Goal: Task Accomplishment & Management: Manage account settings

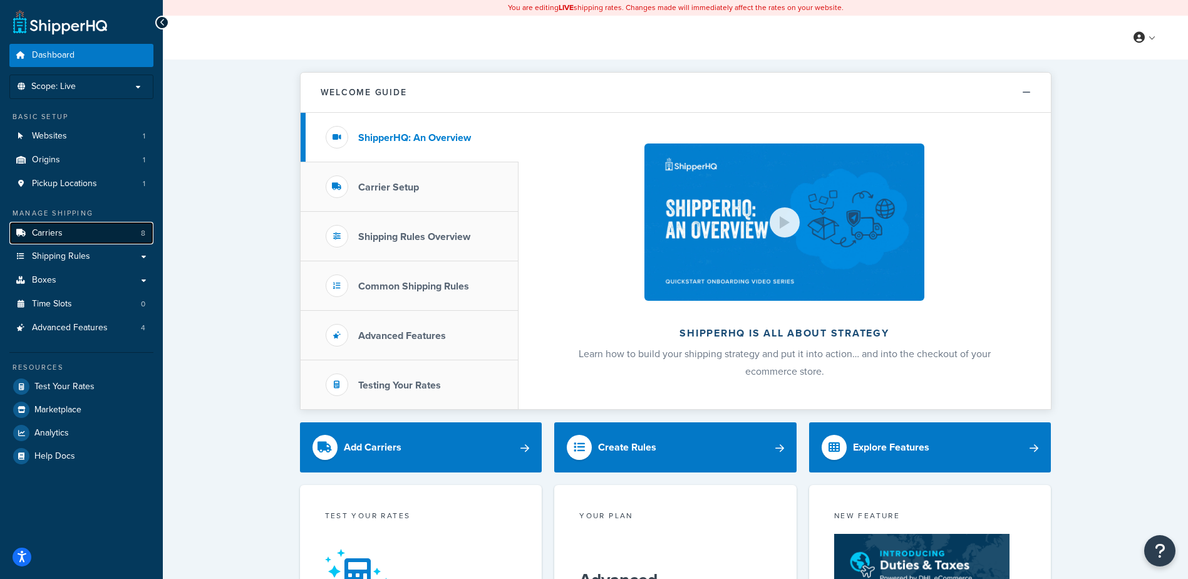
drag, startPoint x: 90, startPoint y: 236, endPoint x: 136, endPoint y: 246, distance: 47.4
click at [90, 236] on link "Carriers 8" at bounding box center [81, 233] width 144 height 23
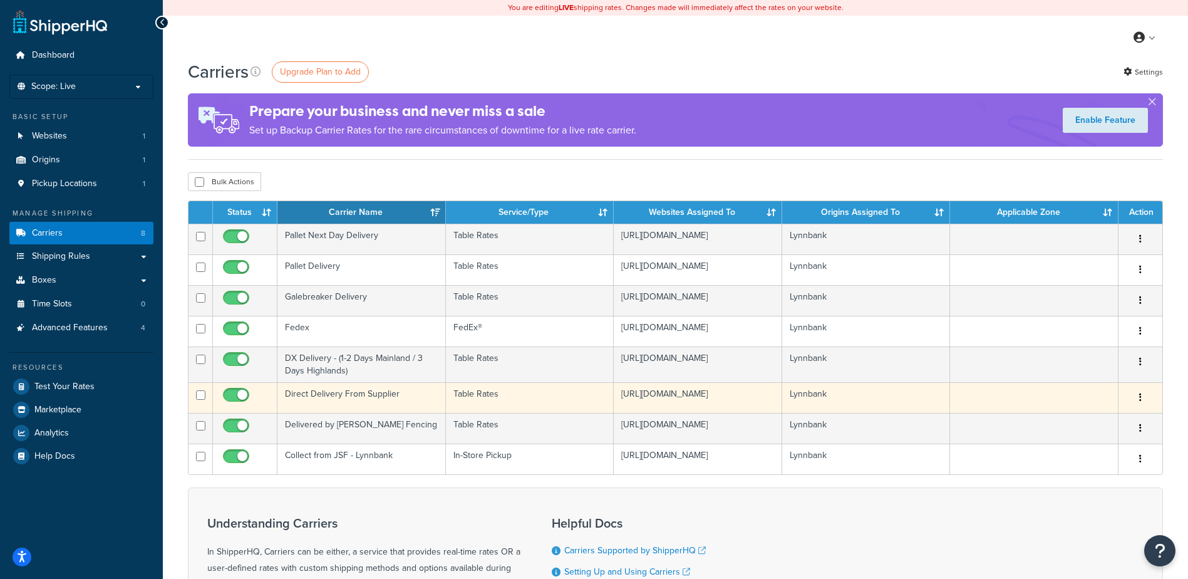
click at [1024, 398] on td at bounding box center [1034, 397] width 168 height 31
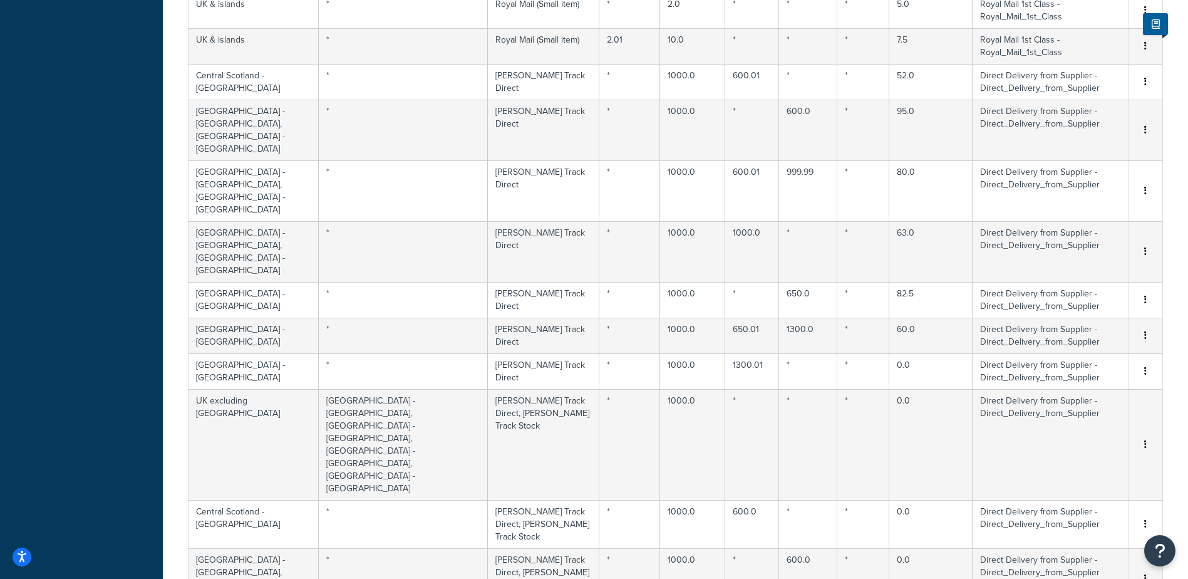
scroll to position [879, 0]
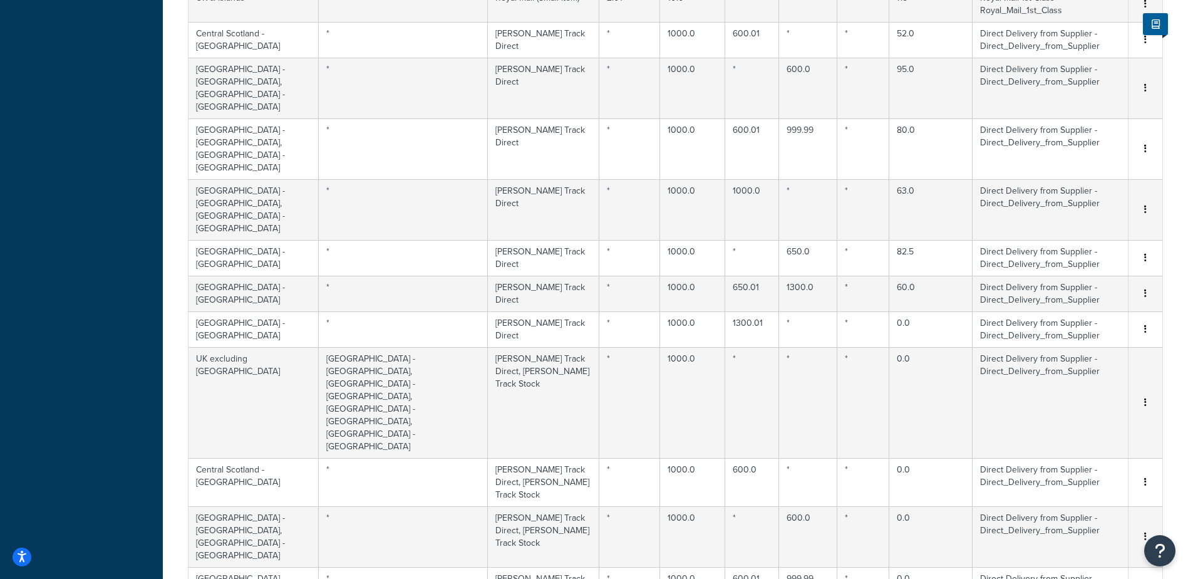
select select "1000"
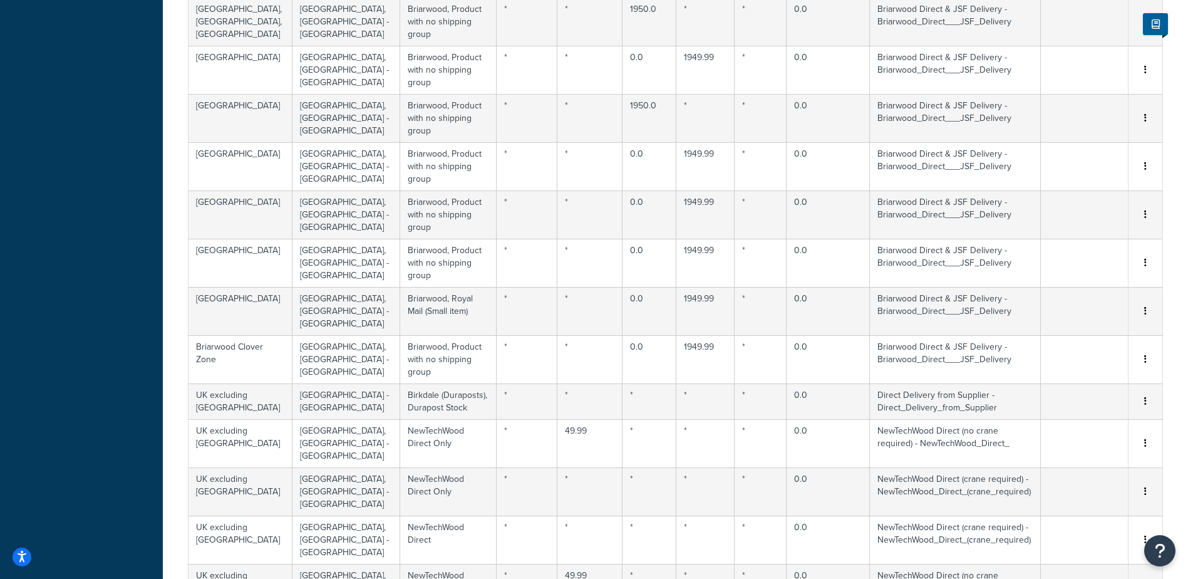
scroll to position [0, 0]
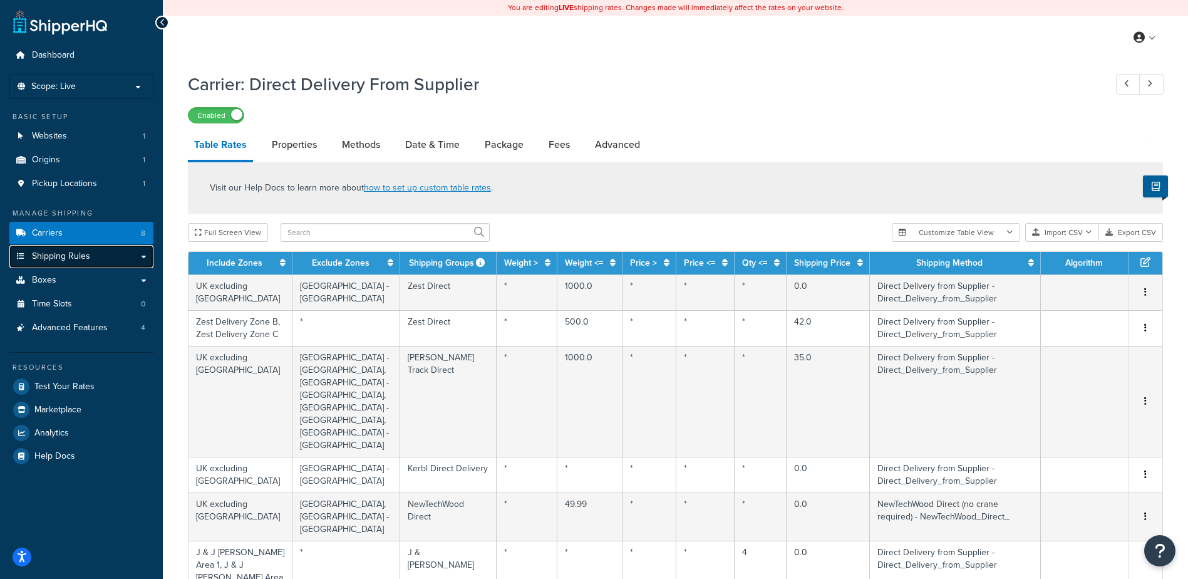
click at [128, 257] on link "Shipping Rules" at bounding box center [81, 256] width 144 height 23
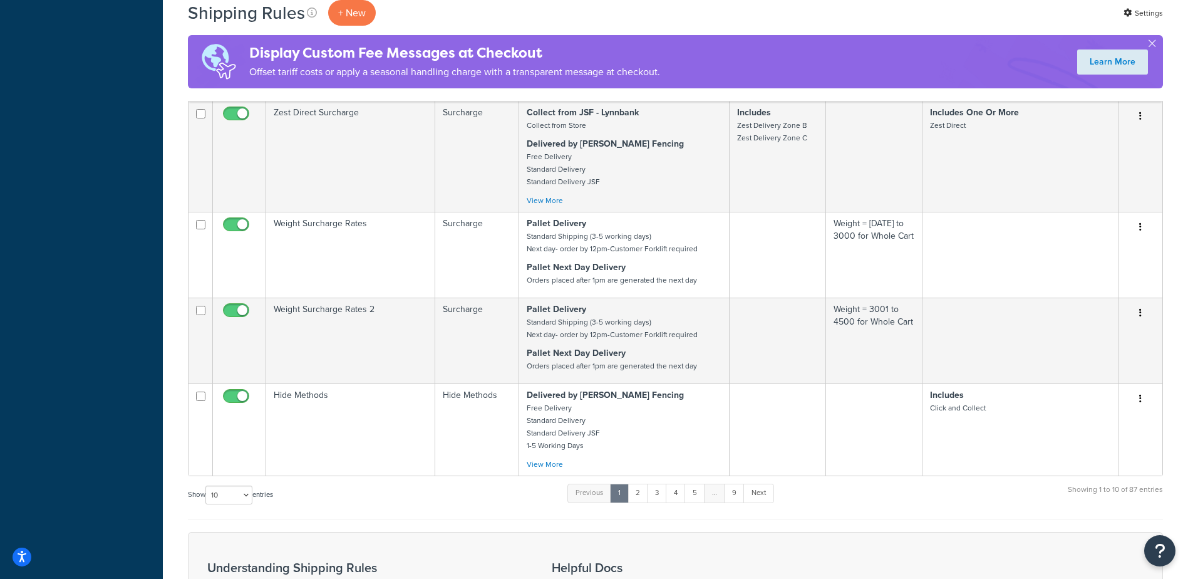
scroll to position [1062, 0]
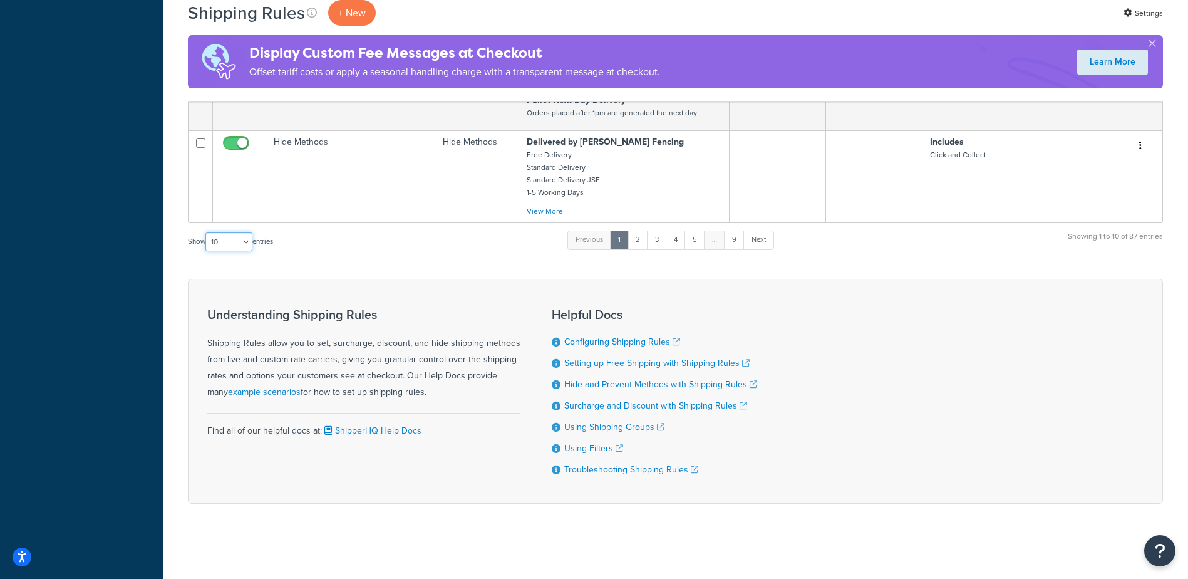
click at [245, 235] on select "10 15 25 50 100 1000" at bounding box center [228, 241] width 47 height 19
select select "1000"
click at [207, 232] on select "10 15 25 50 100 1000" at bounding box center [228, 241] width 47 height 19
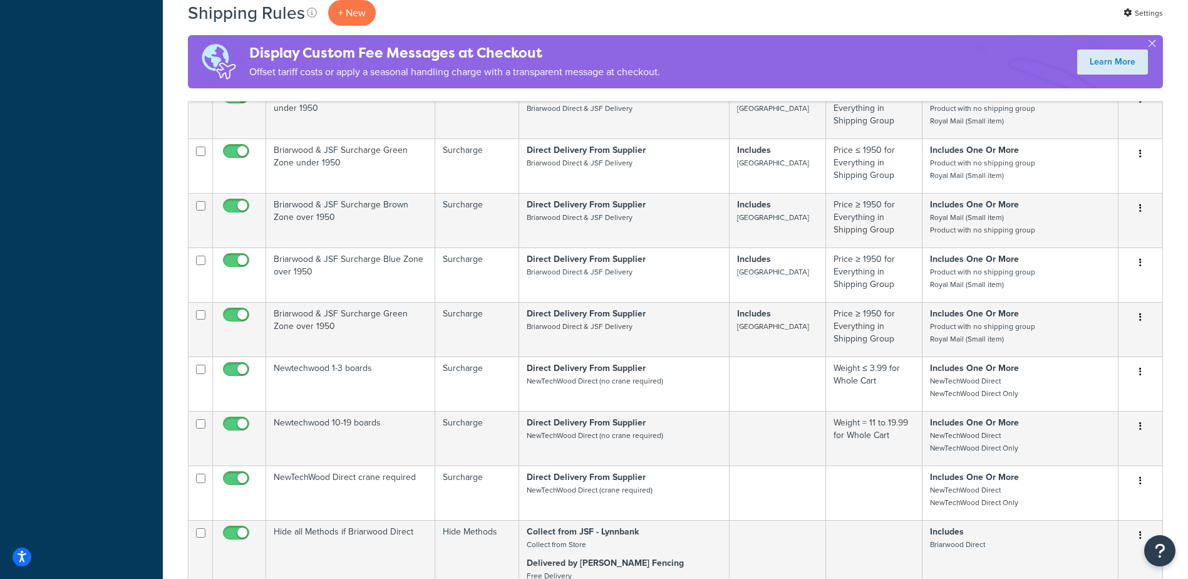
scroll to position [6379, 0]
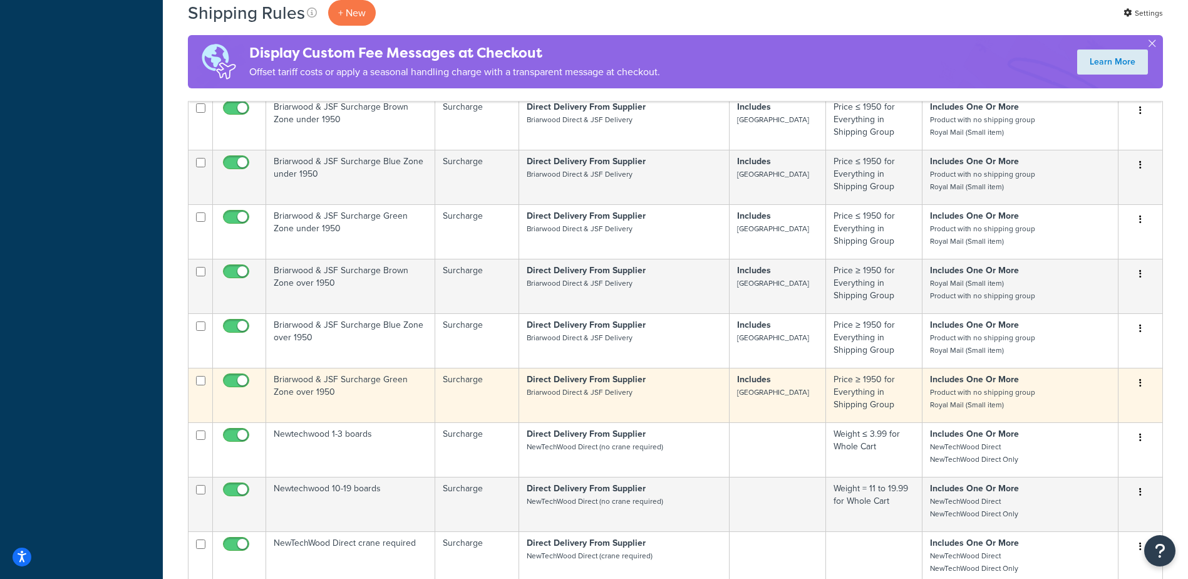
click at [783, 422] on td "Includes Briarwood Green Zone" at bounding box center [778, 395] width 96 height 54
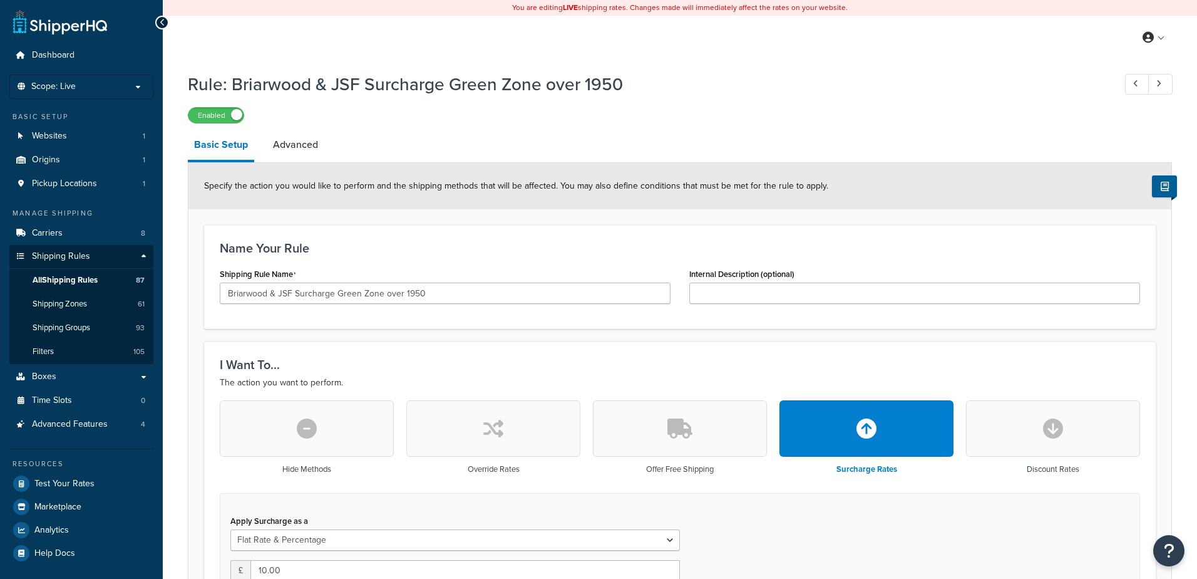
select select "FLAT_RATE_AND_PERCENTAGE"
select select "ORDER"
select select "SHIPPING_GROUP"
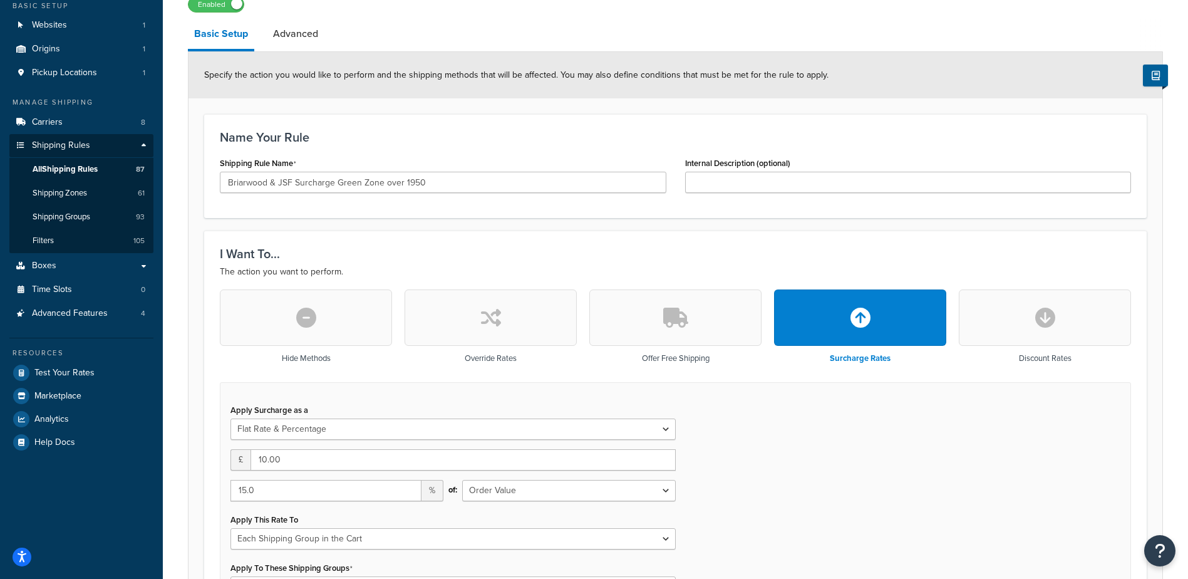
scroll to position [297, 0]
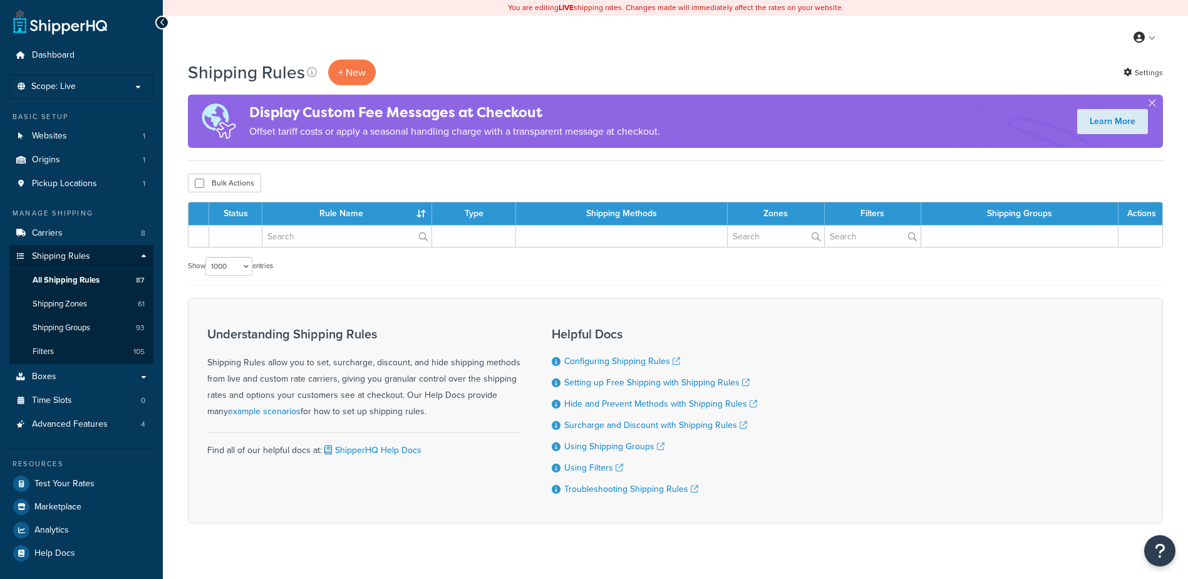
select select "1000"
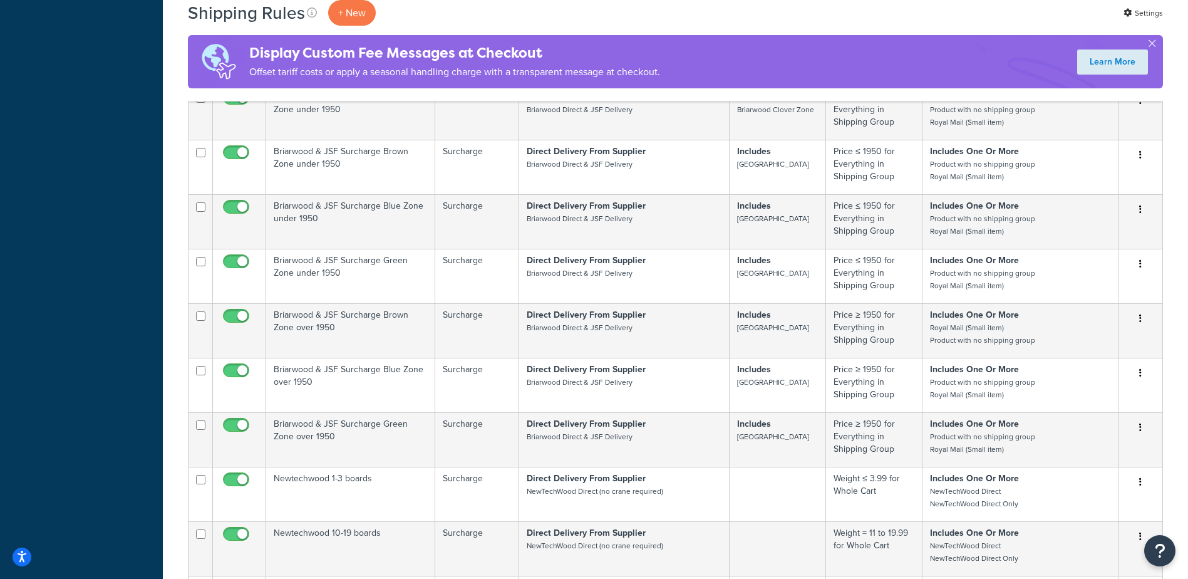
scroll to position [6306, 0]
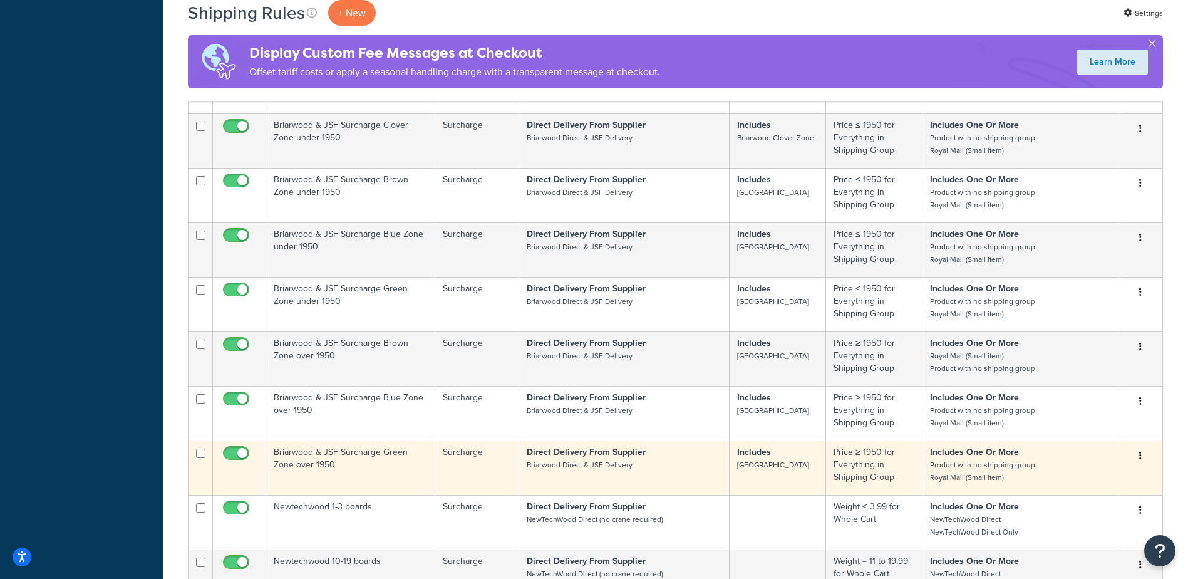
click at [651, 495] on td "Direct Delivery From Supplier Briarwood Direct & JSF Delivery" at bounding box center [624, 467] width 210 height 54
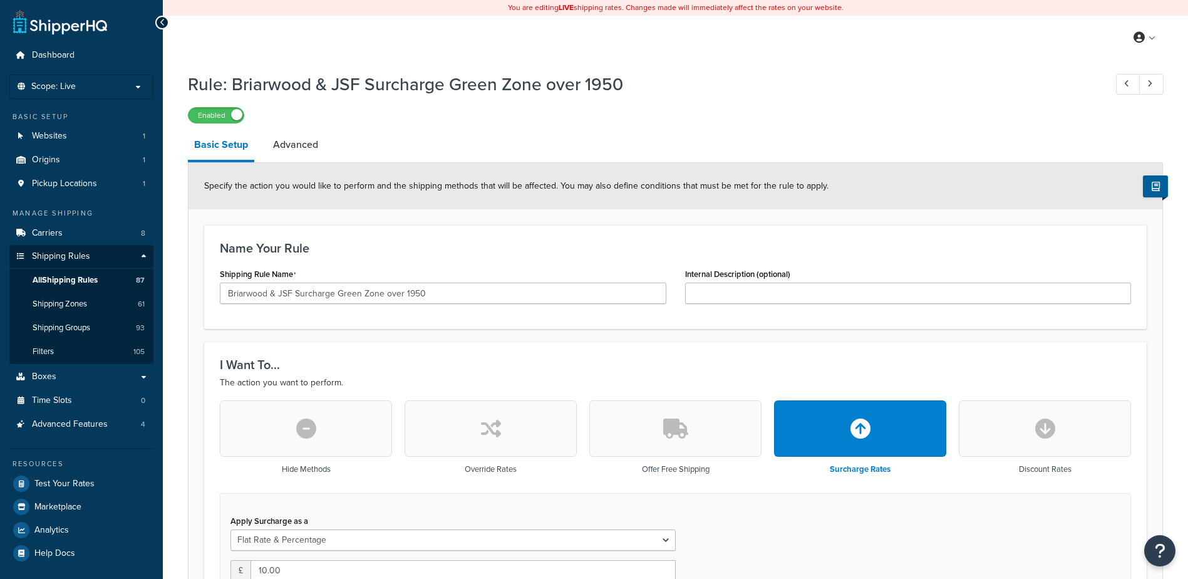
select select "FLAT_RATE_AND_PERCENTAGE"
select select "ORDER"
select select "SHIPPING_GROUP"
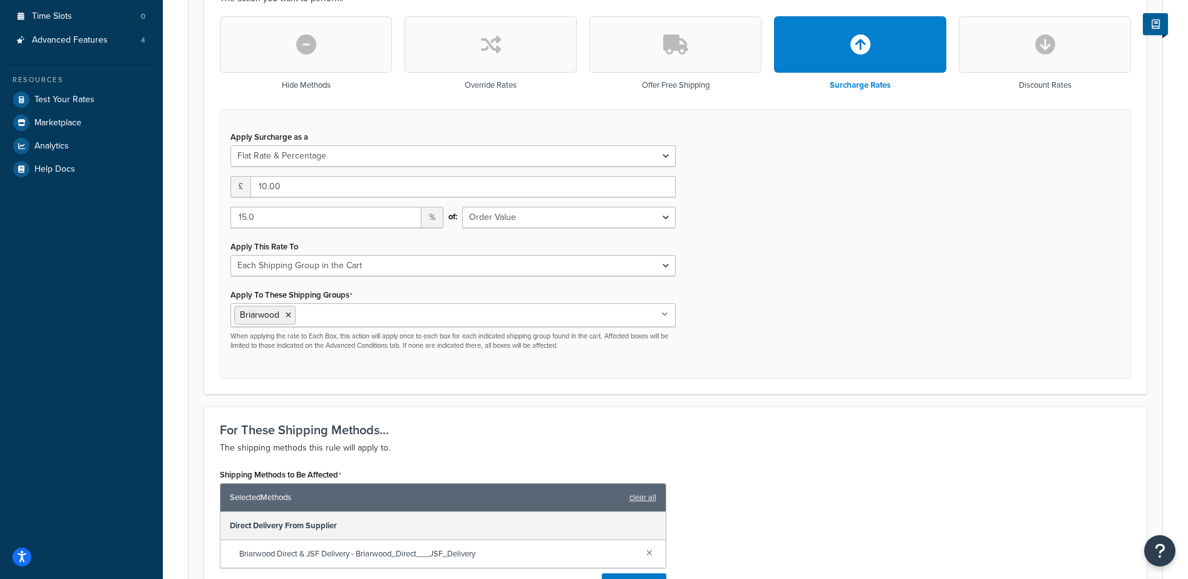
scroll to position [376, 0]
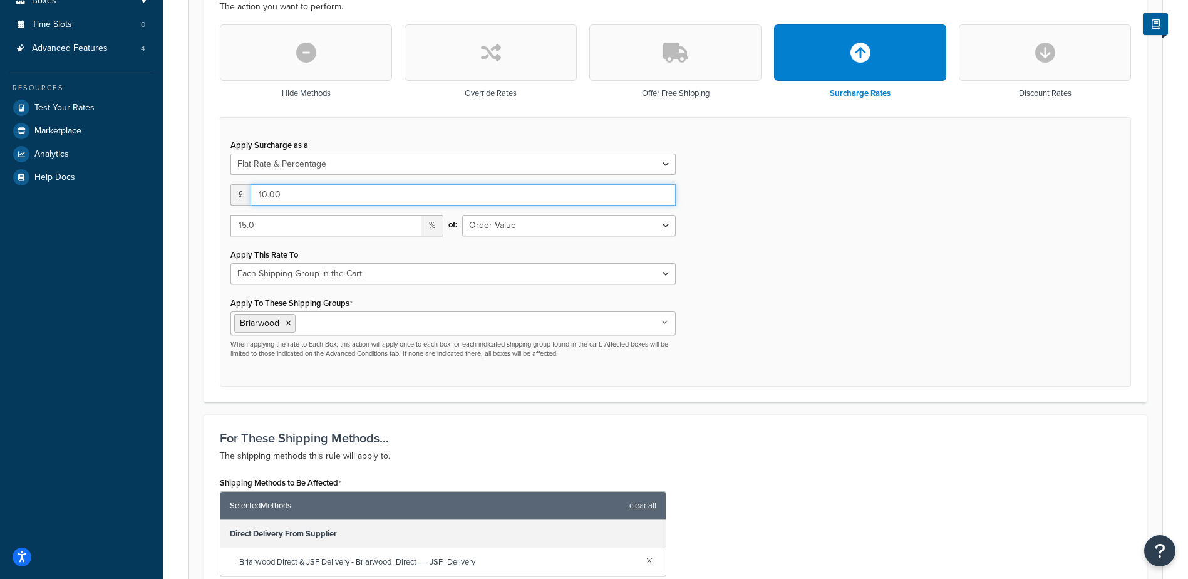
click at [175, 184] on div "Rule: Briarwood & JSF Surcharge Green Zone over 1950 Enabled Basic Setup Advanc…" at bounding box center [675, 421] width 1025 height 1463
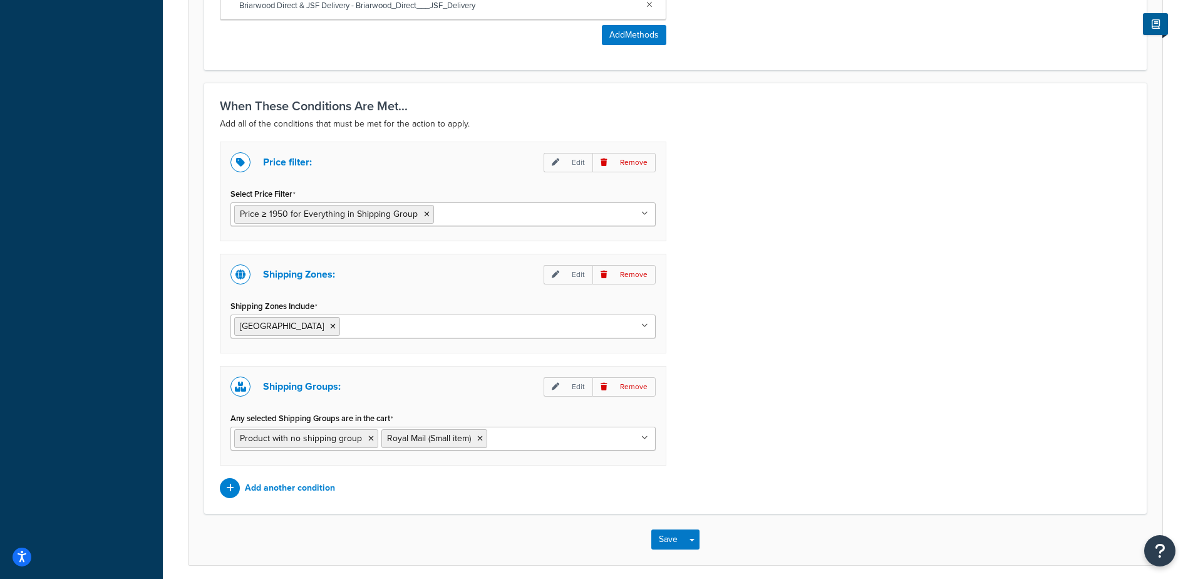
scroll to position [983, 0]
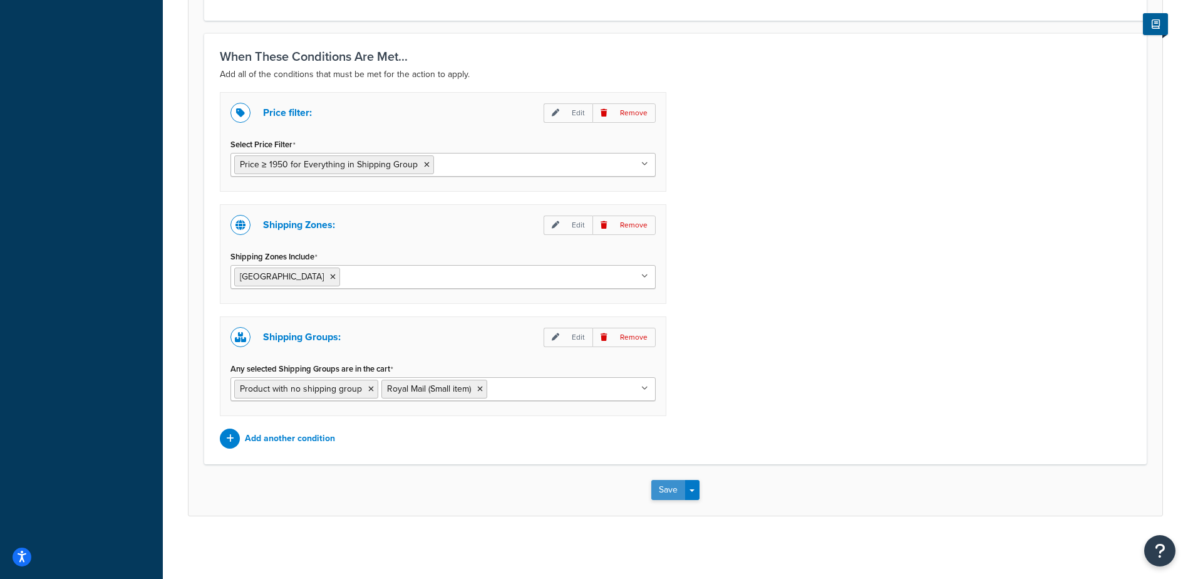
type input "45"
click at [663, 490] on button "Save" at bounding box center [668, 490] width 34 height 20
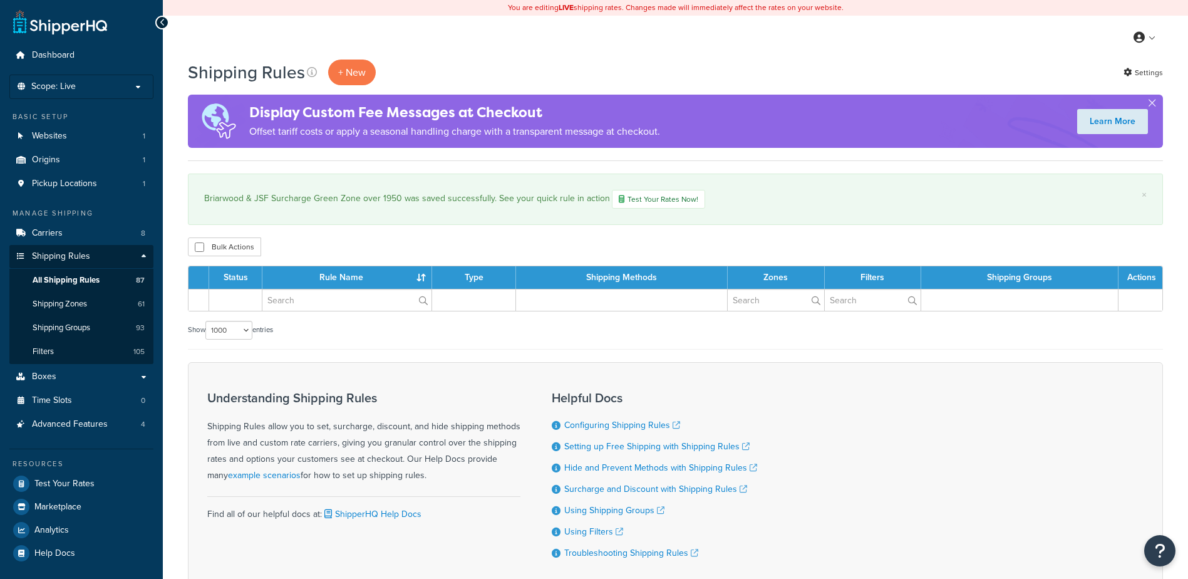
select select "1000"
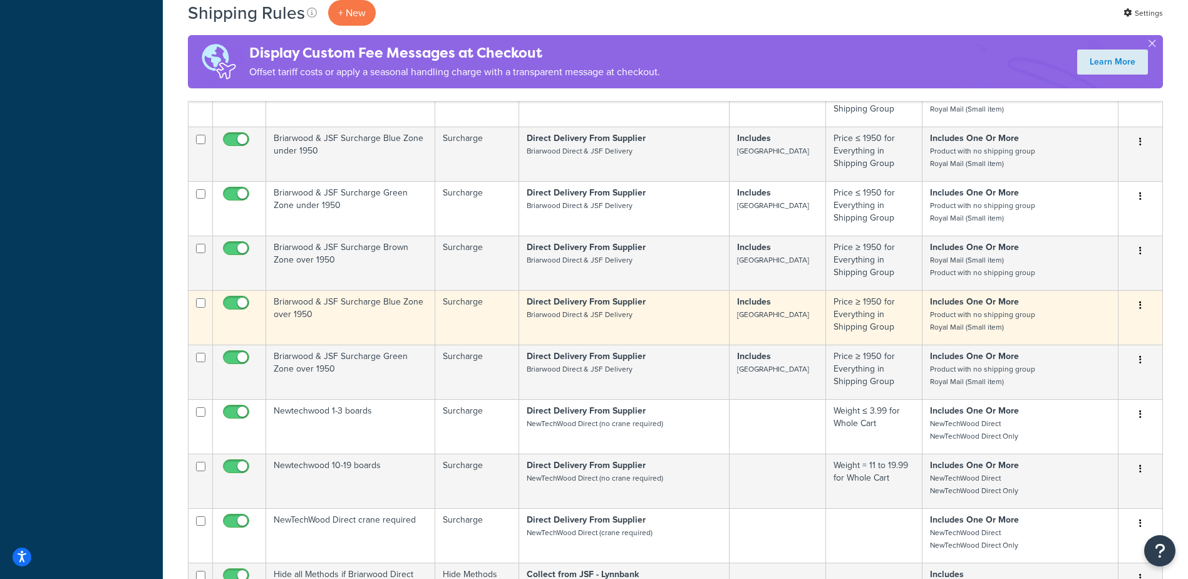
scroll to position [6468, 0]
click at [750, 318] on small "[GEOGRAPHIC_DATA]" at bounding box center [773, 312] width 72 height 11
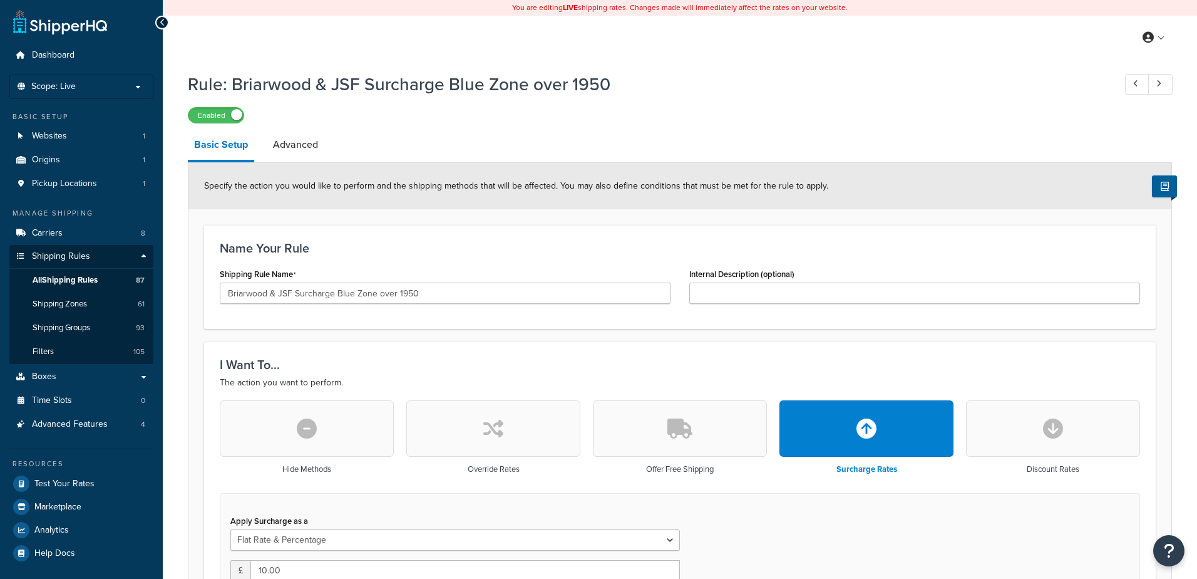
select select "FLAT_RATE_AND_PERCENTAGE"
select select "ORDER"
select select "SHIPPING_GROUP"
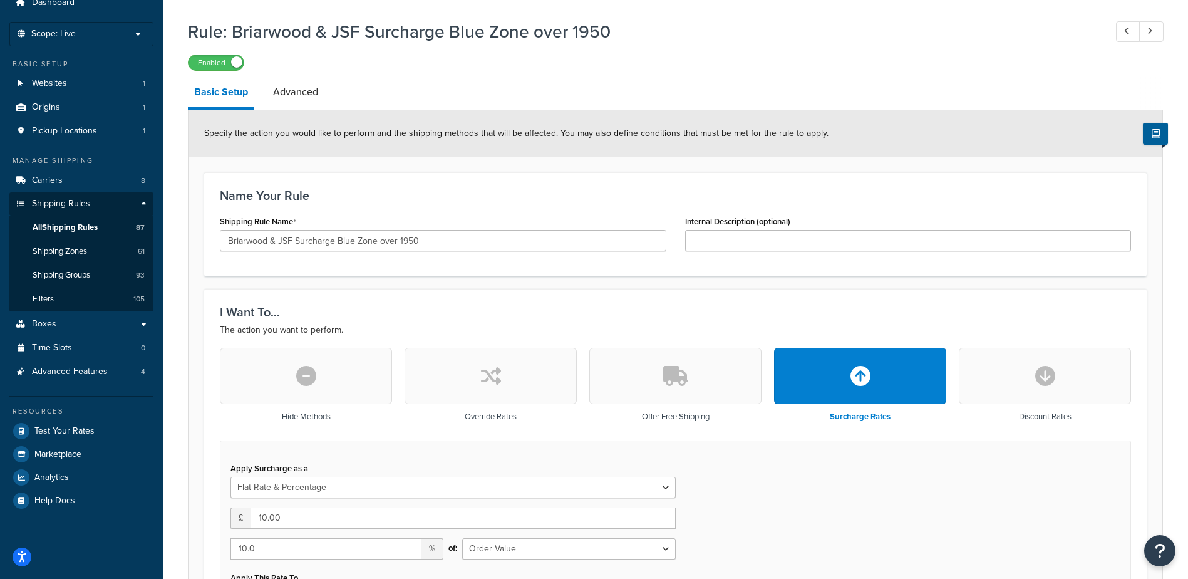
scroll to position [63, 0]
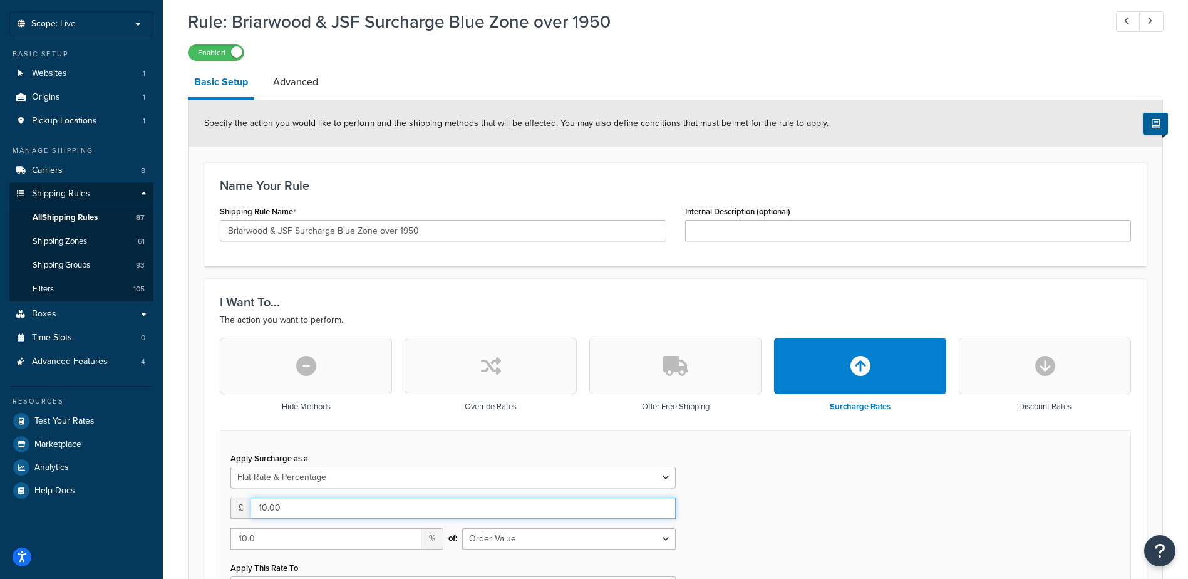
drag, startPoint x: 267, startPoint y: 507, endPoint x: 229, endPoint y: 491, distance: 40.7
click at [225, 499] on div "Apply Surcharge as a Flat Rate Percentage Flat Rate & Percentage £ 10.00 10.0 %…" at bounding box center [453, 560] width 464 height 223
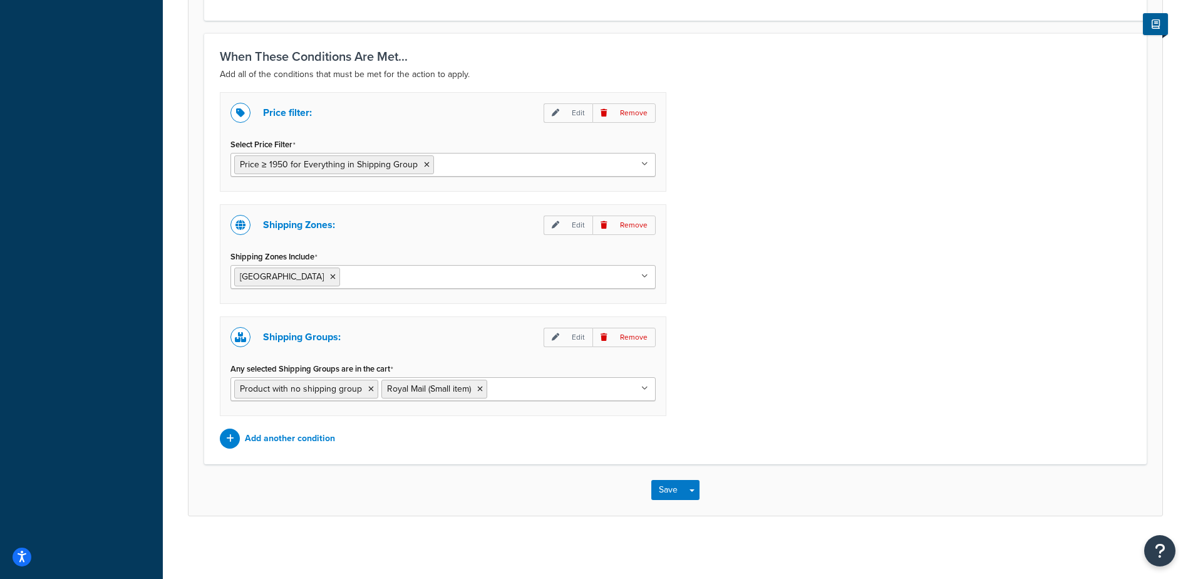
scroll to position [983, 0]
type input "7"
click at [642, 501] on div "Save Save Dropdown Save and Edit Save and Duplicate Save and Create New" at bounding box center [676, 489] width 974 height 51
click at [650, 496] on div "Save Save Dropdown Save and Edit Save and Duplicate Save and Create New" at bounding box center [676, 489] width 974 height 51
click at [663, 489] on button "Save" at bounding box center [668, 490] width 34 height 20
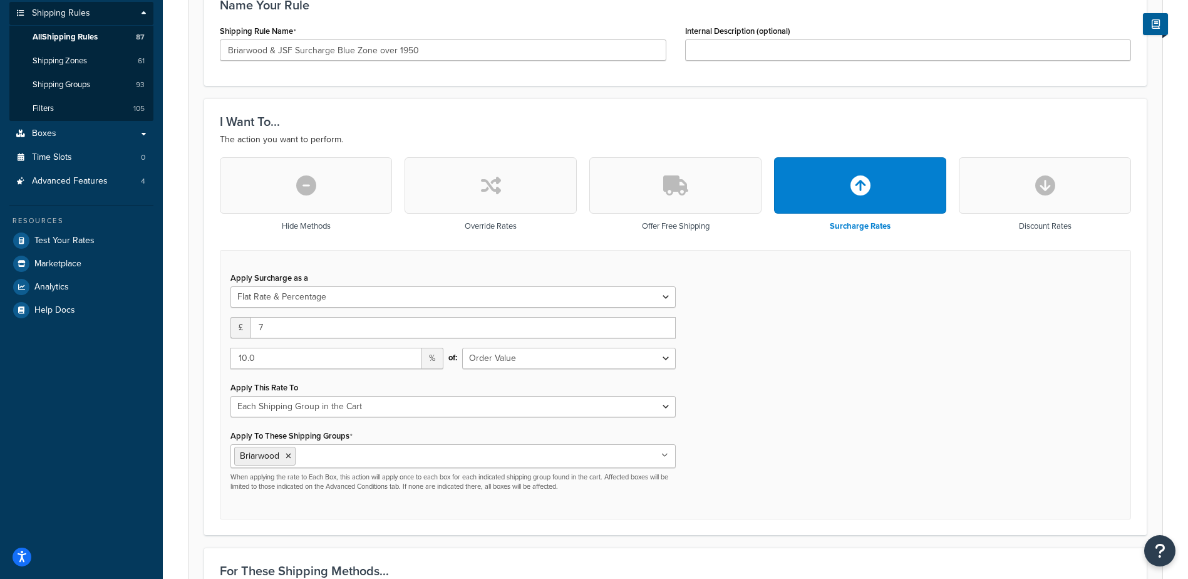
scroll to position [282, 0]
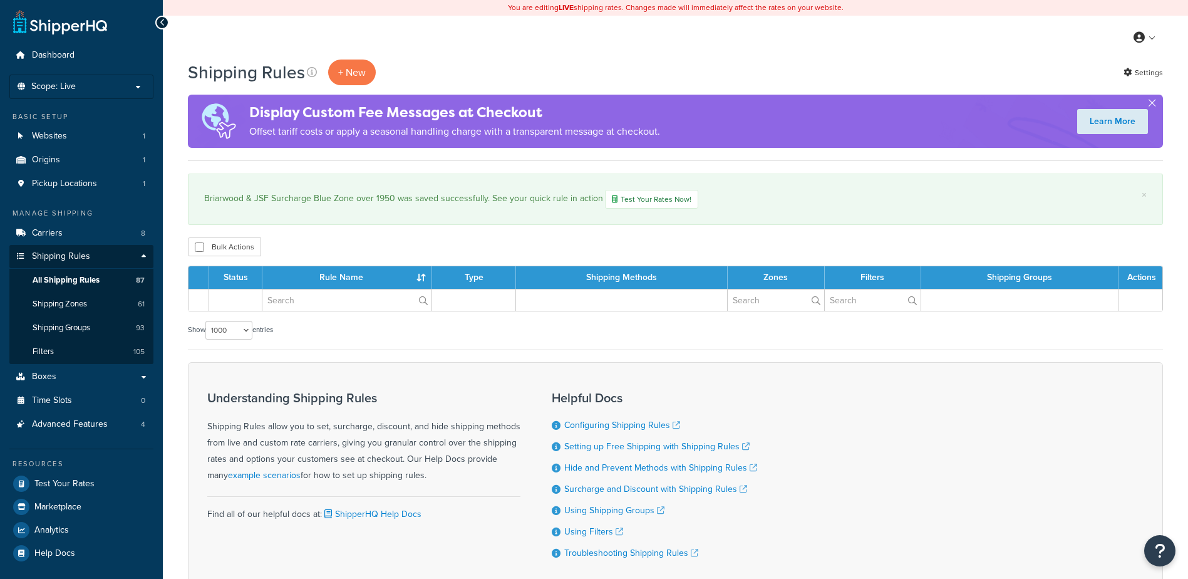
select select "1000"
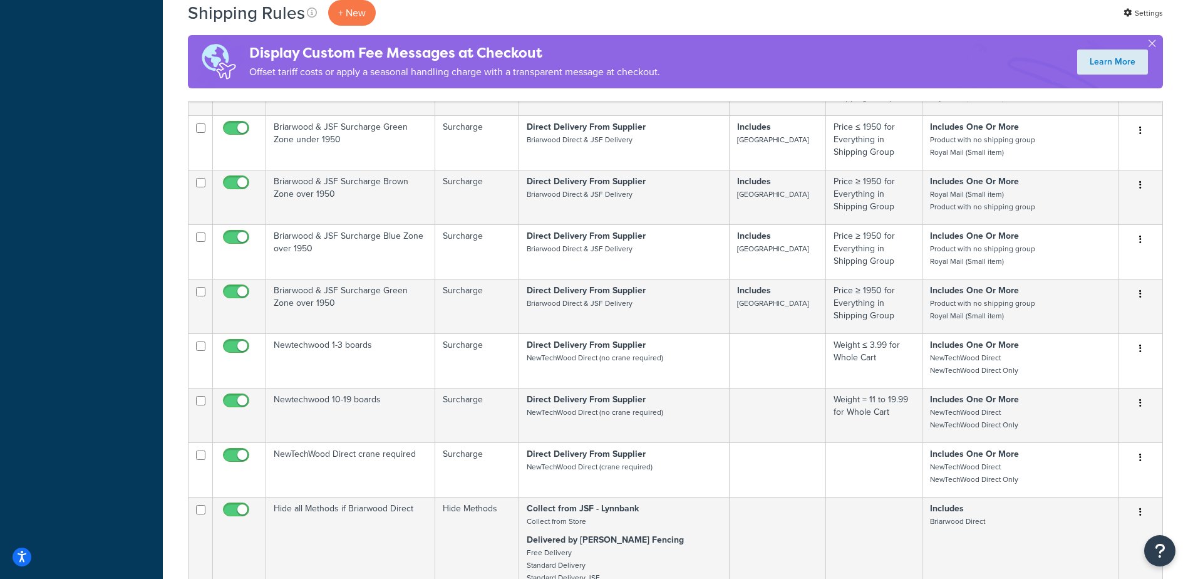
scroll to position [6493, 0]
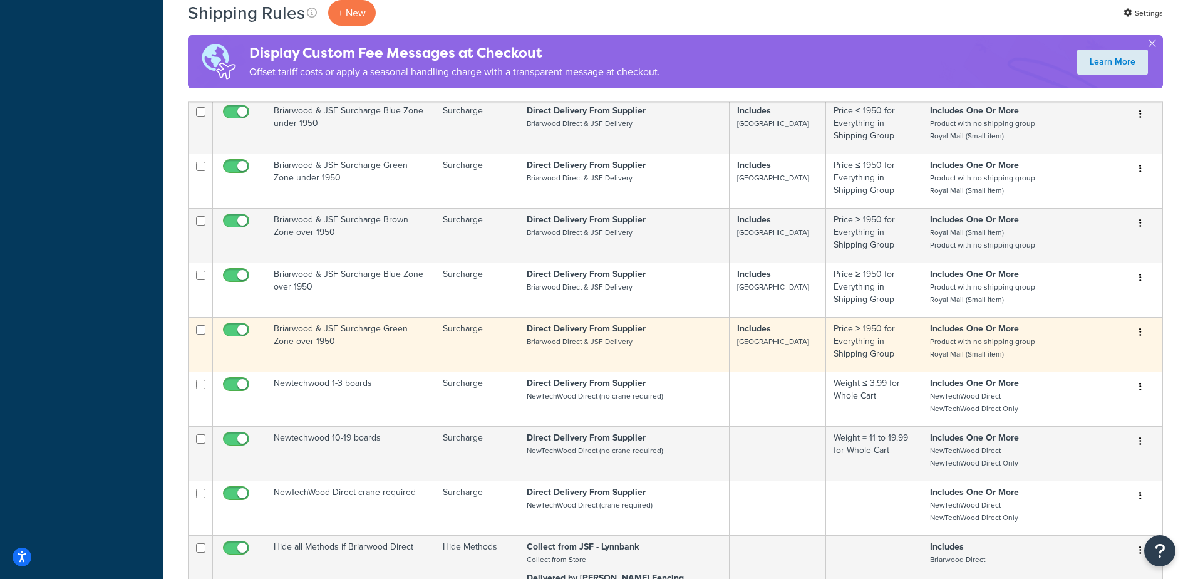
click at [426, 371] on td "Briarwood & JSF Surcharge Green Zone over 1950" at bounding box center [350, 344] width 169 height 54
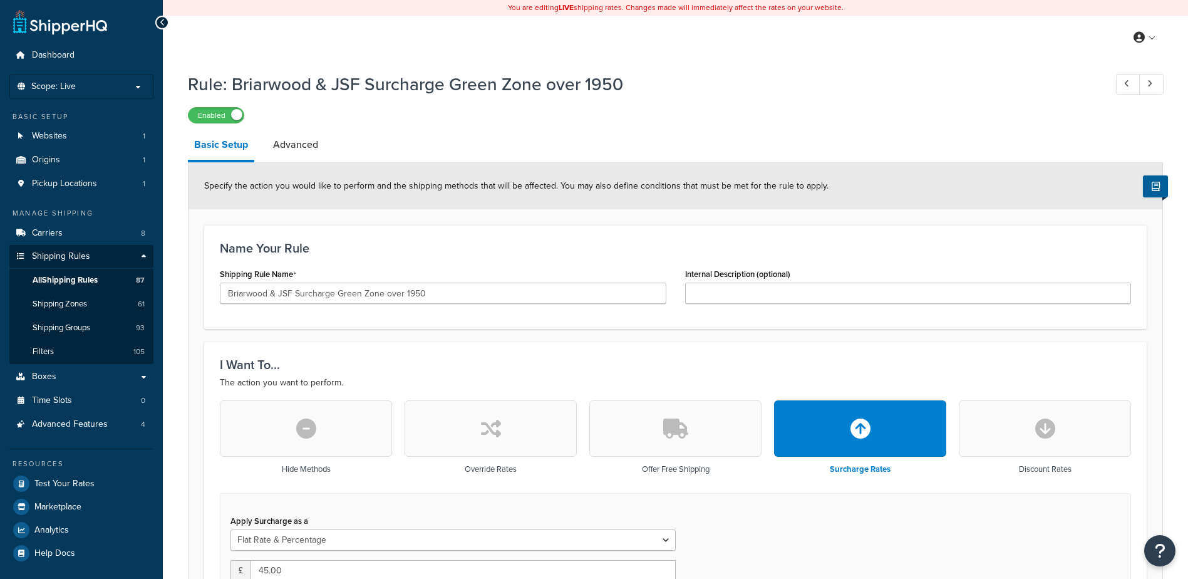
select select "FLAT_RATE_AND_PERCENTAGE"
select select "ORDER"
select select "SHIPPING_GROUP"
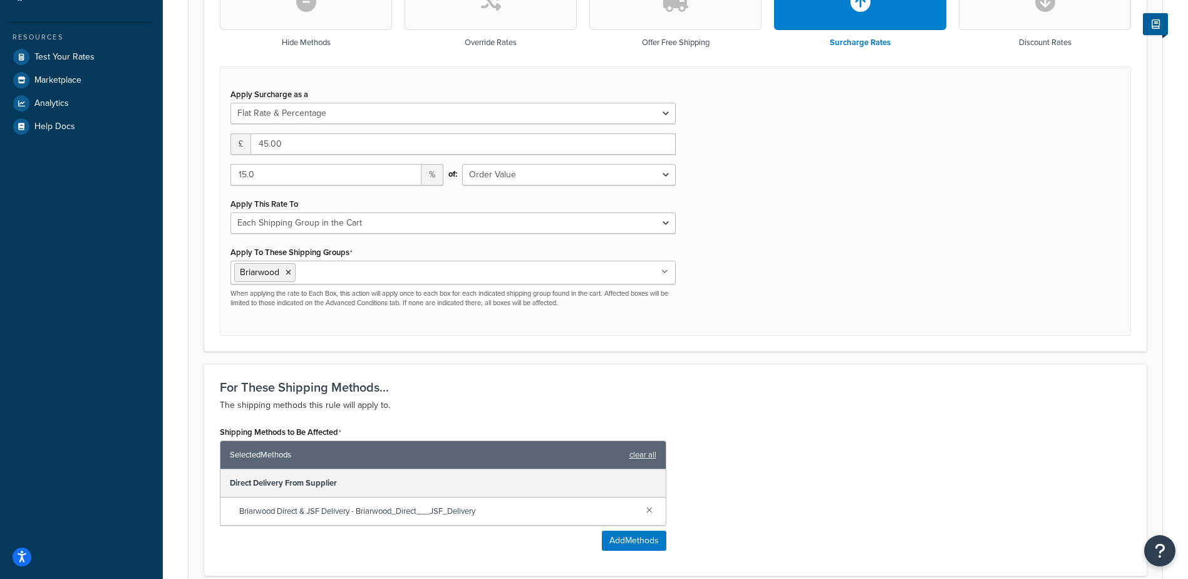
scroll to position [423, 0]
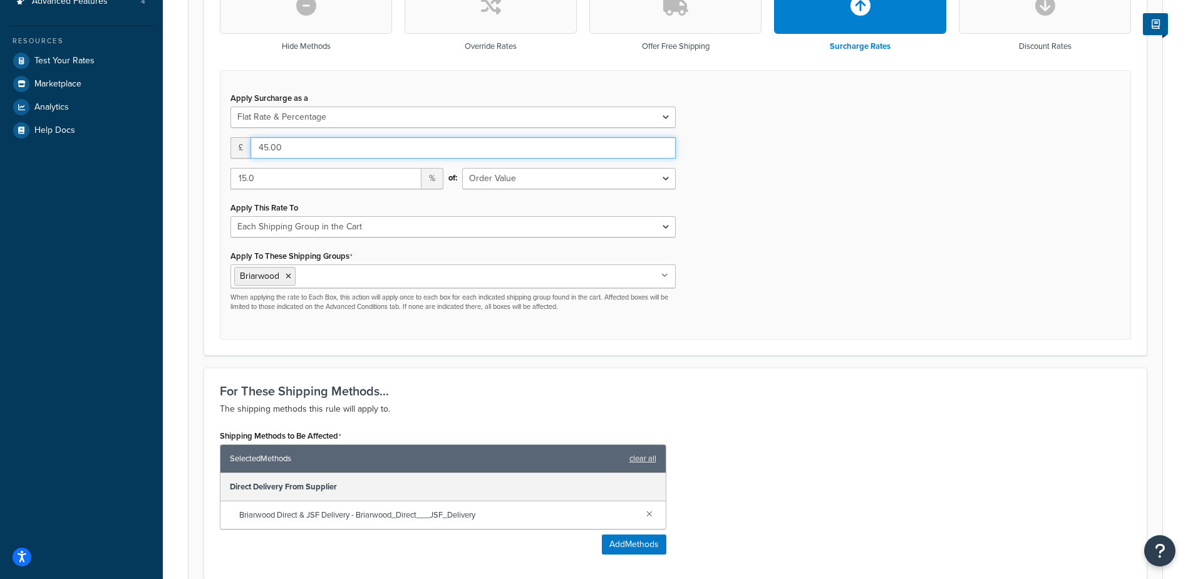
drag, startPoint x: 265, startPoint y: 149, endPoint x: 247, endPoint y: 148, distance: 17.5
click at [247, 148] on div "£ 45.00" at bounding box center [452, 147] width 445 height 21
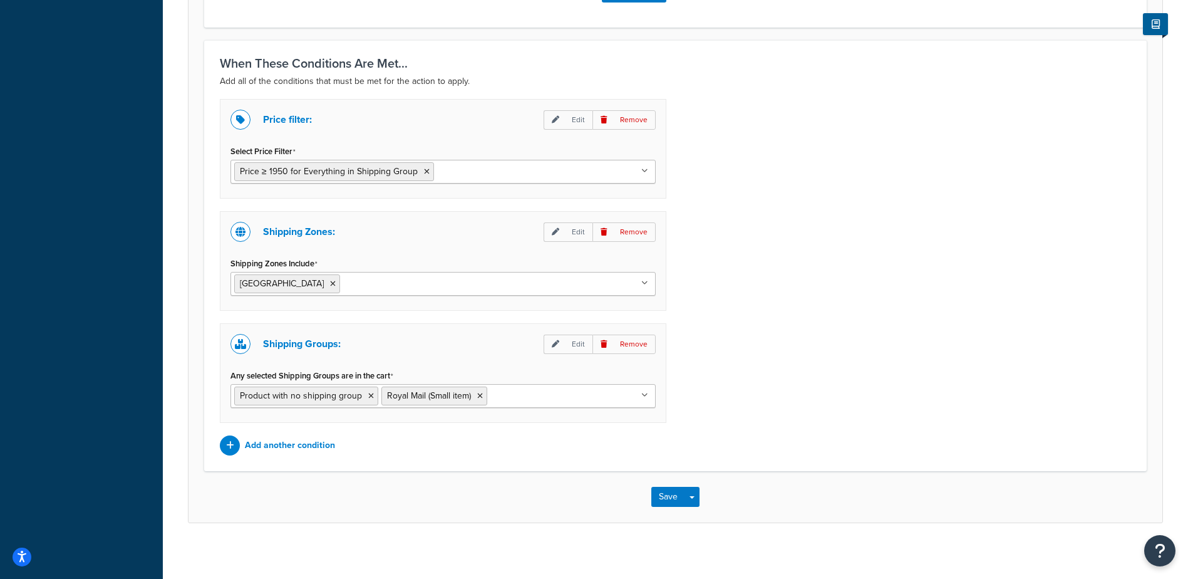
scroll to position [983, 0]
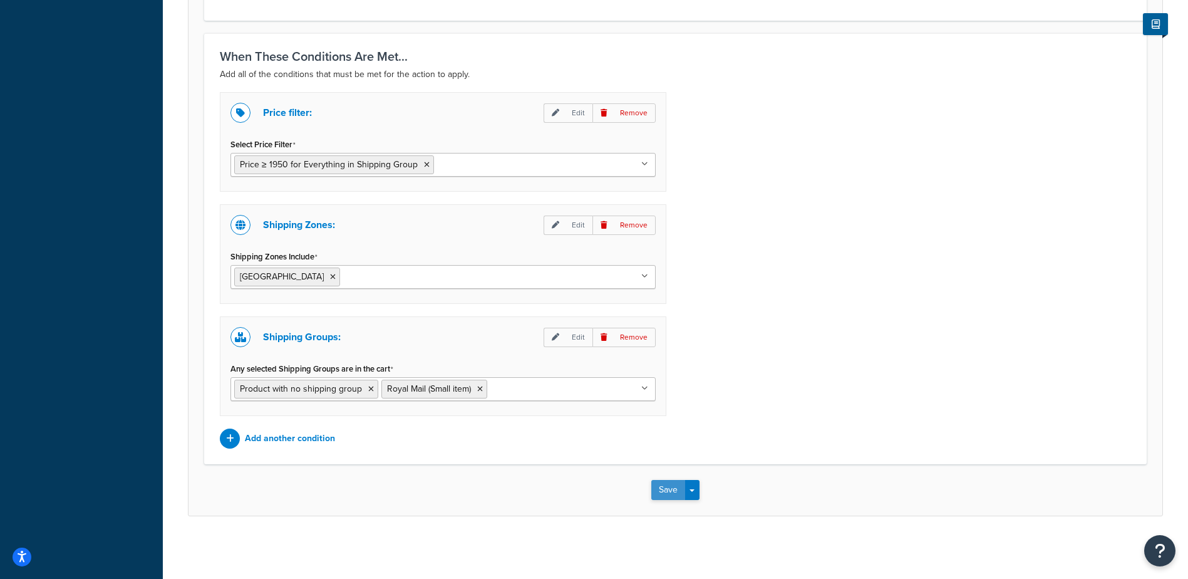
type input "10.00"
click at [671, 488] on button "Save" at bounding box center [668, 490] width 34 height 20
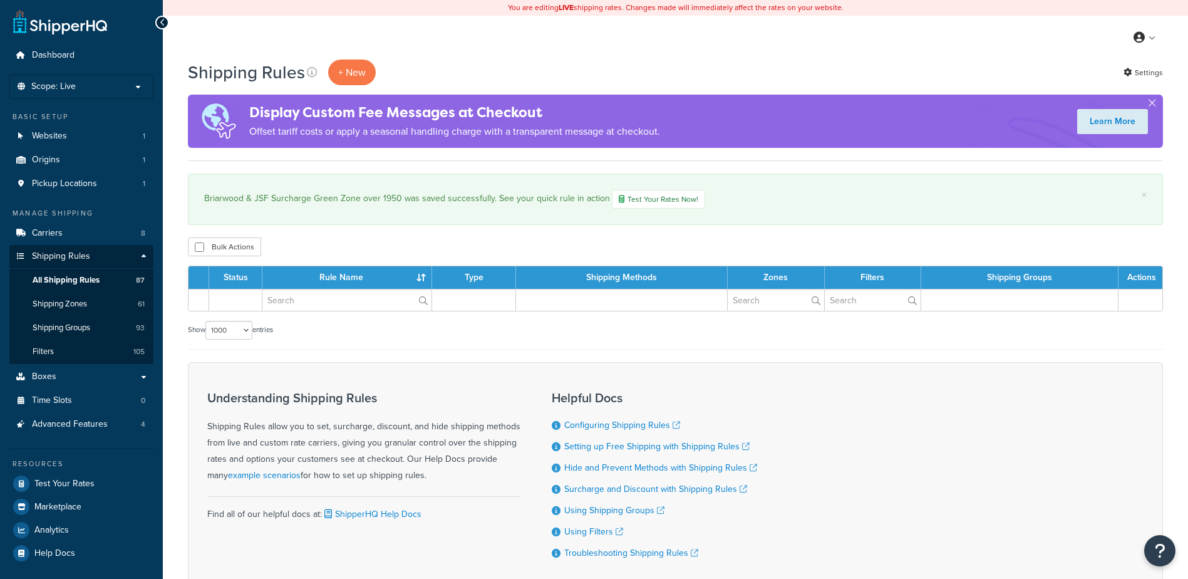
select select "1000"
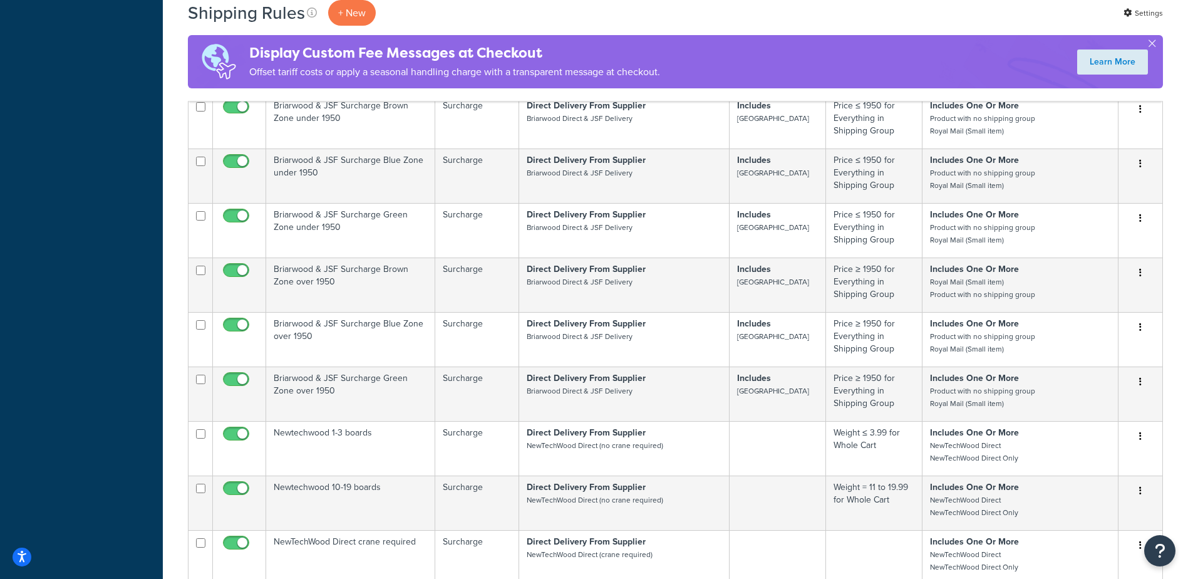
scroll to position [6463, 0]
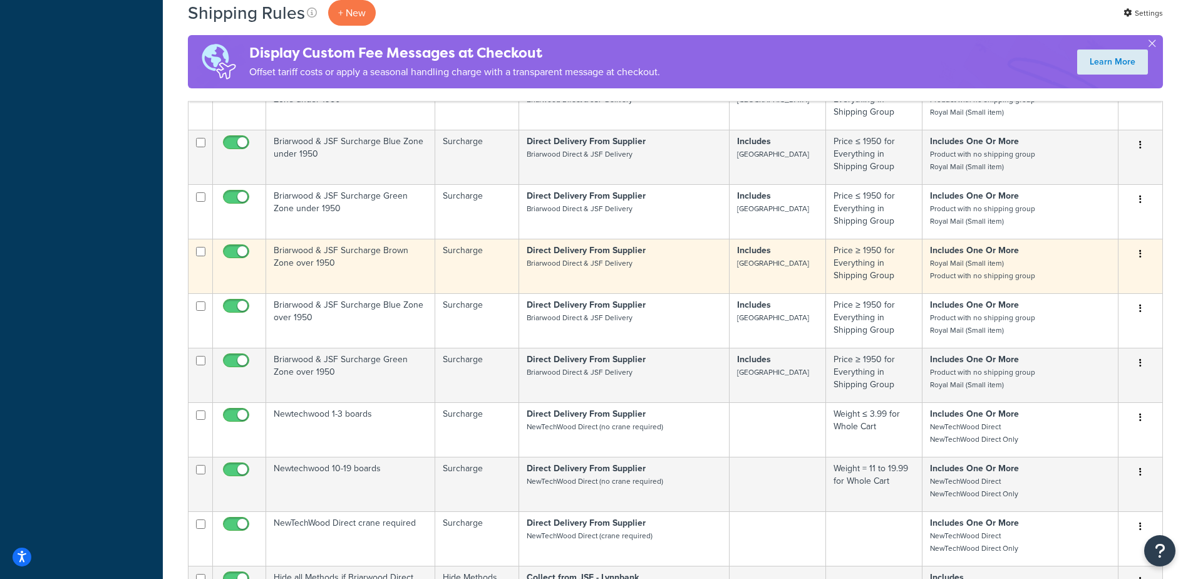
click at [405, 293] on td "Briarwood & JSF Surcharge Brown Zone over 1950" at bounding box center [350, 266] width 169 height 54
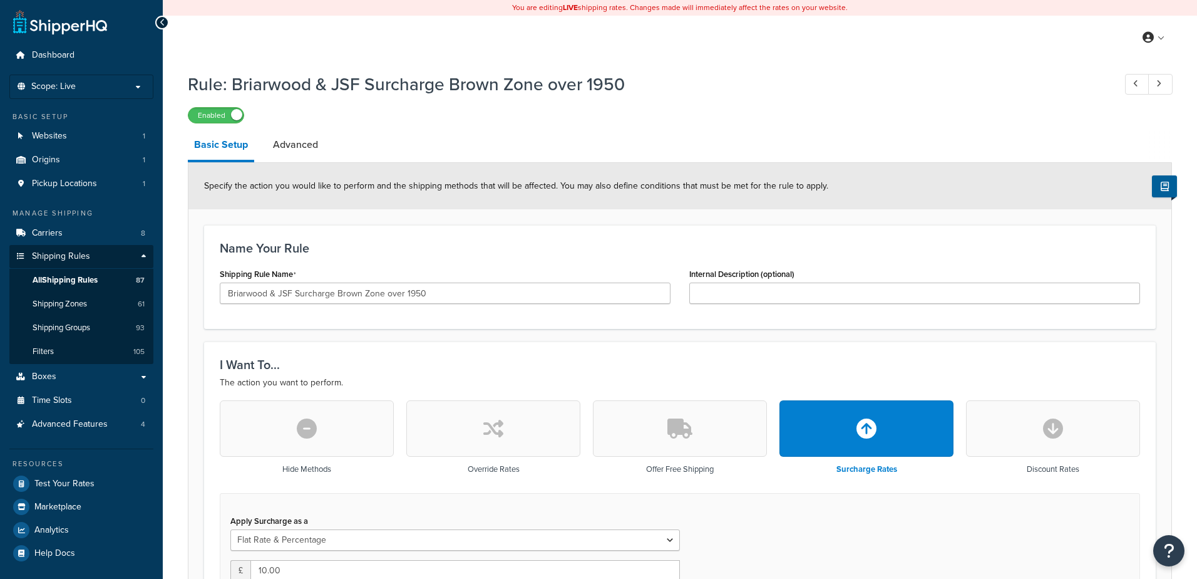
select select "FLAT_RATE_AND_PERCENTAGE"
select select "ORDER"
select select "SHIPPING_GROUP"
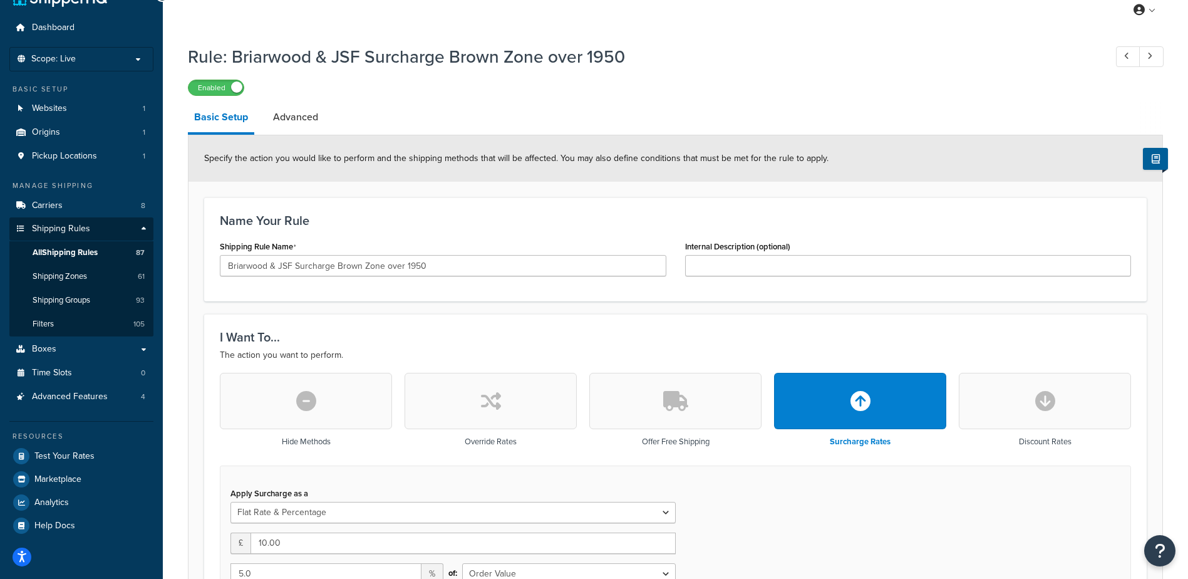
scroll to position [78, 0]
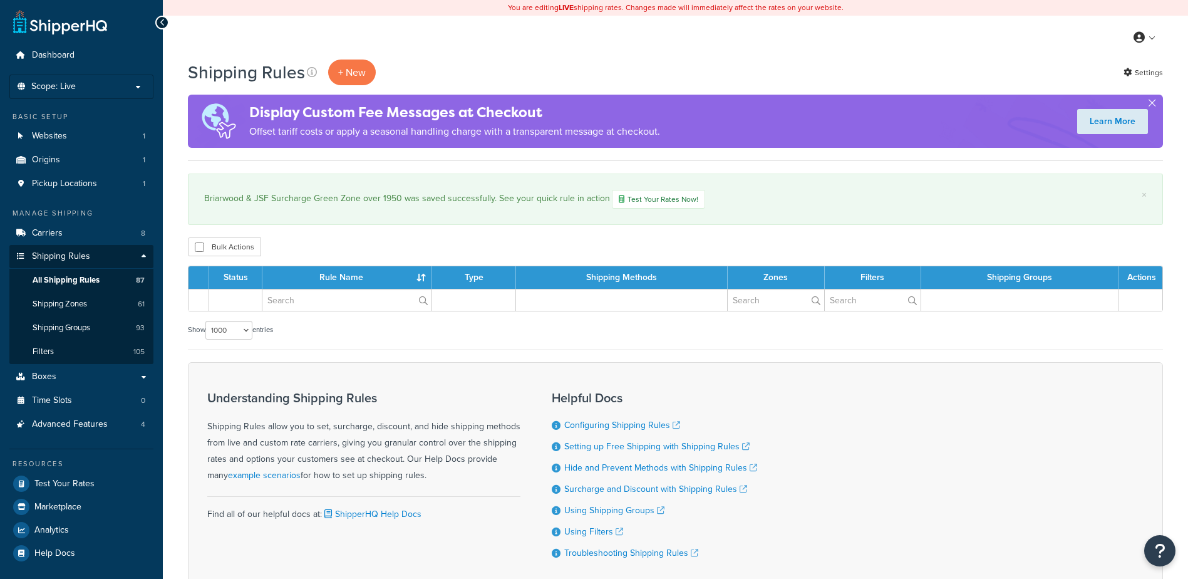
select select "1000"
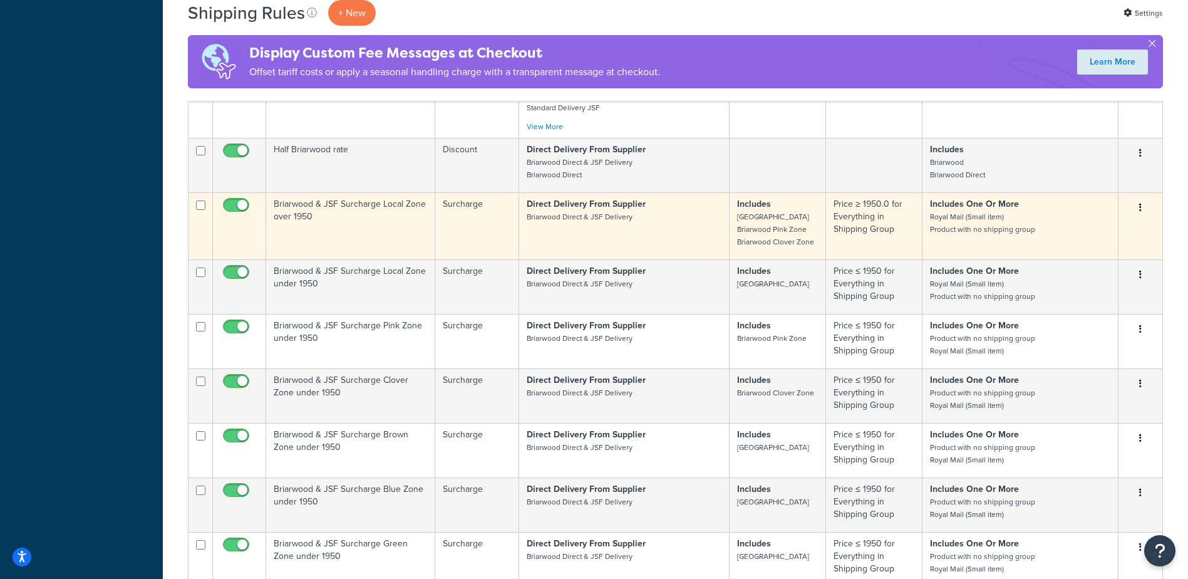
scroll to position [6108, 0]
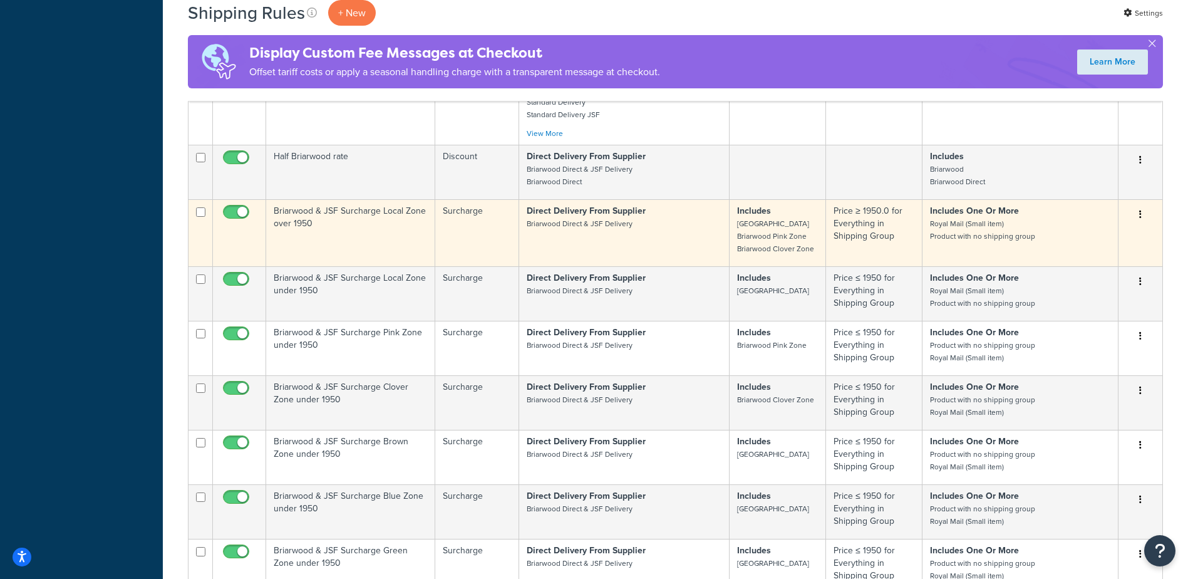
click at [410, 266] on td "Briarwood & JSF Surcharge Local Zone over 1950" at bounding box center [350, 232] width 169 height 67
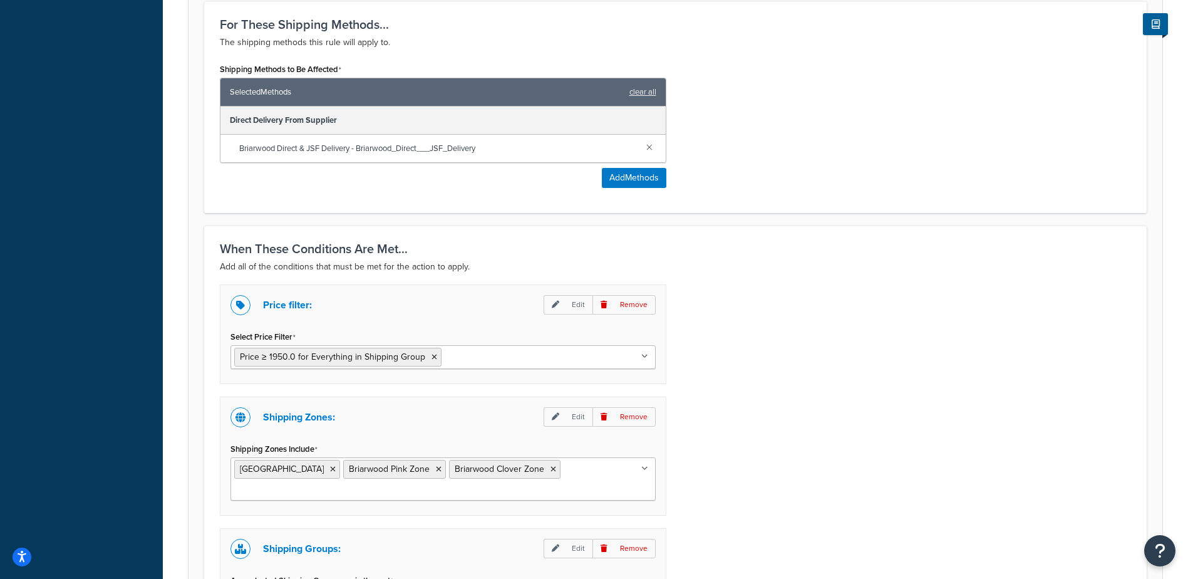
scroll to position [861, 0]
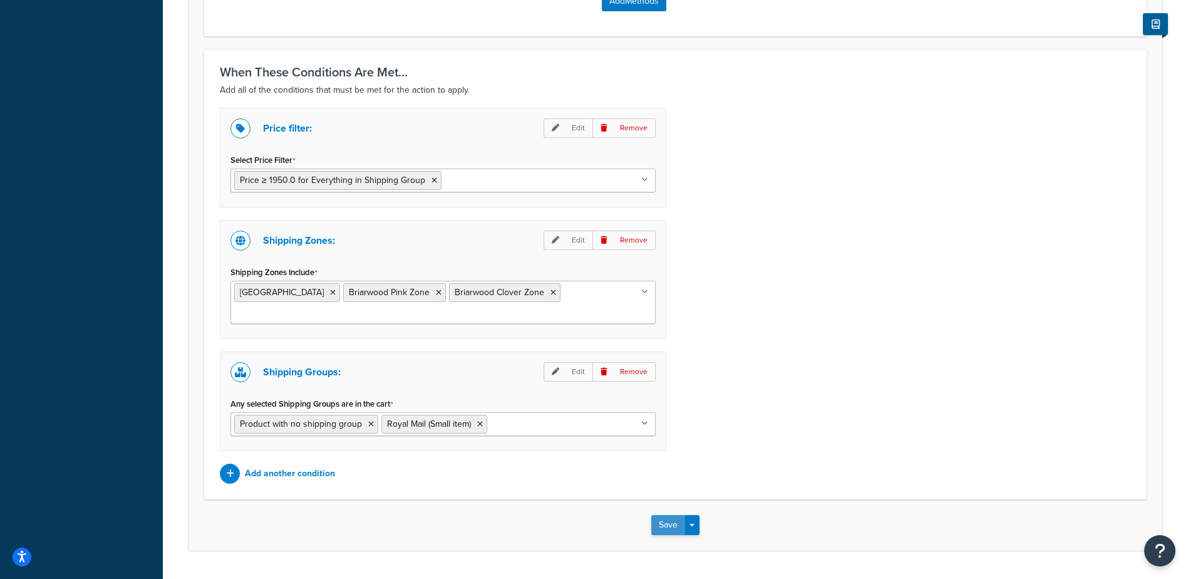
click at [678, 527] on button "Save" at bounding box center [668, 525] width 34 height 20
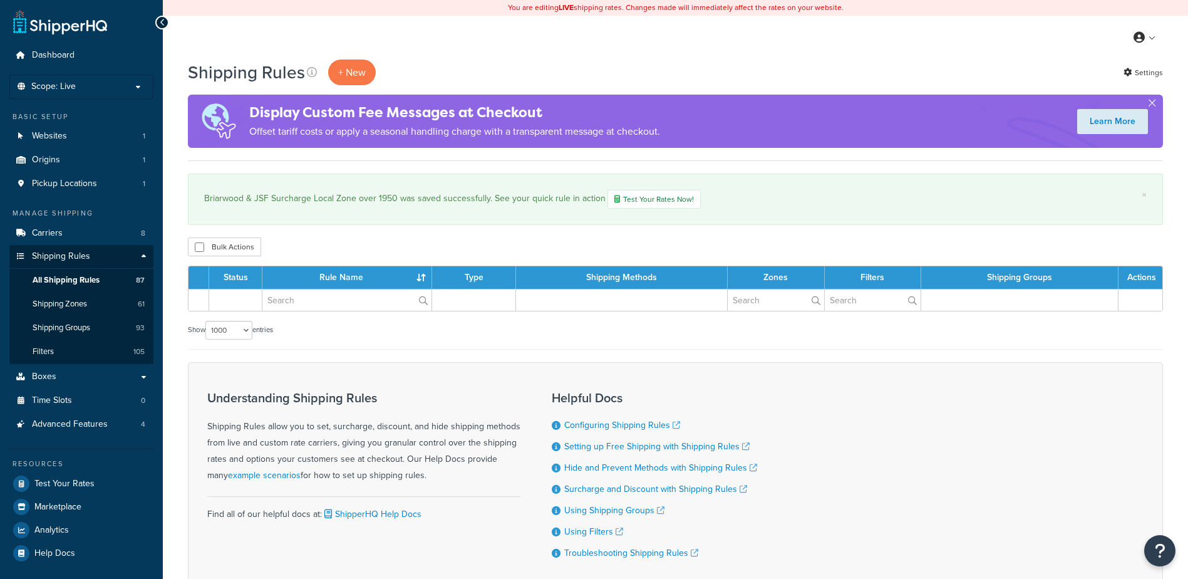
select select "1000"
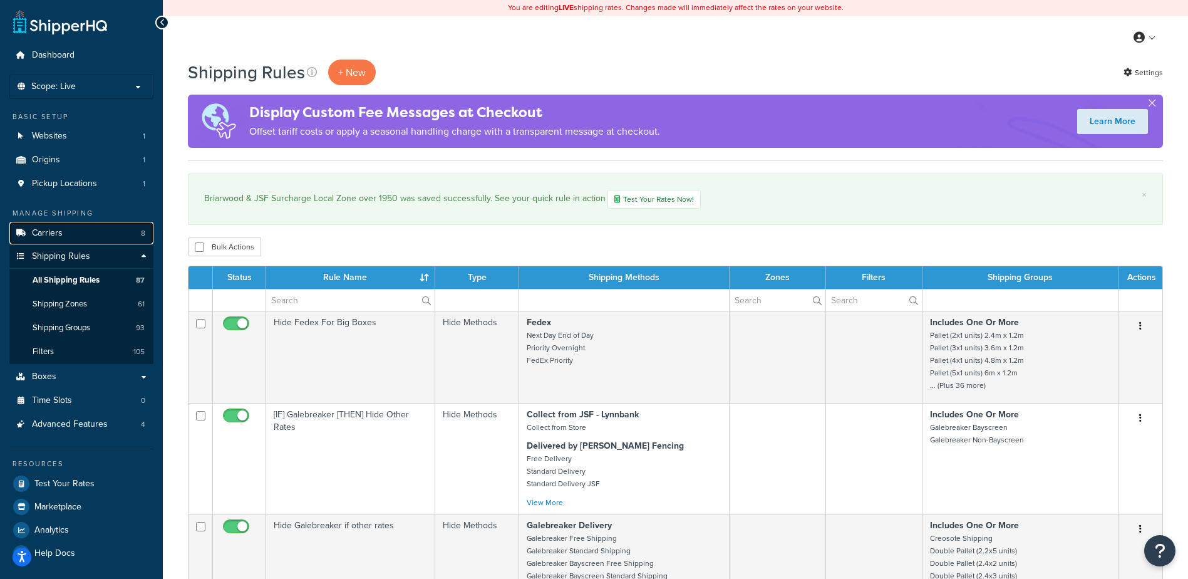
click at [76, 232] on link "Carriers 8" at bounding box center [81, 233] width 144 height 23
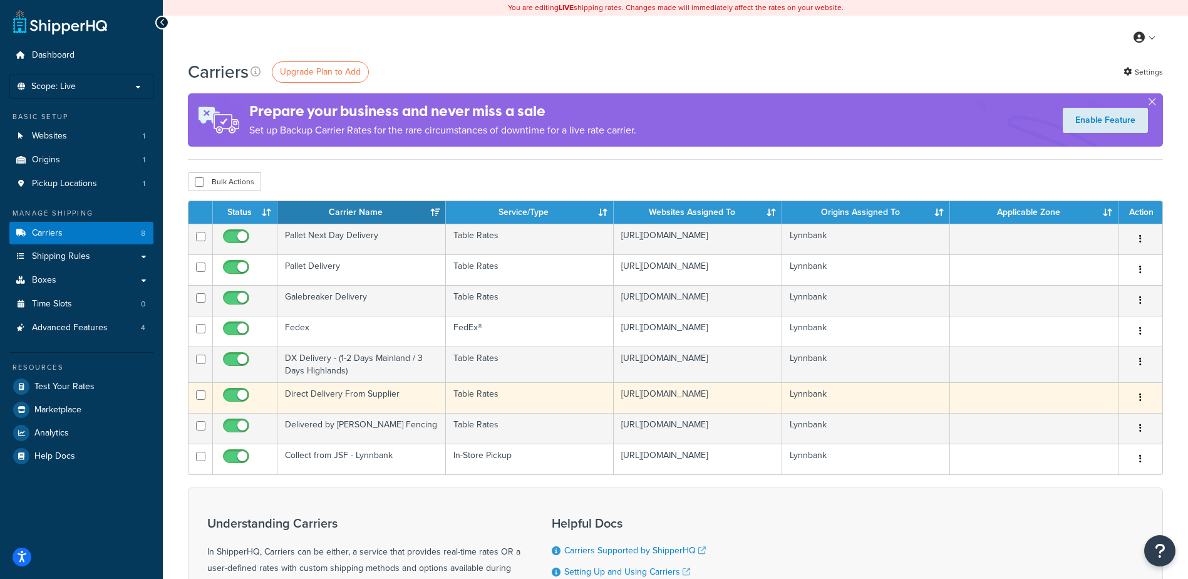
click at [339, 395] on td "Direct Delivery From Supplier" at bounding box center [361, 397] width 168 height 31
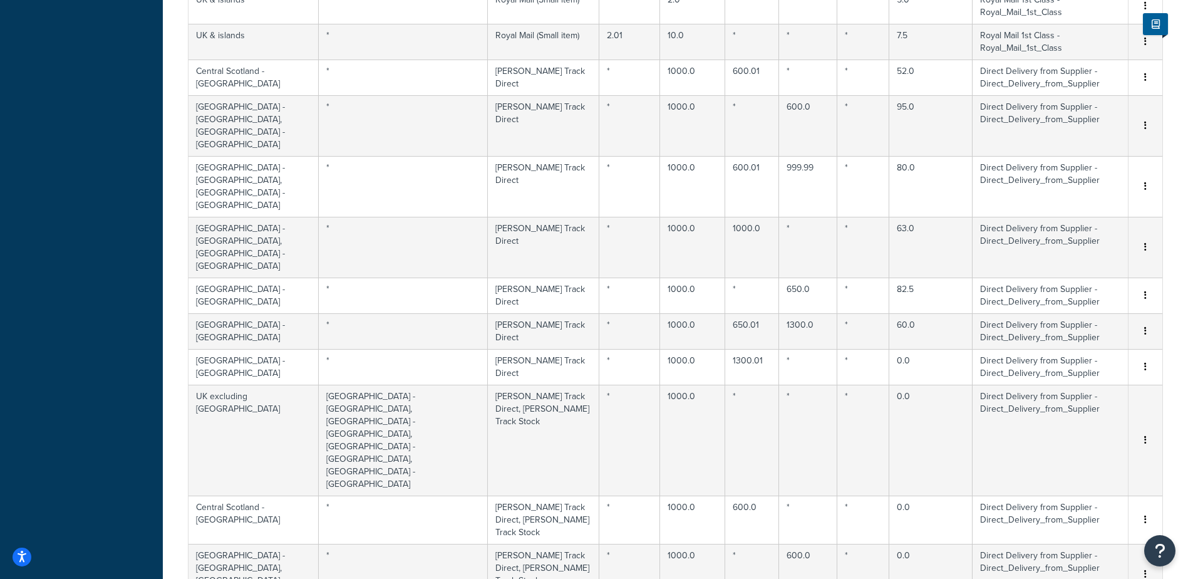
scroll to position [879, 0]
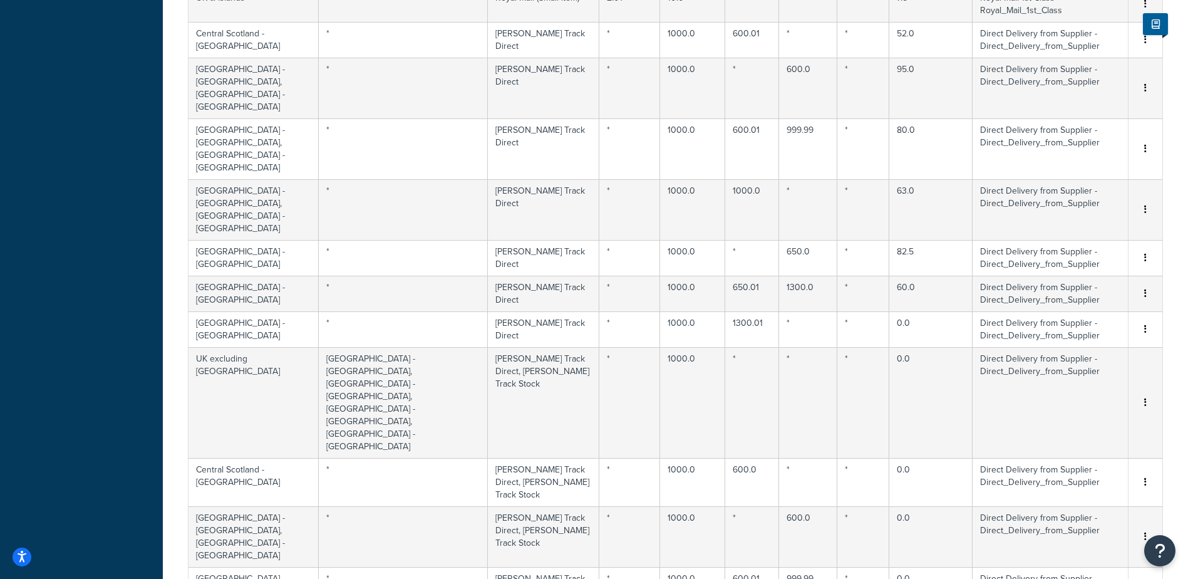
select select "1000"
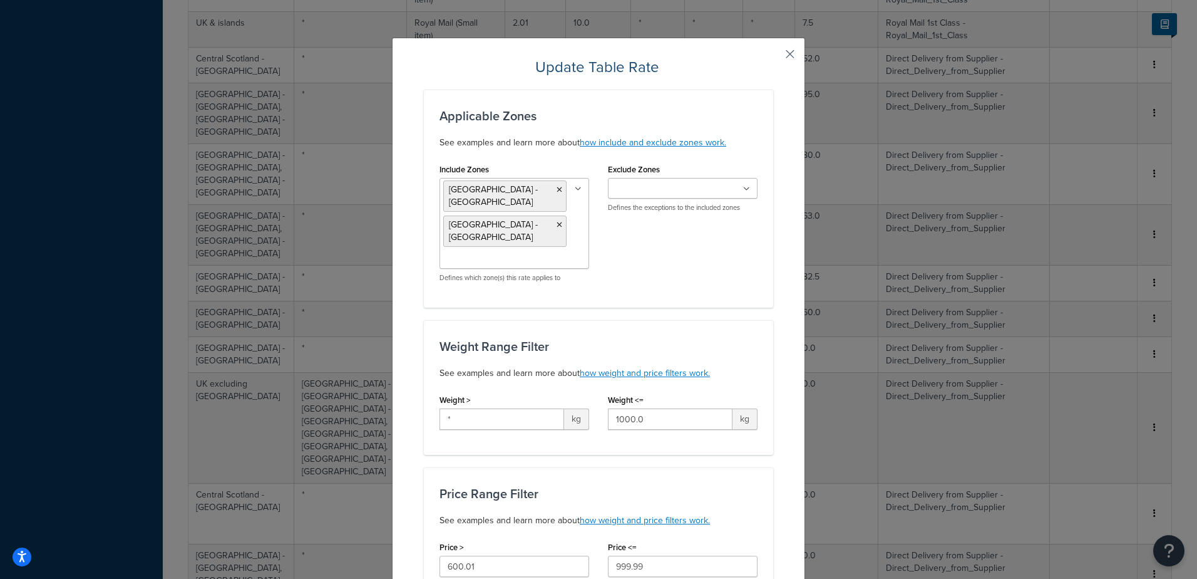
click at [773, 57] on button "button" at bounding box center [771, 58] width 3 height 3
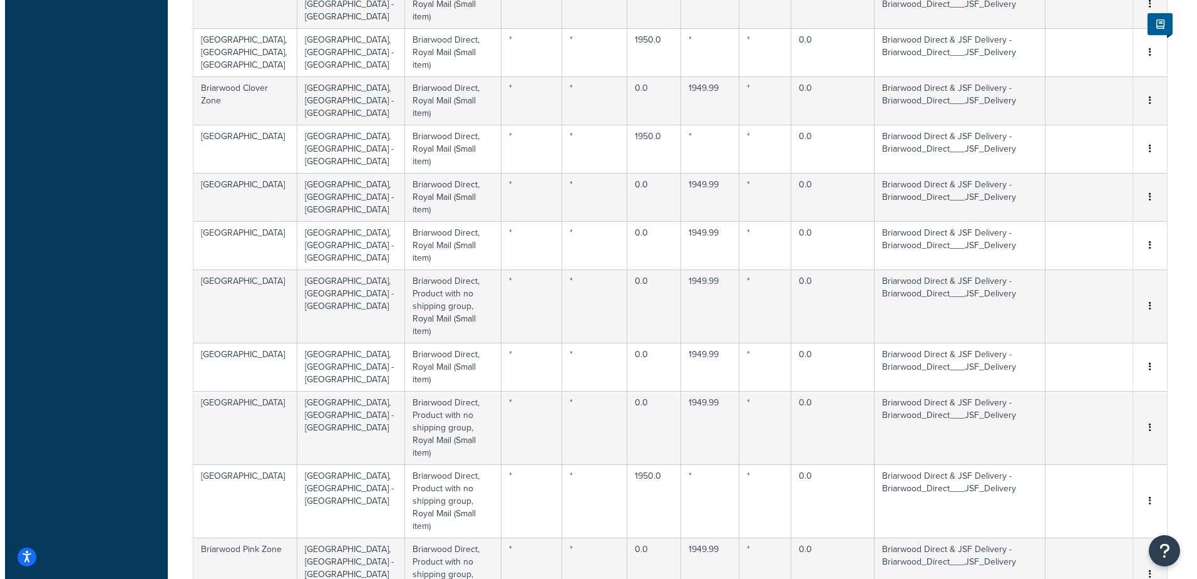
scroll to position [6441, 0]
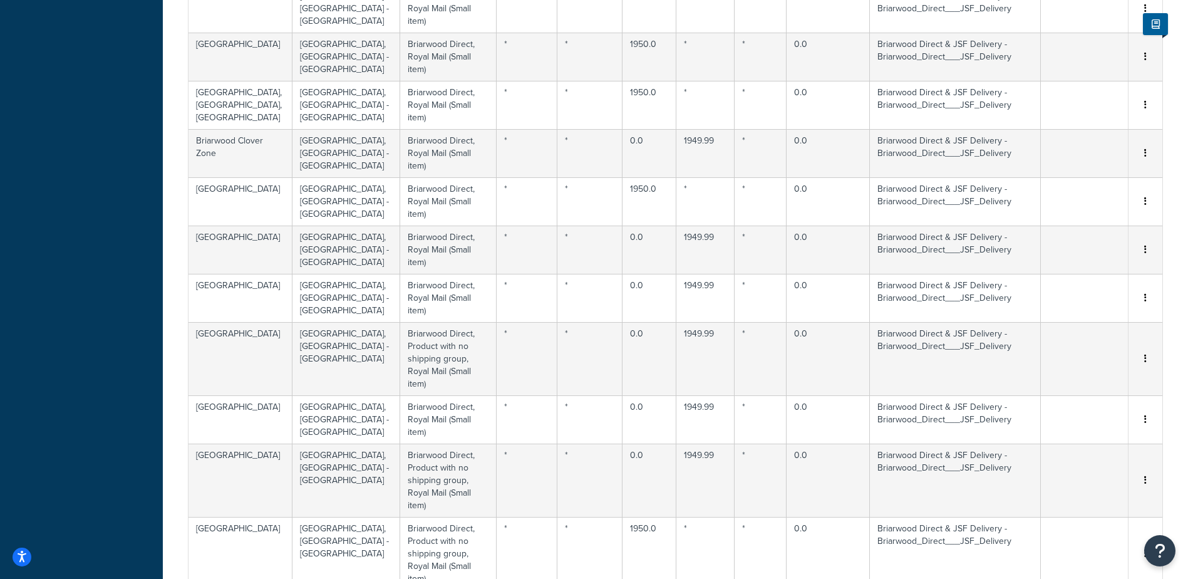
select select "169605"
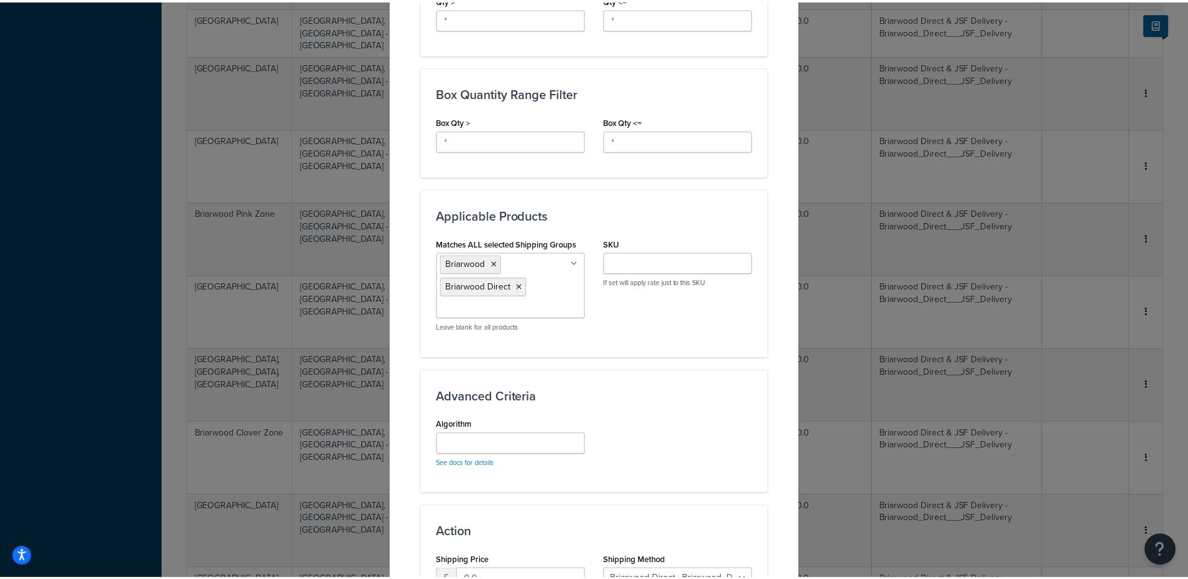
scroll to position [752, 0]
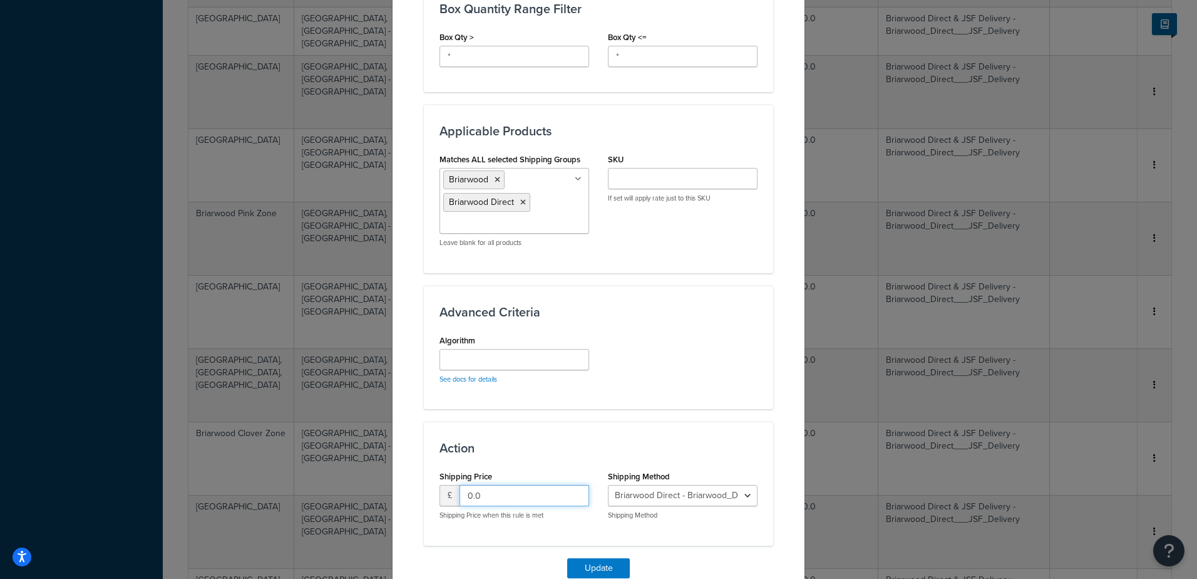
click at [467, 496] on input "0.0" at bounding box center [525, 495] width 130 height 21
type input "45.0"
click at [582, 561] on button "Update" at bounding box center [598, 568] width 63 height 20
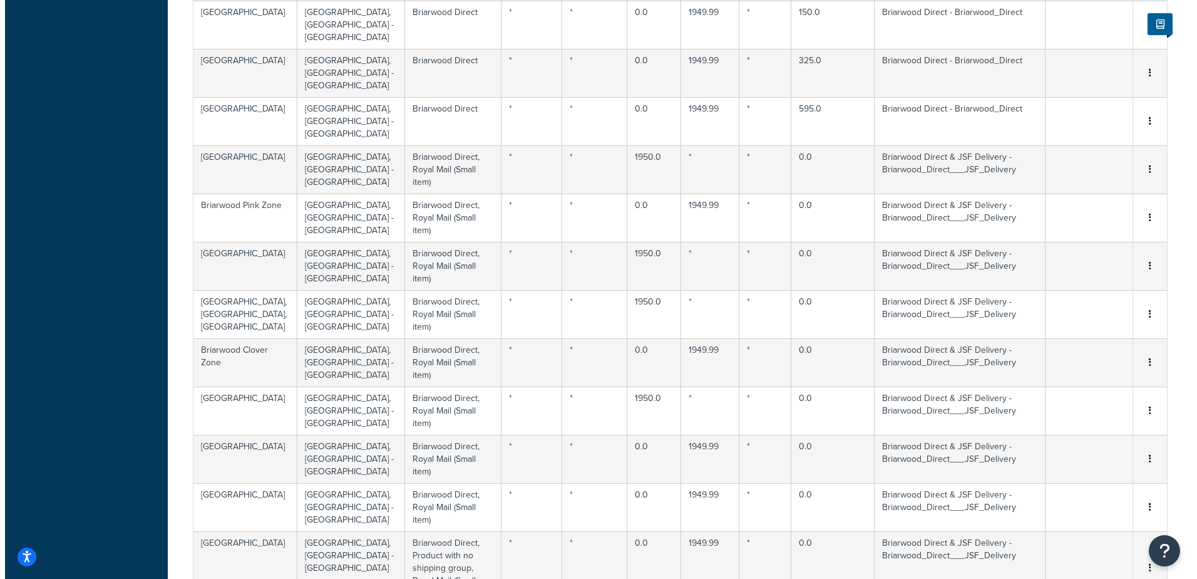
scroll to position [6207, 0]
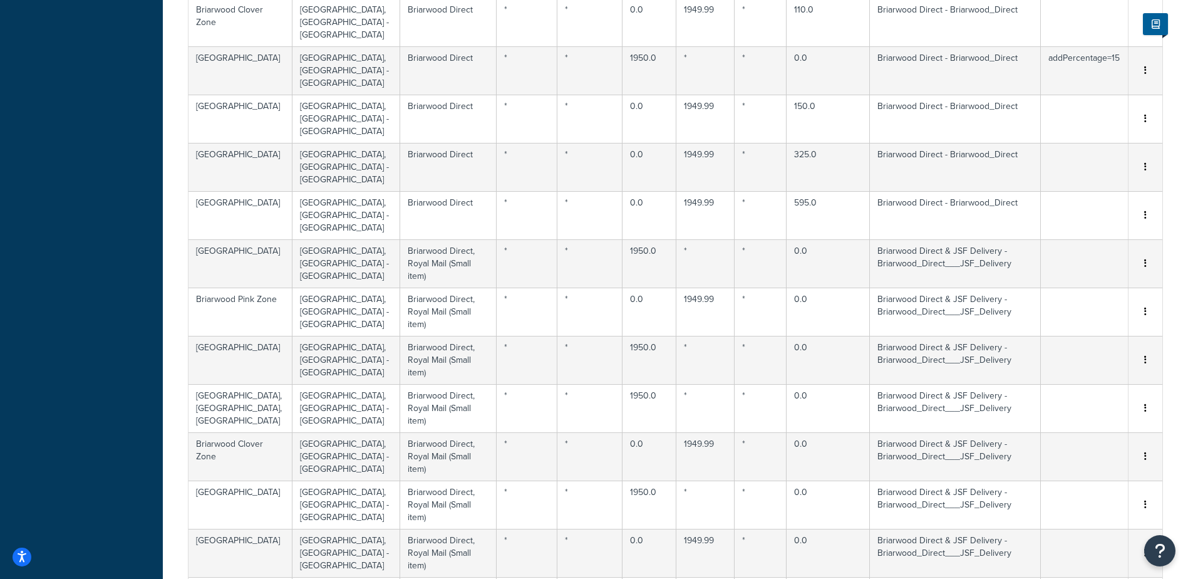
select select "169606"
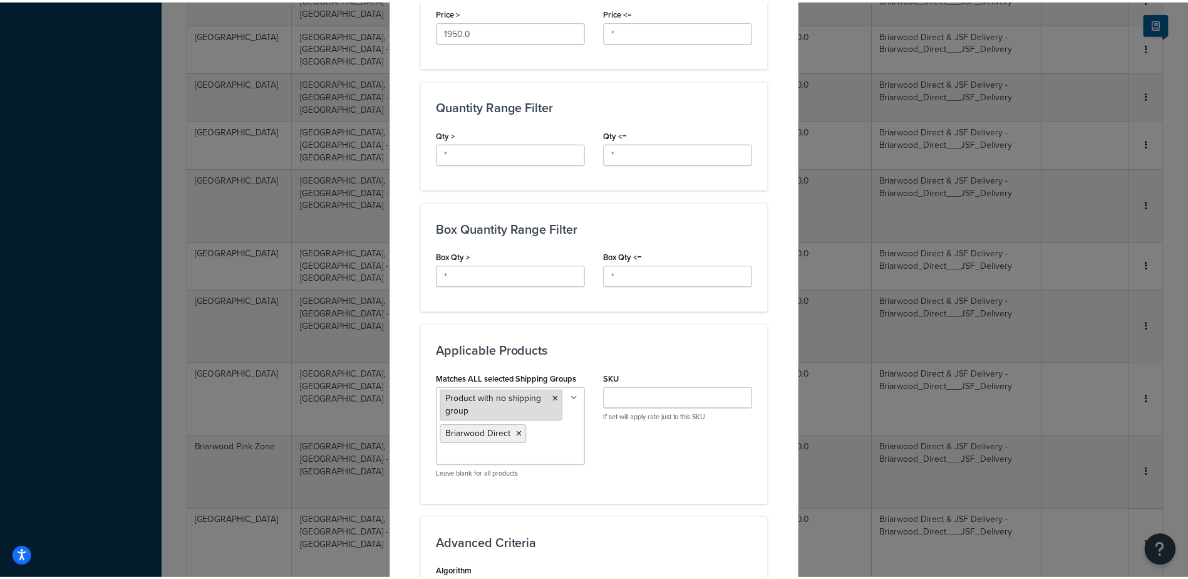
scroll to position [800, 0]
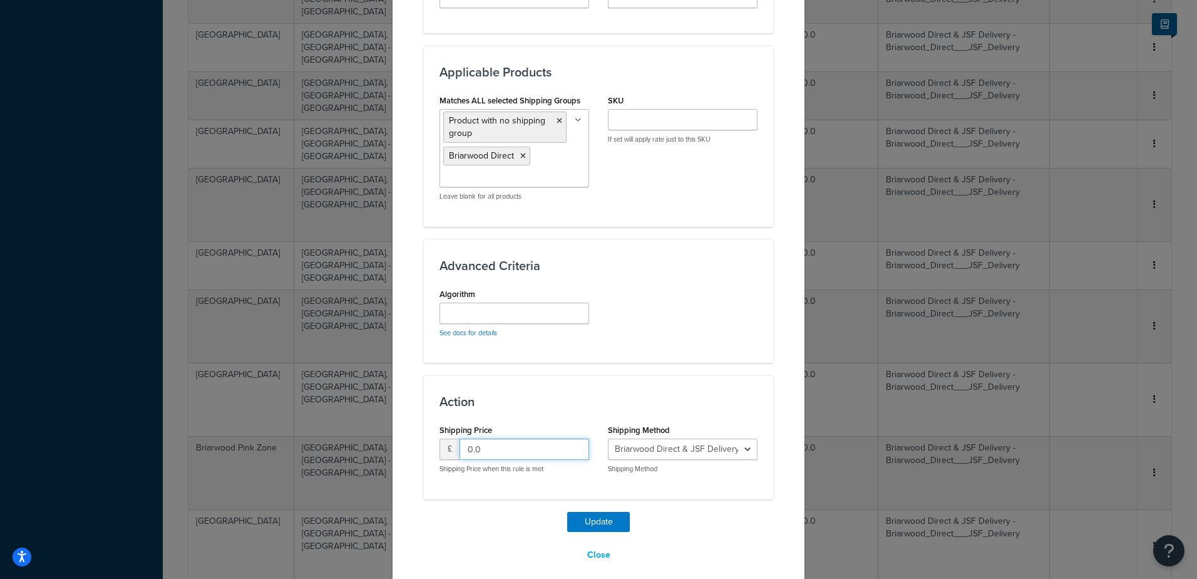
drag, startPoint x: 467, startPoint y: 435, endPoint x: 410, endPoint y: 406, distance: 64.1
click at [430, 427] on div "Shipping Price £ 0.0 Shipping Price when this rule is met" at bounding box center [514, 452] width 168 height 62
type input "45.0"
click at [572, 512] on button "Update" at bounding box center [598, 522] width 63 height 20
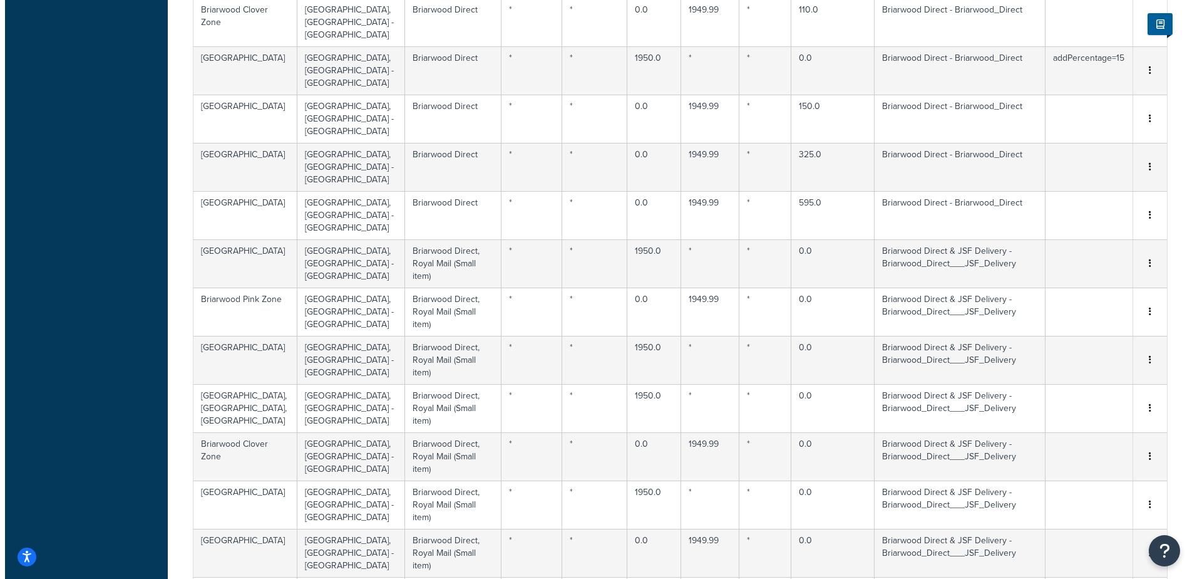
scroll to position [6160, 0]
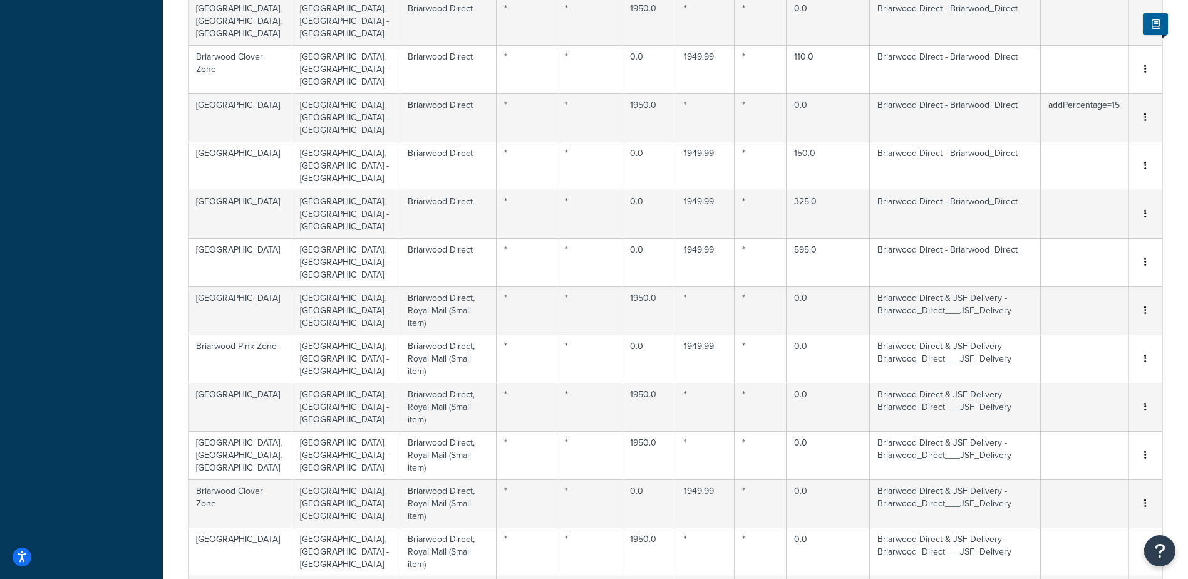
select select "169606"
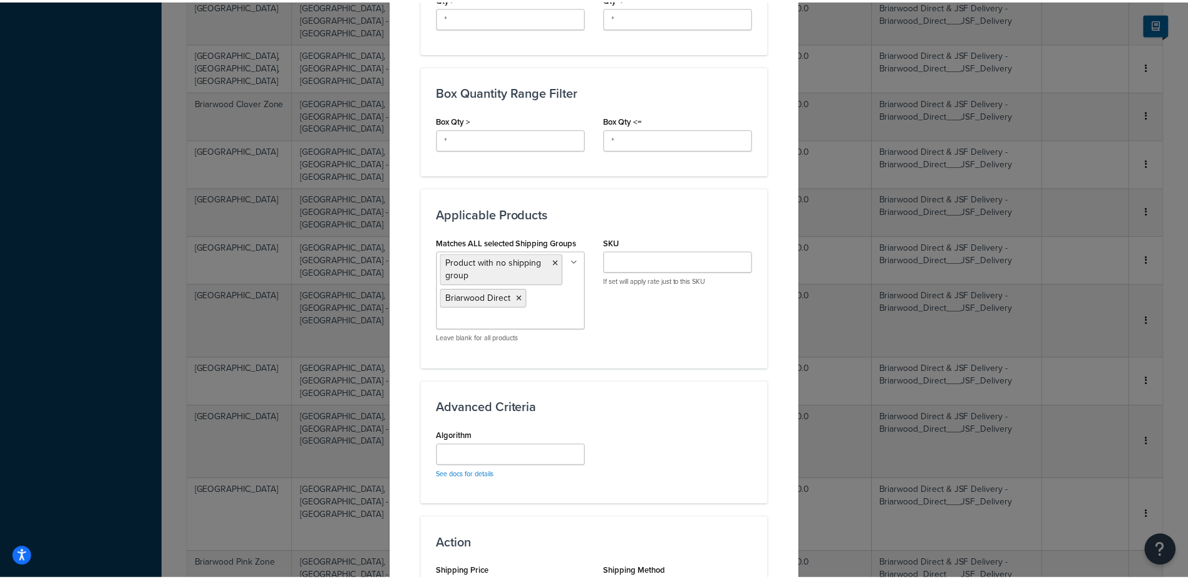
scroll to position [823, 0]
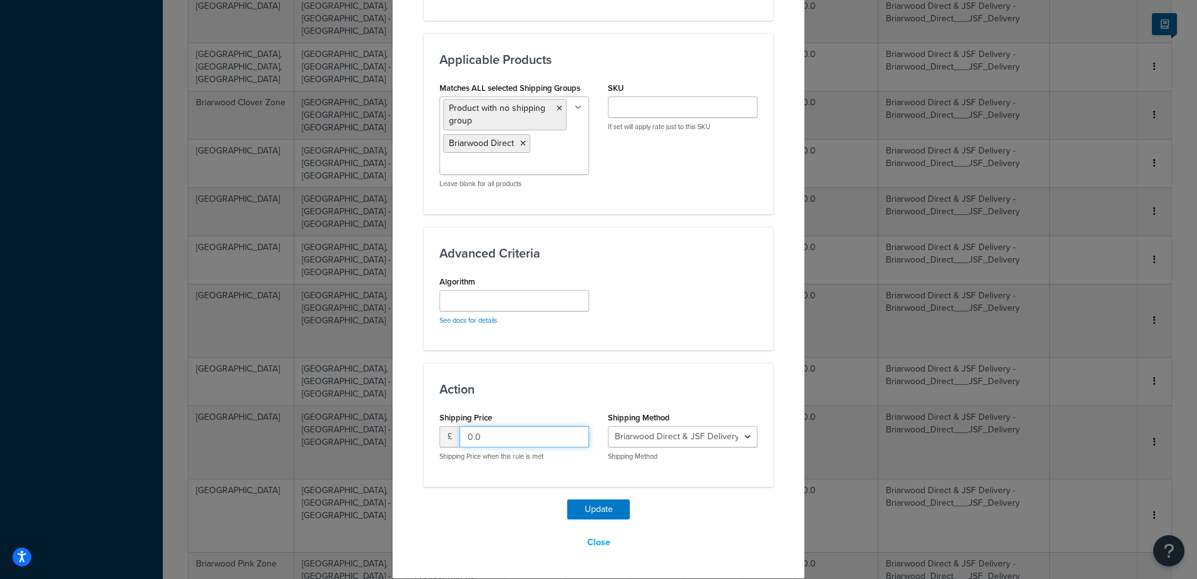
drag, startPoint x: 469, startPoint y: 434, endPoint x: 346, endPoint y: 386, distance: 131.7
click at [374, 408] on div "Update Table Rate Applicable Zones See examples and learn more about how includ…" at bounding box center [598, 289] width 1197 height 579
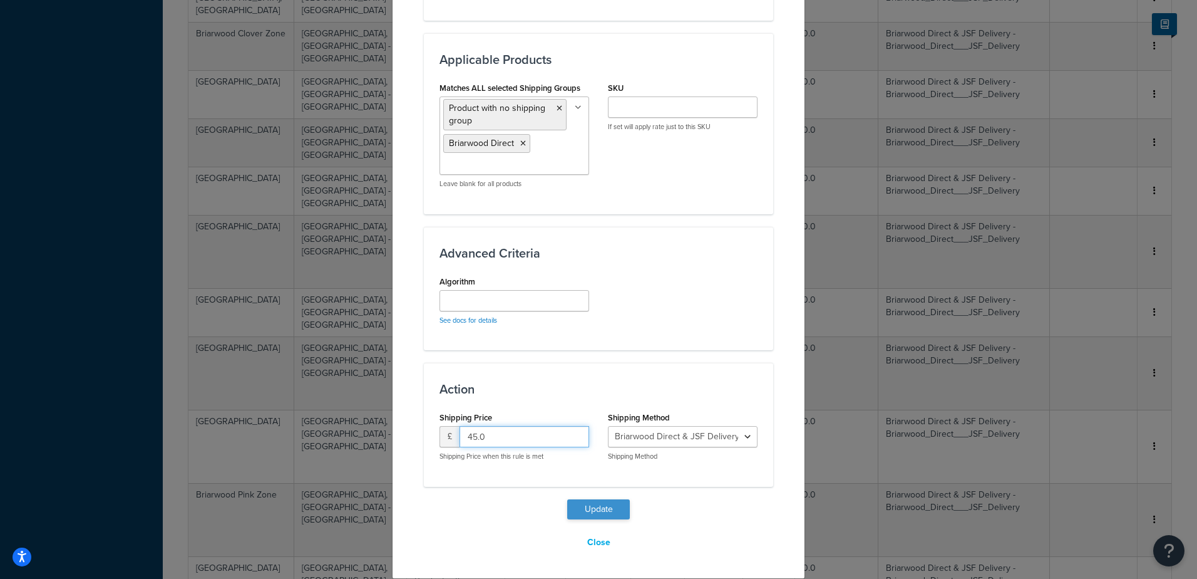
type input "45.0"
click at [618, 510] on button "Update" at bounding box center [598, 509] width 63 height 20
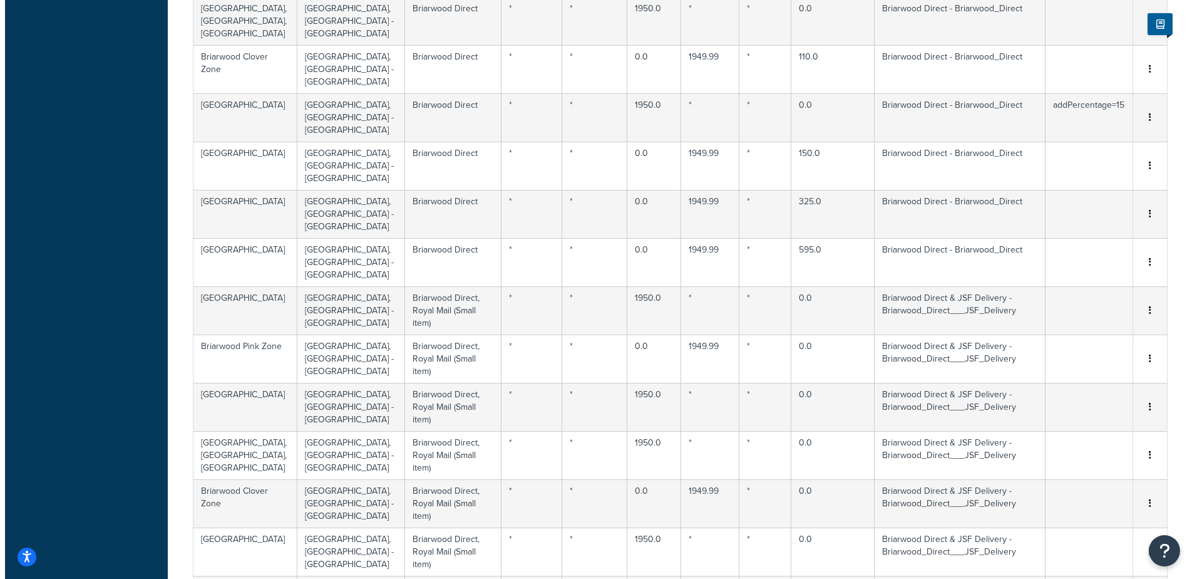
scroll to position [6066, 0]
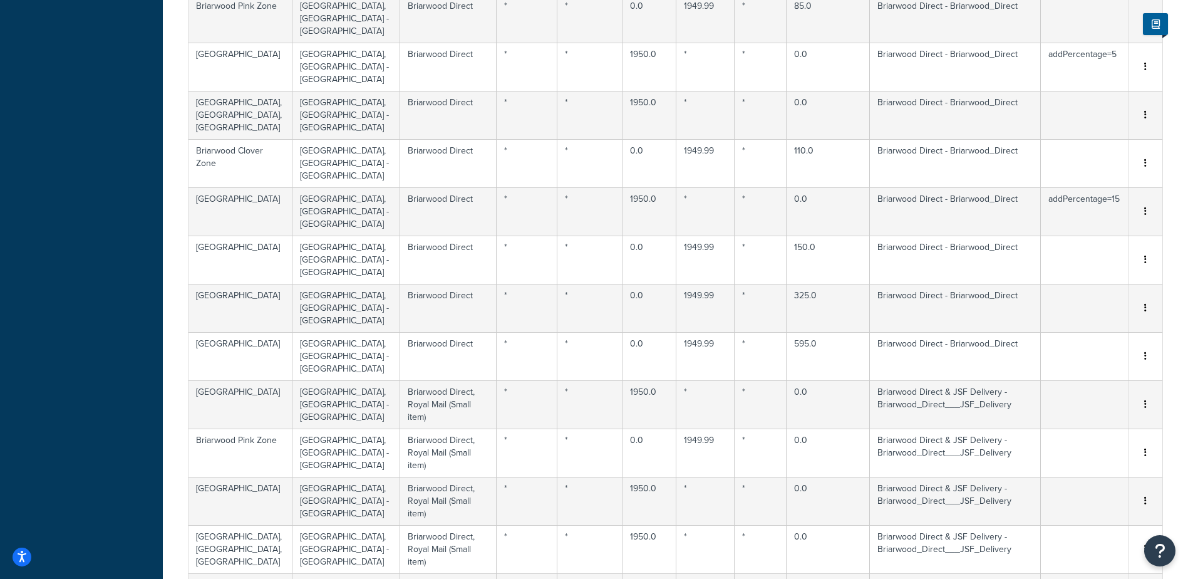
select select "169606"
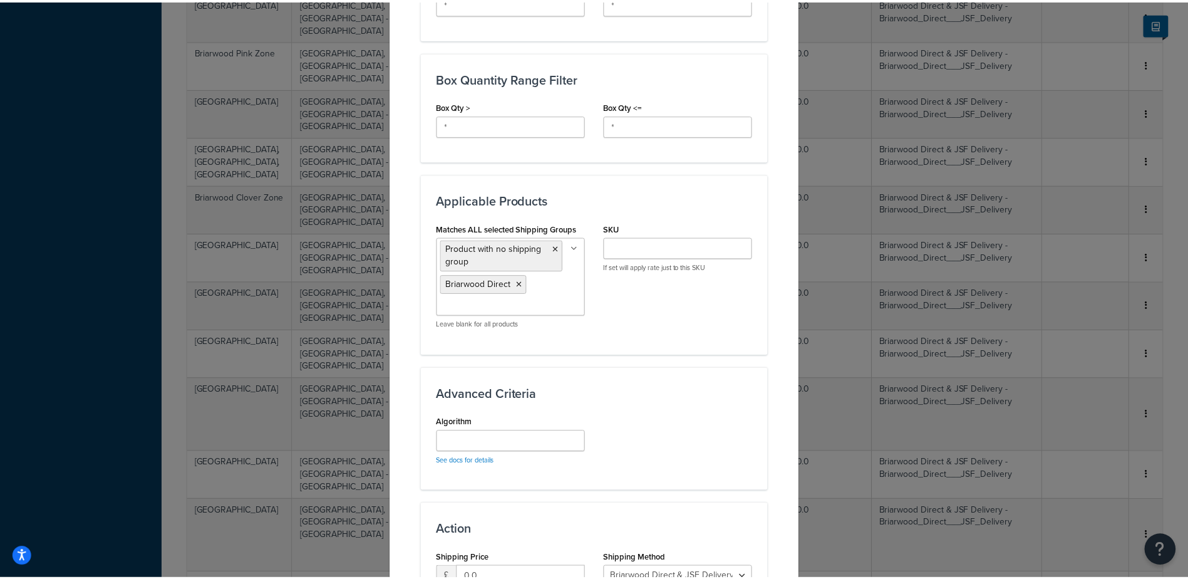
scroll to position [785, 0]
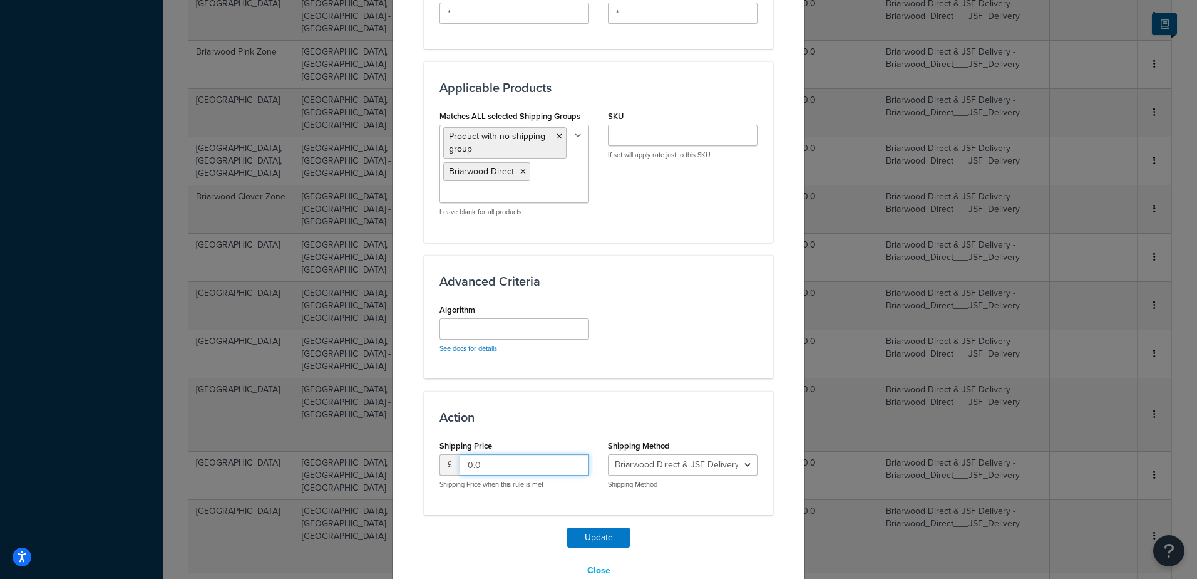
drag, startPoint x: 468, startPoint y: 450, endPoint x: 410, endPoint y: 432, distance: 61.2
click at [425, 442] on div "Action Shipping Price £ 0.0 Shipping Price when this rule is met Shipping Metho…" at bounding box center [598, 452] width 349 height 123
type input "45.0"
click at [602, 527] on button "Update" at bounding box center [598, 537] width 63 height 20
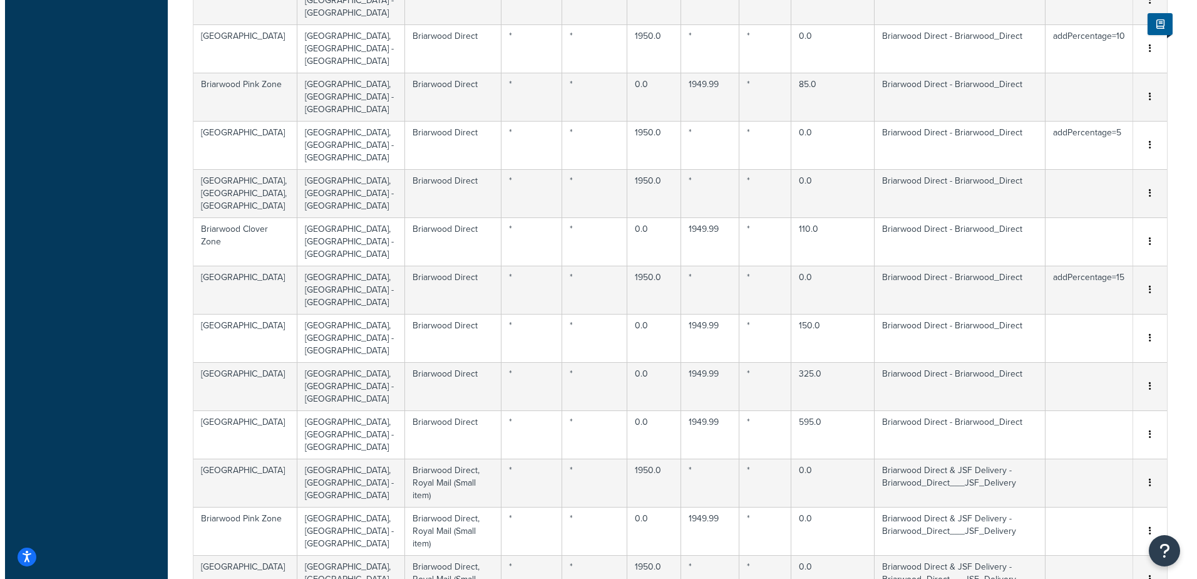
scroll to position [6019, 0]
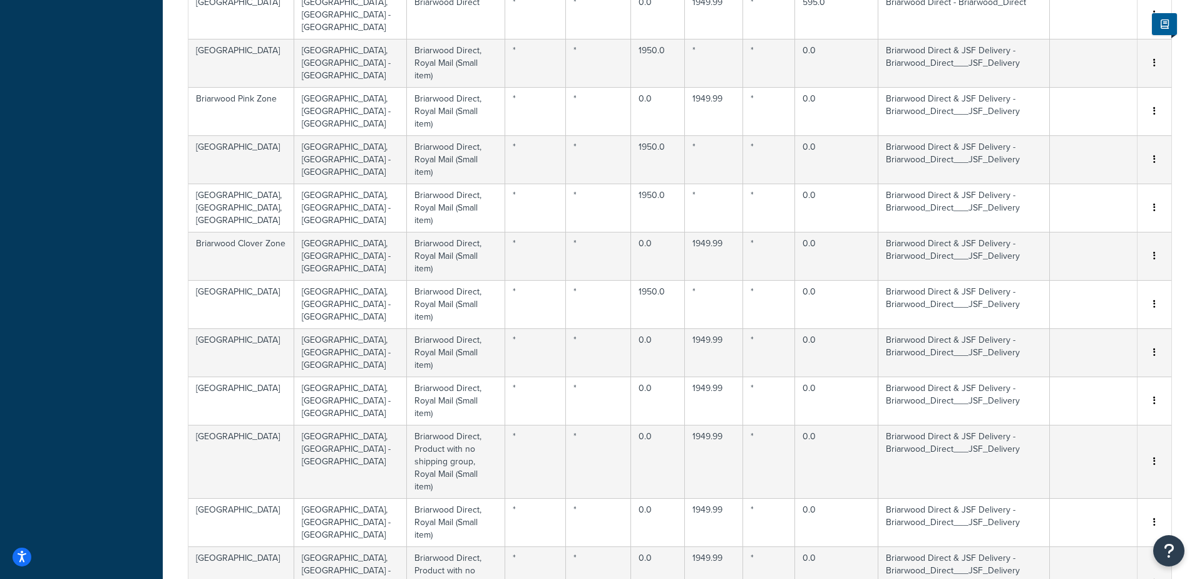
select select "169606"
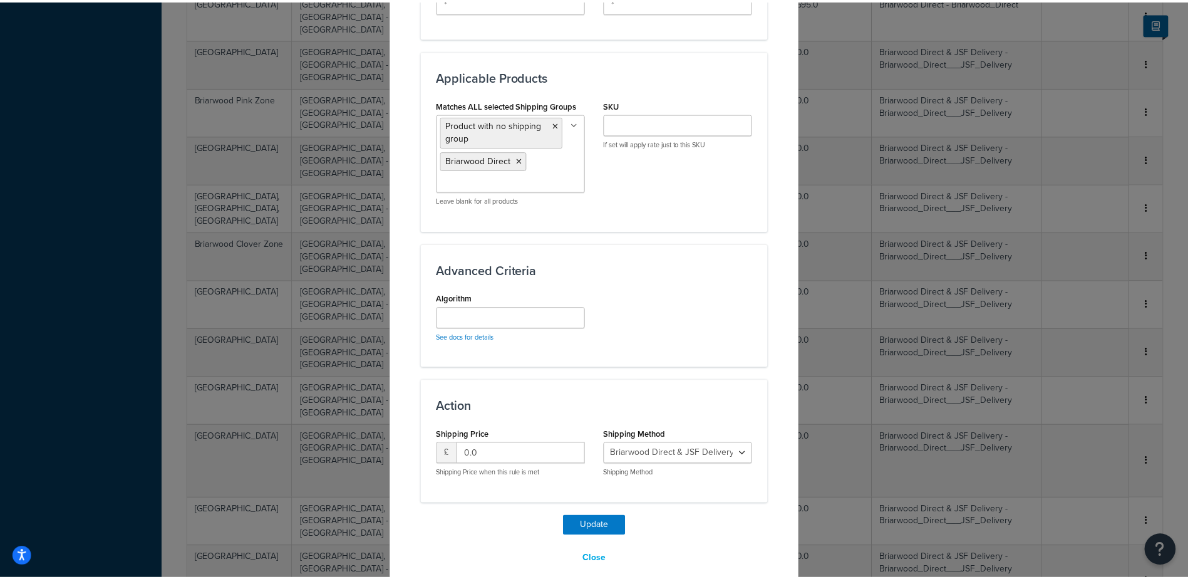
scroll to position [800, 0]
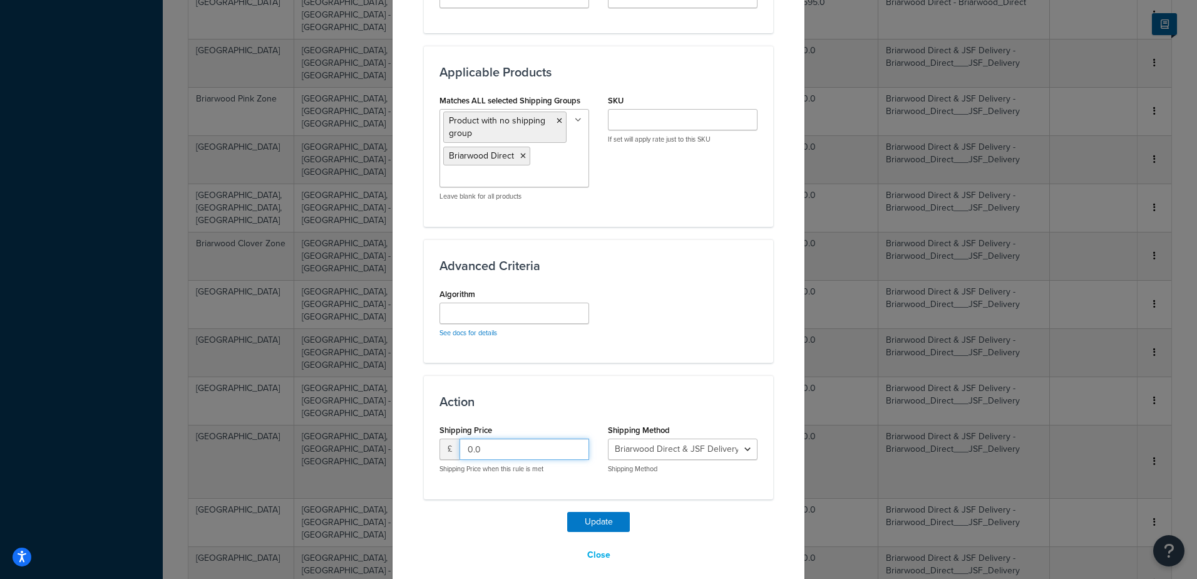
drag, startPoint x: 479, startPoint y: 437, endPoint x: 205, endPoint y: 354, distance: 285.9
click at [217, 366] on div "Update Table Rate Applicable Zones See examples and learn more about how includ…" at bounding box center [598, 289] width 1197 height 579
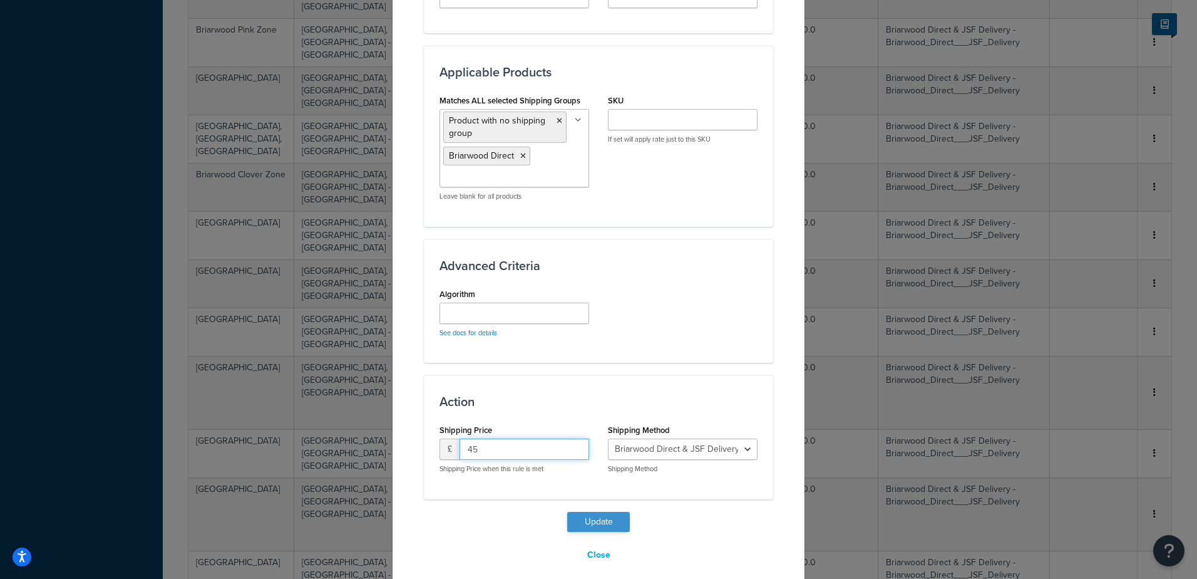
type input "45"
click at [609, 512] on button "Update" at bounding box center [598, 522] width 63 height 20
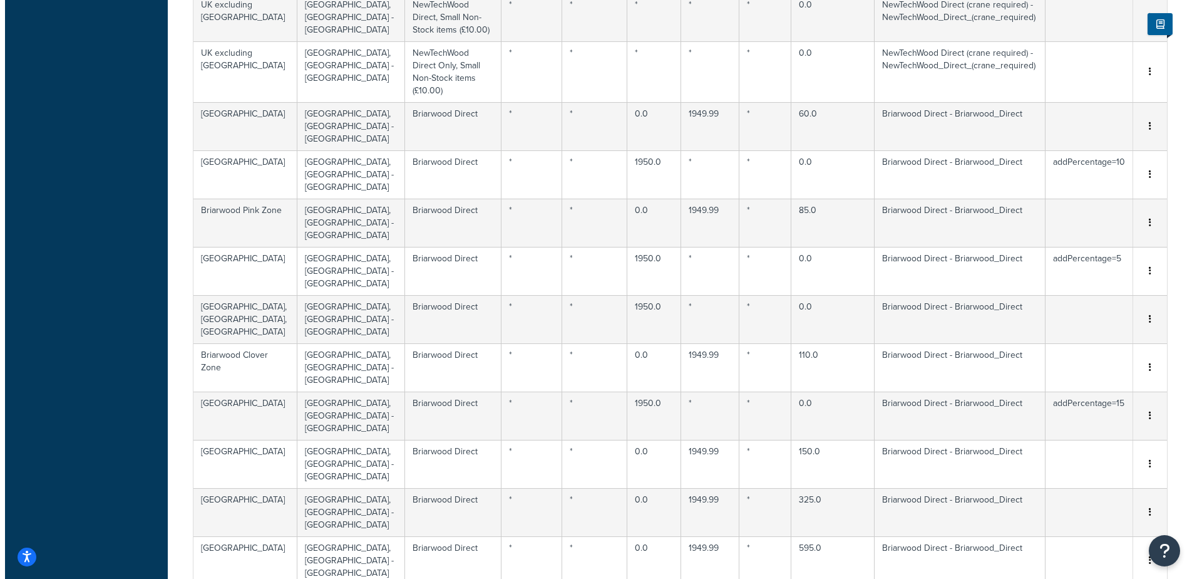
scroll to position [5737, 0]
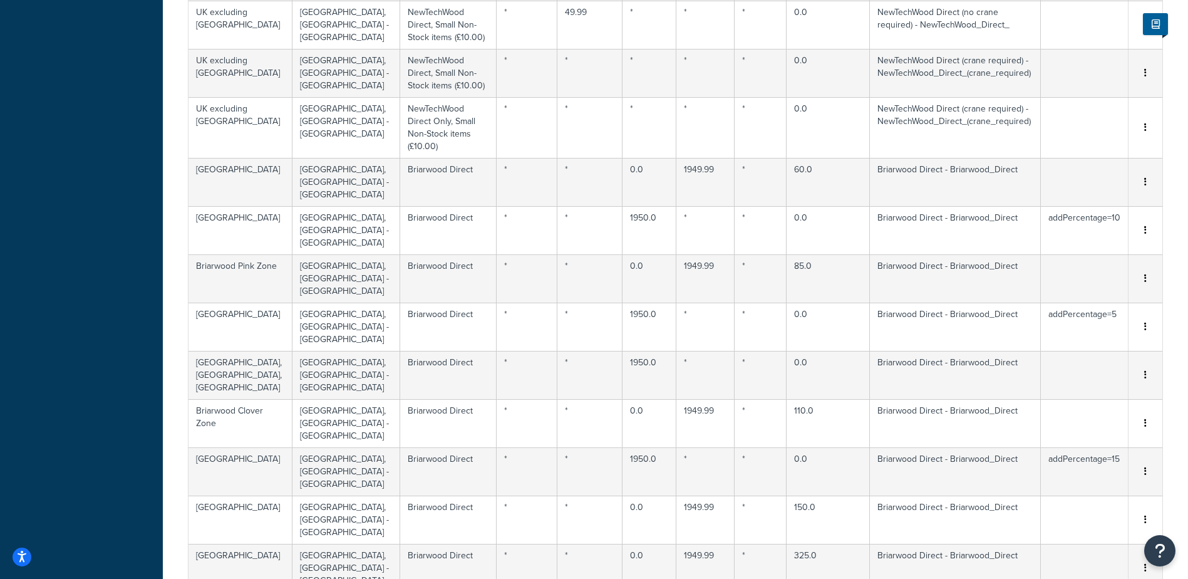
select select "169606"
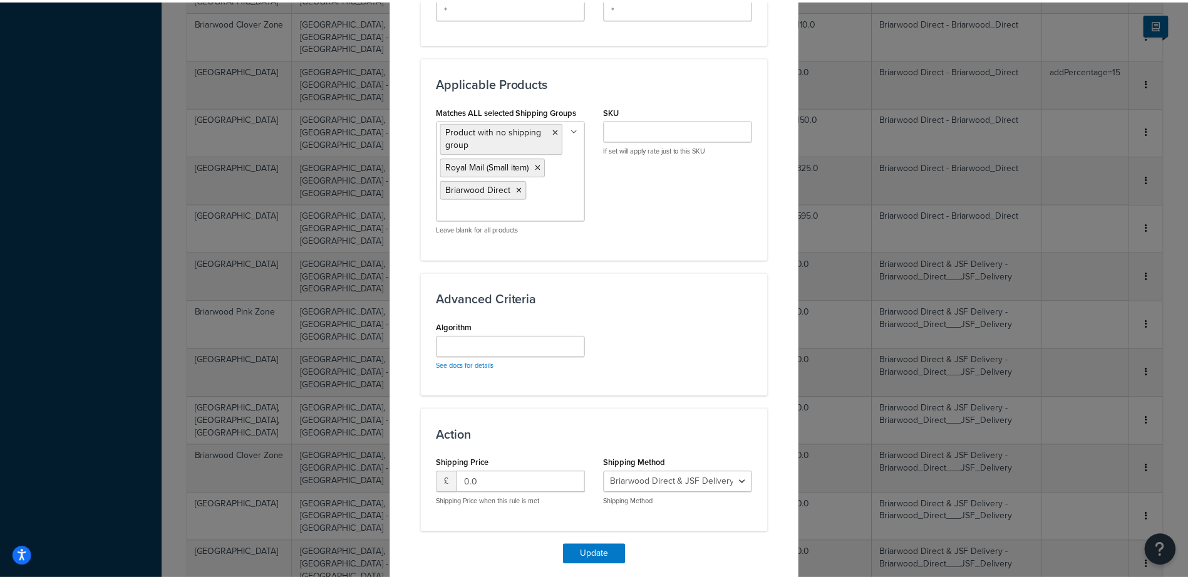
scroll to position [807, 0]
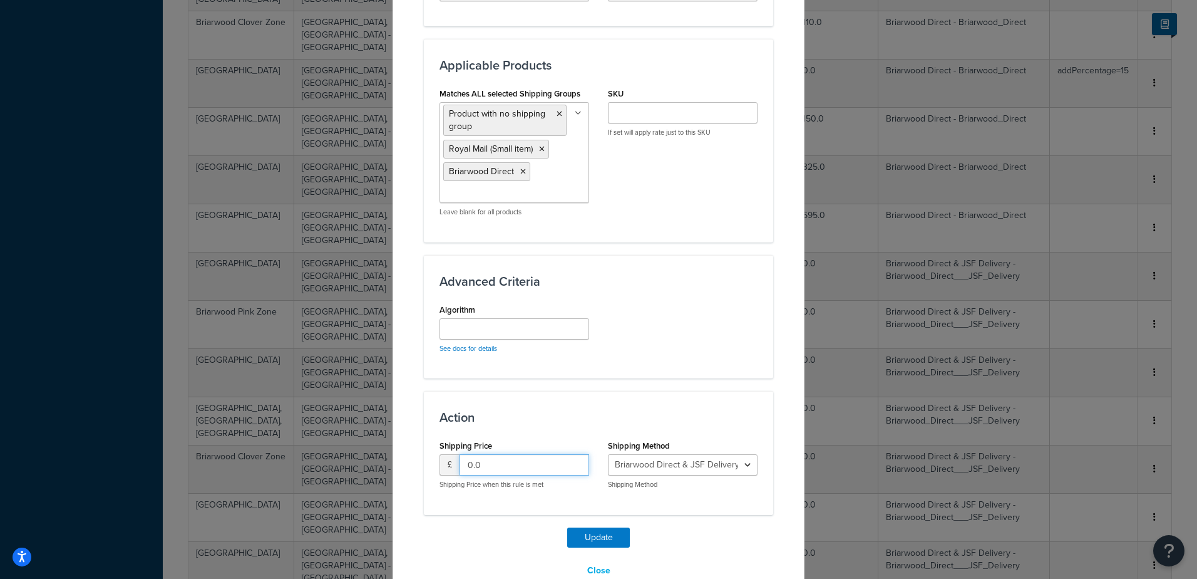
drag, startPoint x: 467, startPoint y: 453, endPoint x: 404, endPoint y: 427, distance: 67.7
click at [445, 454] on div "£ 0.0" at bounding box center [515, 464] width 150 height 21
type input "45.0"
click at [595, 527] on button "Update" at bounding box center [598, 537] width 63 height 20
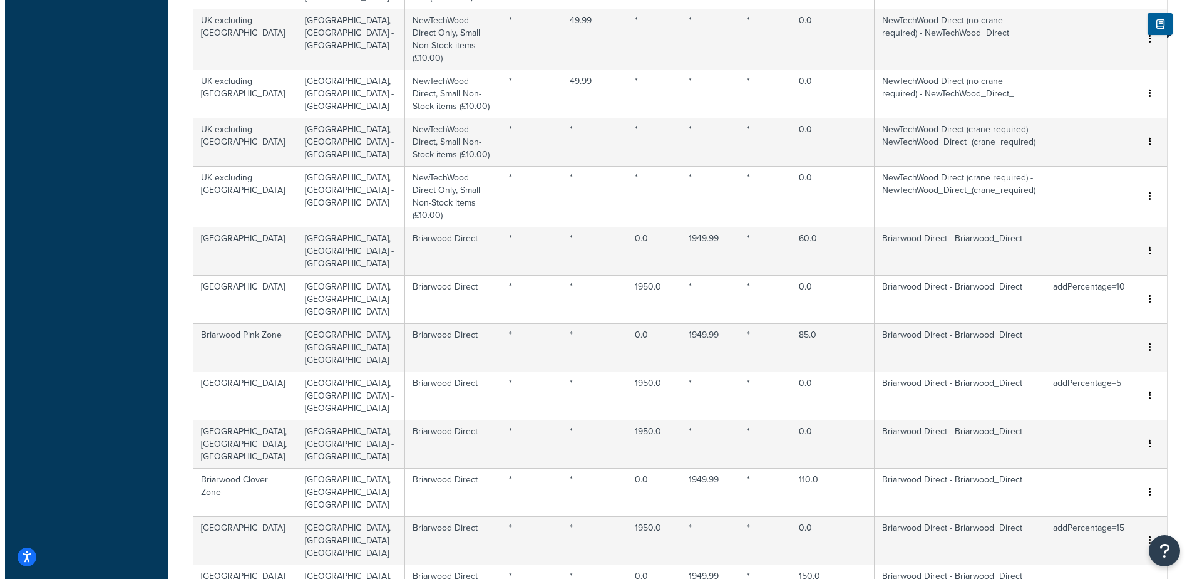
scroll to position [5659, 0]
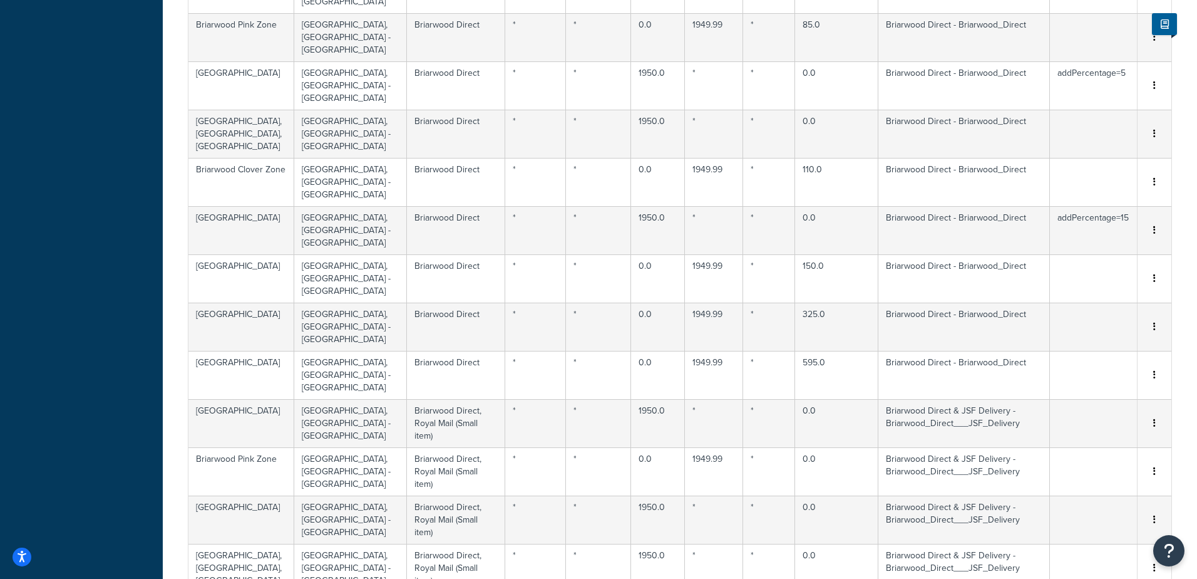
select select "169606"
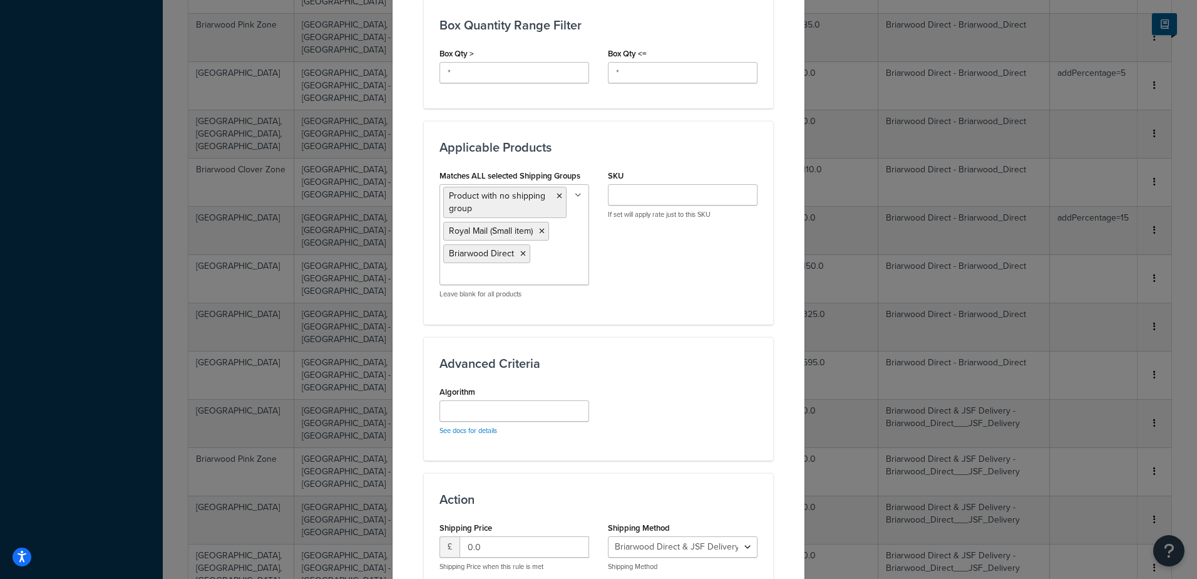
scroll to position [845, 0]
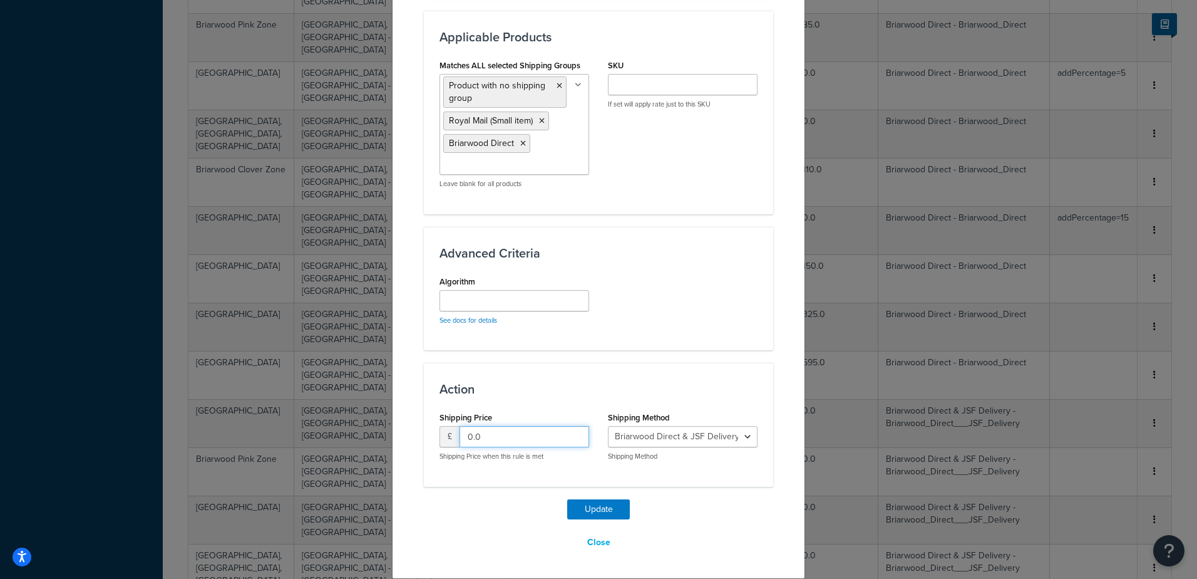
drag, startPoint x: 460, startPoint y: 437, endPoint x: 392, endPoint y: 410, distance: 73.4
click at [442, 434] on div "£ 0.0" at bounding box center [515, 436] width 150 height 21
type input "45.0"
click at [591, 510] on button "Update" at bounding box center [598, 509] width 63 height 20
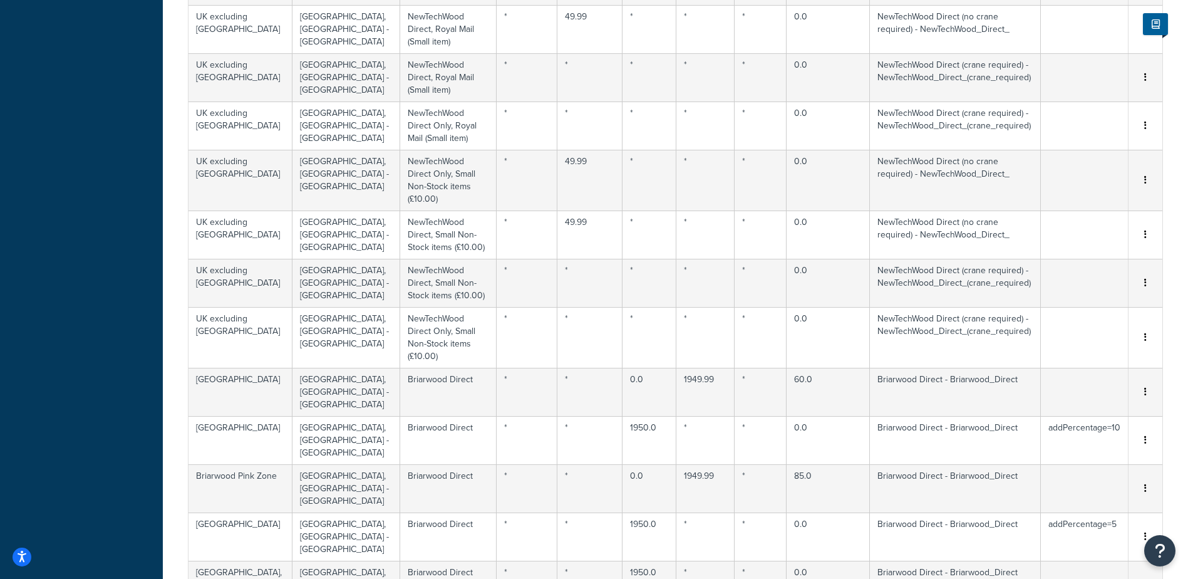
select select "169606"
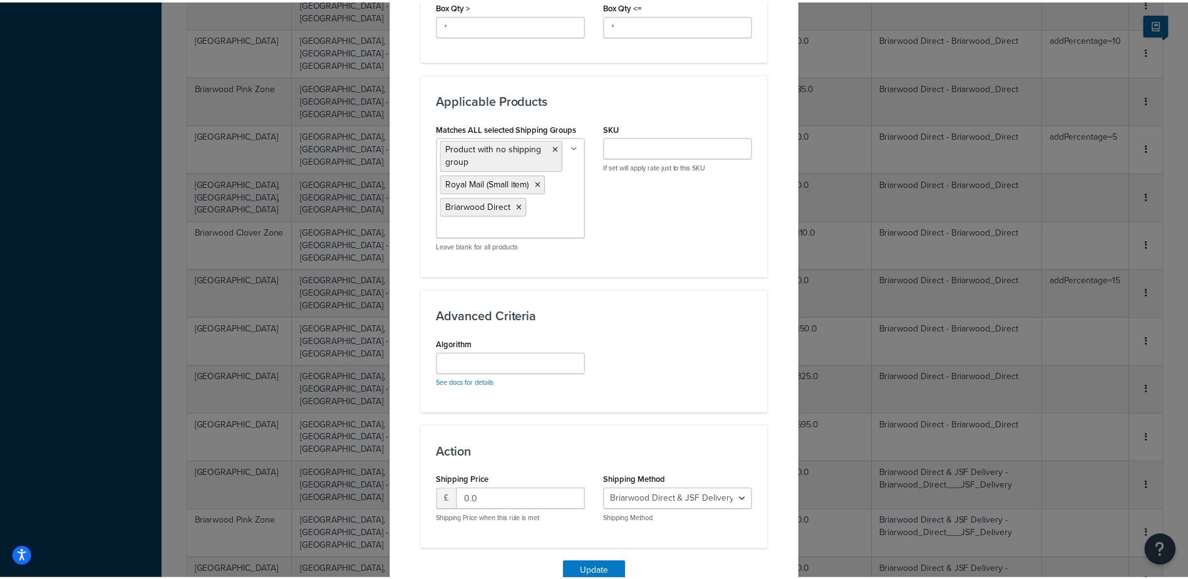
scroll to position [823, 0]
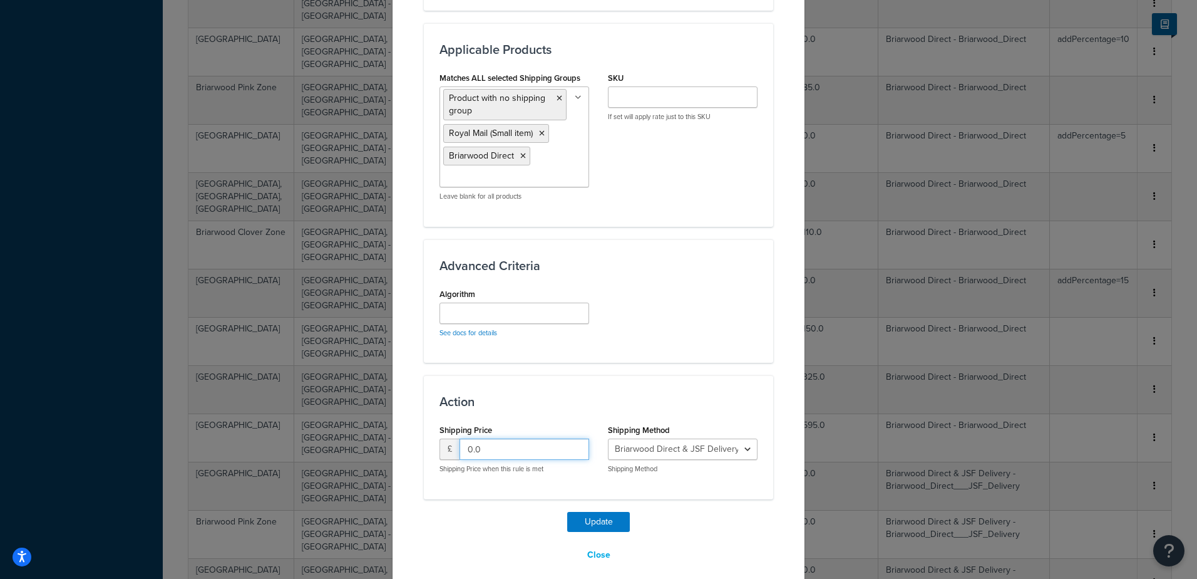
drag, startPoint x: 470, startPoint y: 436, endPoint x: 417, endPoint y: 418, distance: 55.5
click at [432, 428] on div "Shipping Price £ 0.0 Shipping Price when this rule is met" at bounding box center [514, 452] width 168 height 62
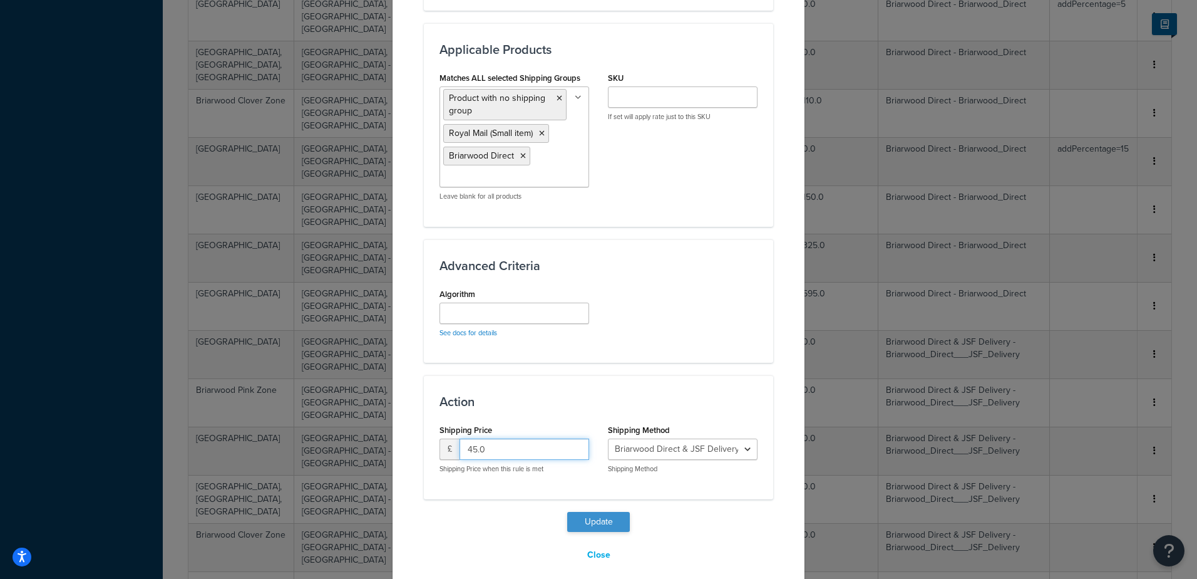
type input "45.0"
click at [582, 512] on button "Update" at bounding box center [598, 522] width 63 height 20
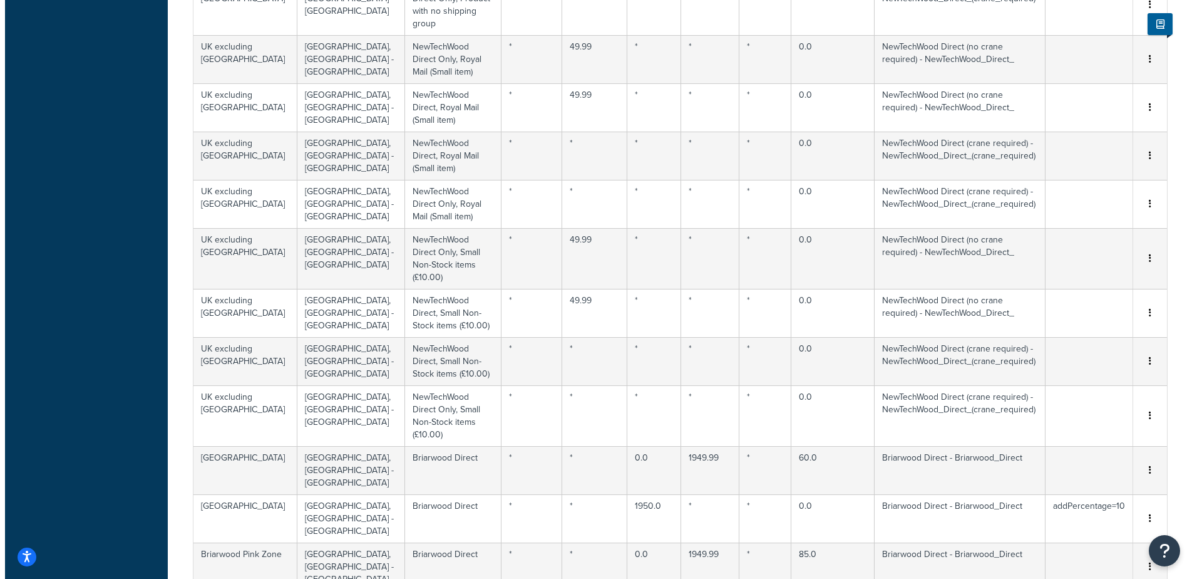
scroll to position [5408, 0]
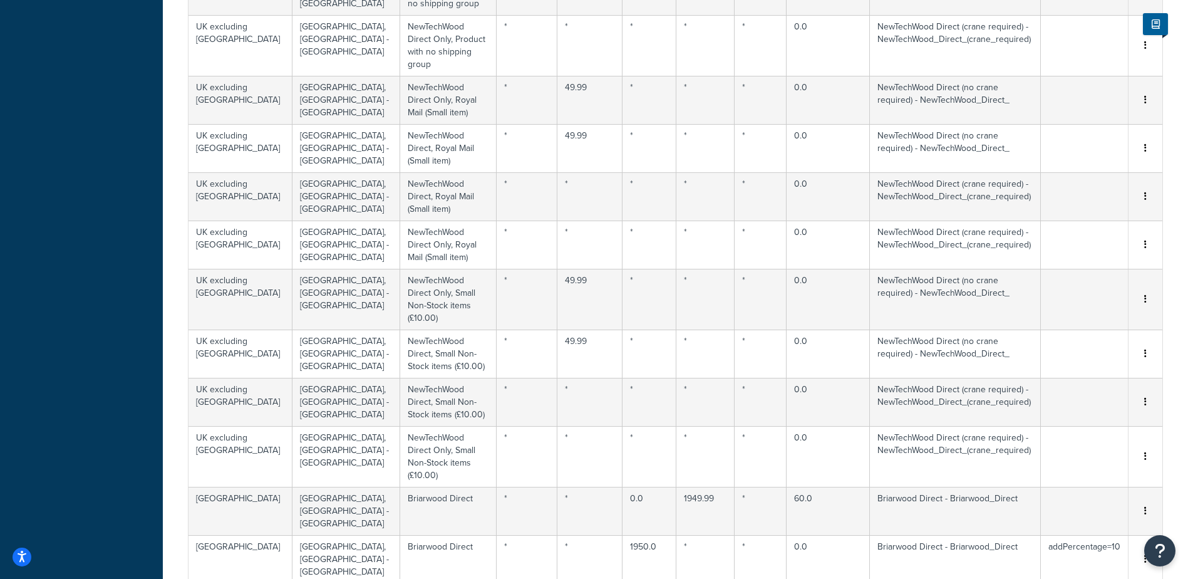
select select "169606"
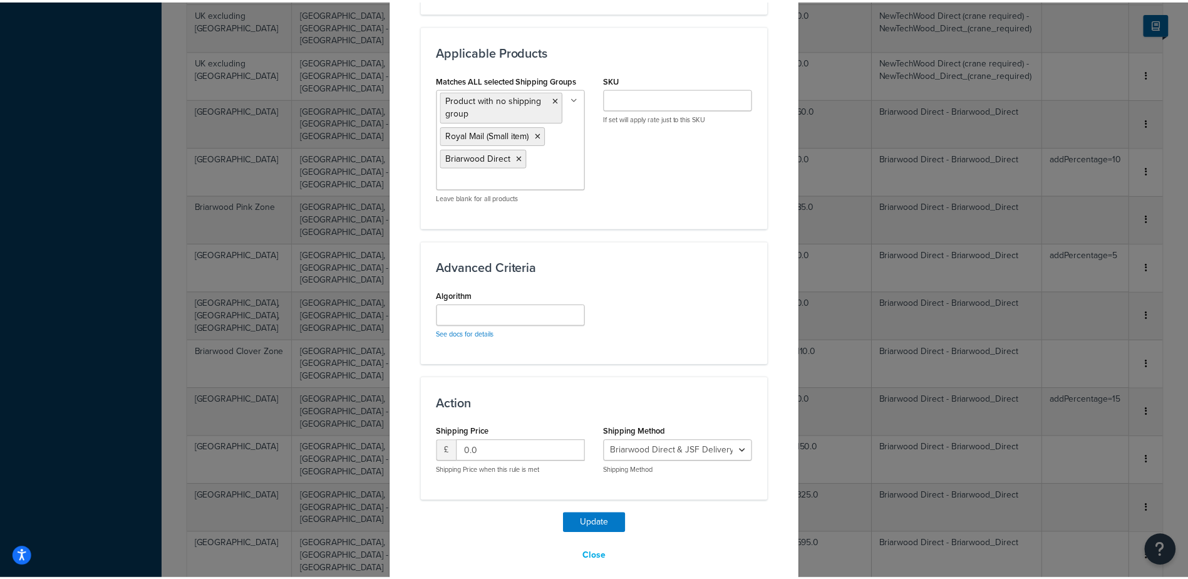
scroll to position [823, 0]
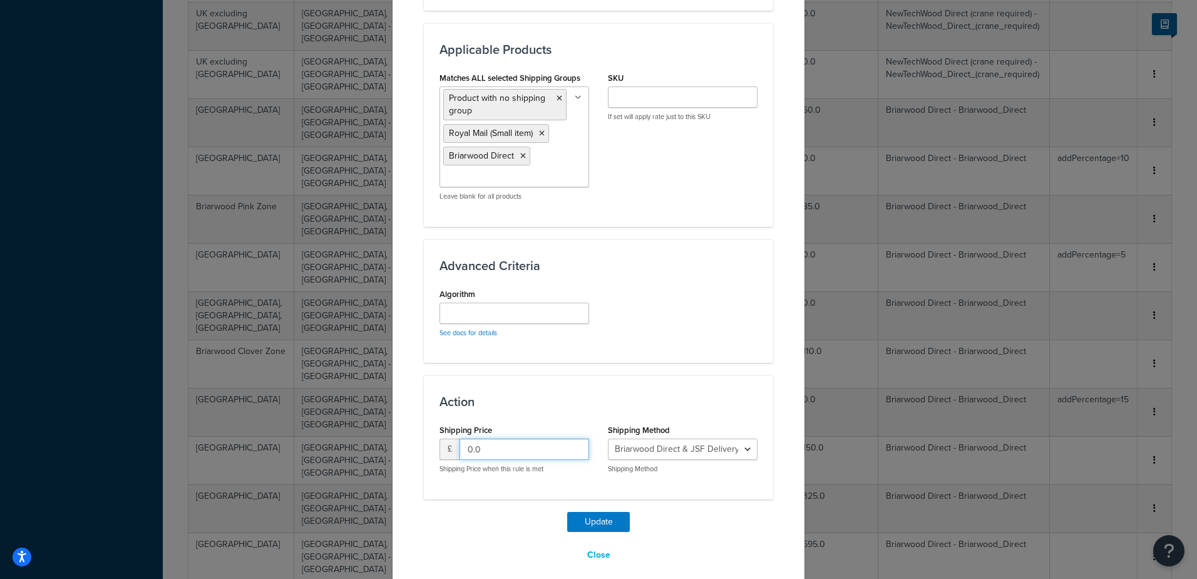
drag, startPoint x: 465, startPoint y: 435, endPoint x: 447, endPoint y: 431, distance: 18.7
click at [447, 438] on div "£ 0.0" at bounding box center [515, 448] width 150 height 21
type input "45.0"
click at [595, 512] on button "Update" at bounding box center [598, 522] width 63 height 20
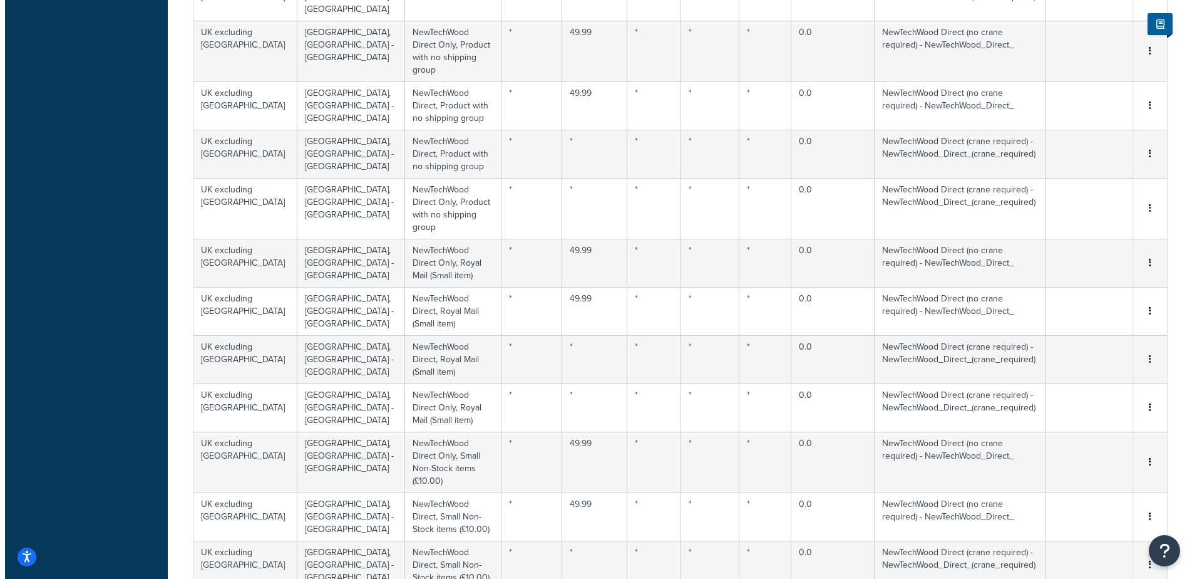
scroll to position [5251, 0]
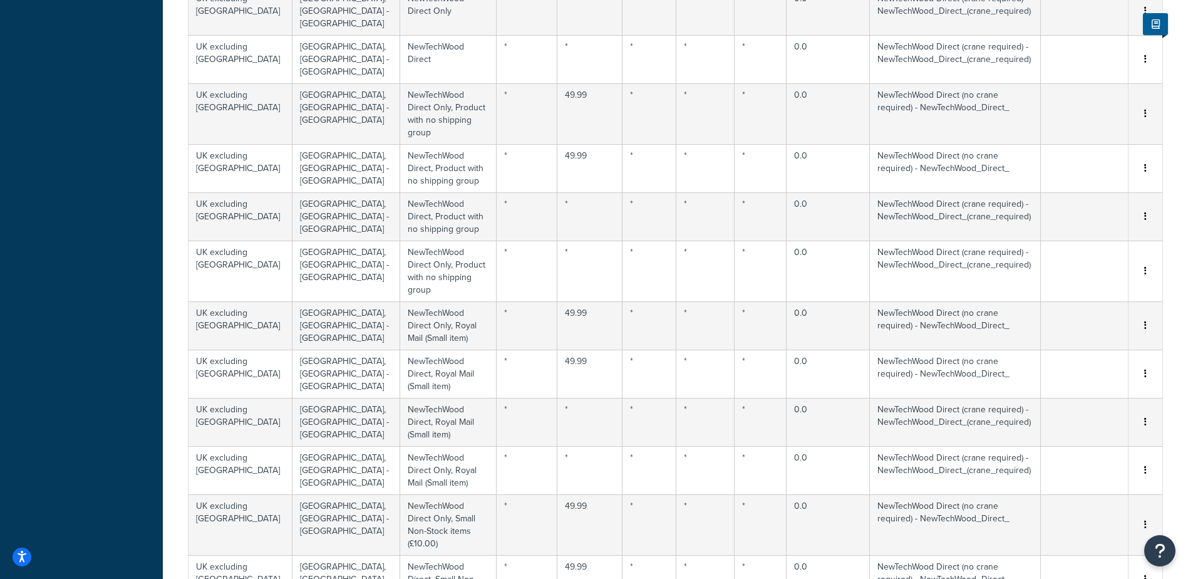
select select "169606"
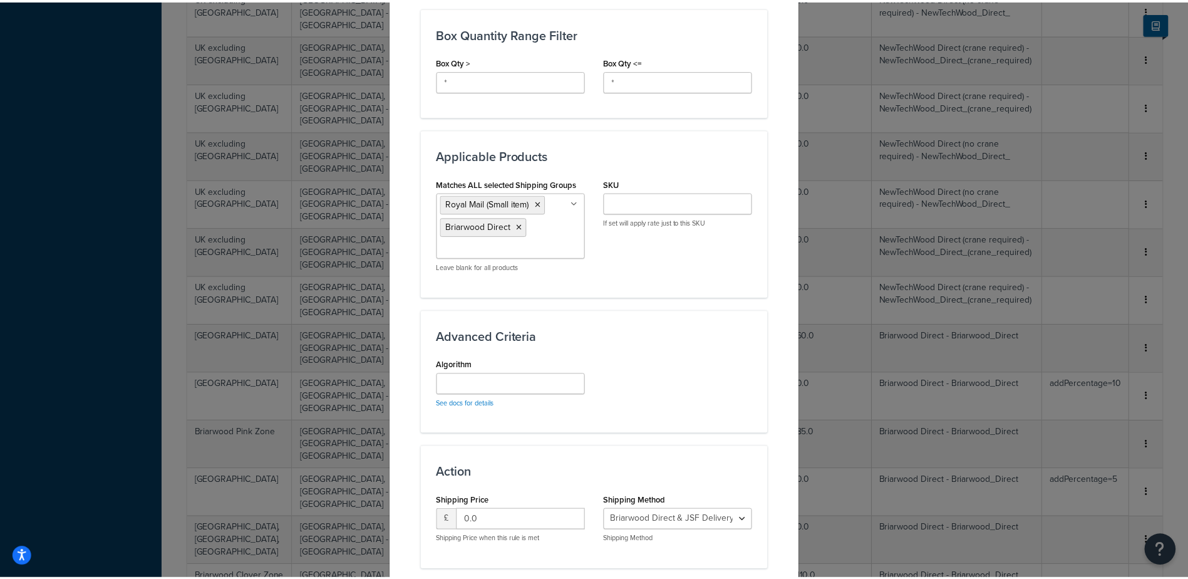
scroll to position [788, 0]
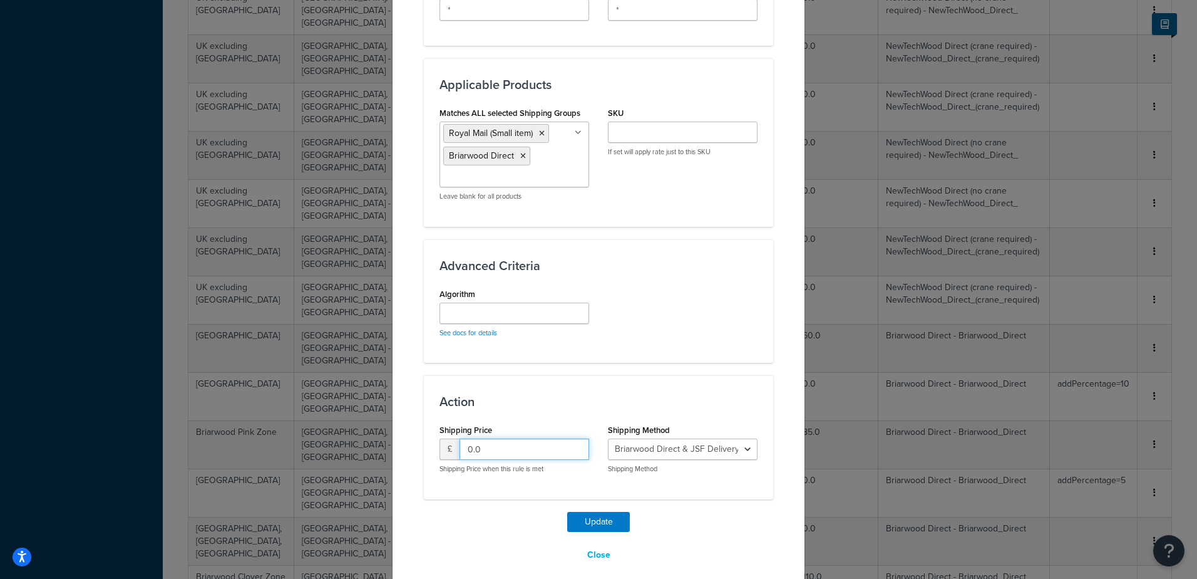
drag, startPoint x: 465, startPoint y: 433, endPoint x: 379, endPoint y: 371, distance: 106.0
click at [433, 421] on div "Shipping Price £ 0.0 Shipping Price when this rule is met" at bounding box center [514, 452] width 168 height 62
type input "45.0"
click at [584, 512] on button "Update" at bounding box center [598, 522] width 63 height 20
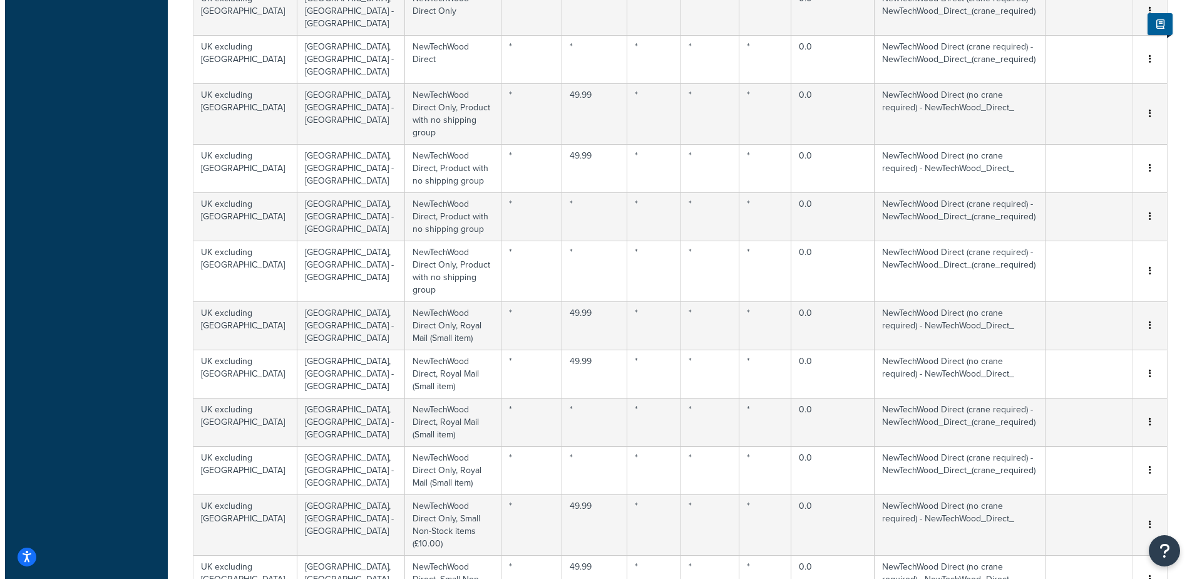
scroll to position [5032, 0]
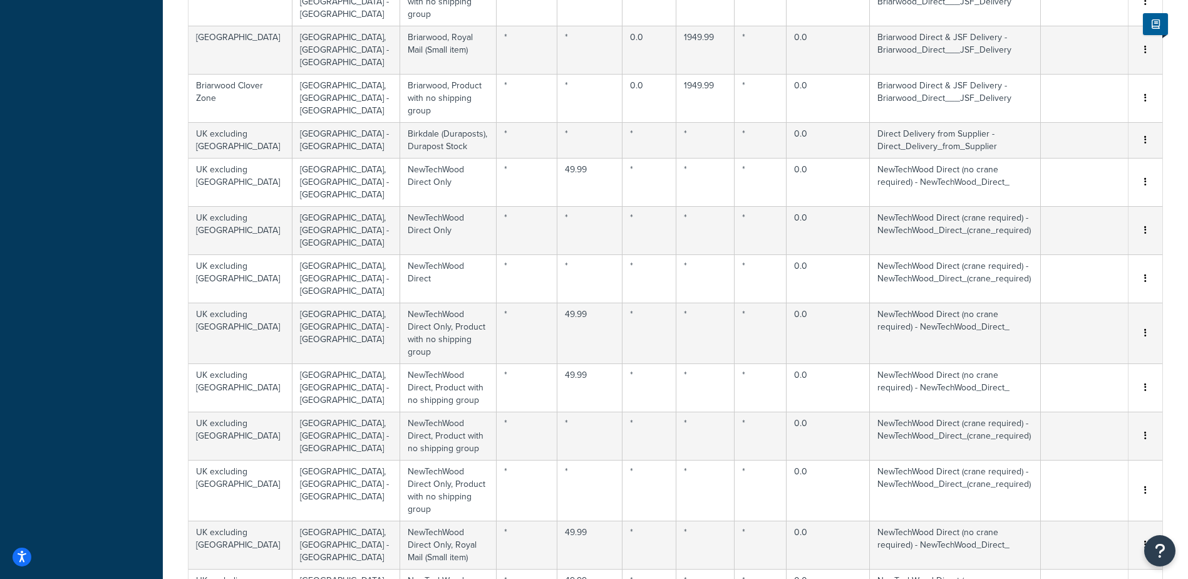
select select "169606"
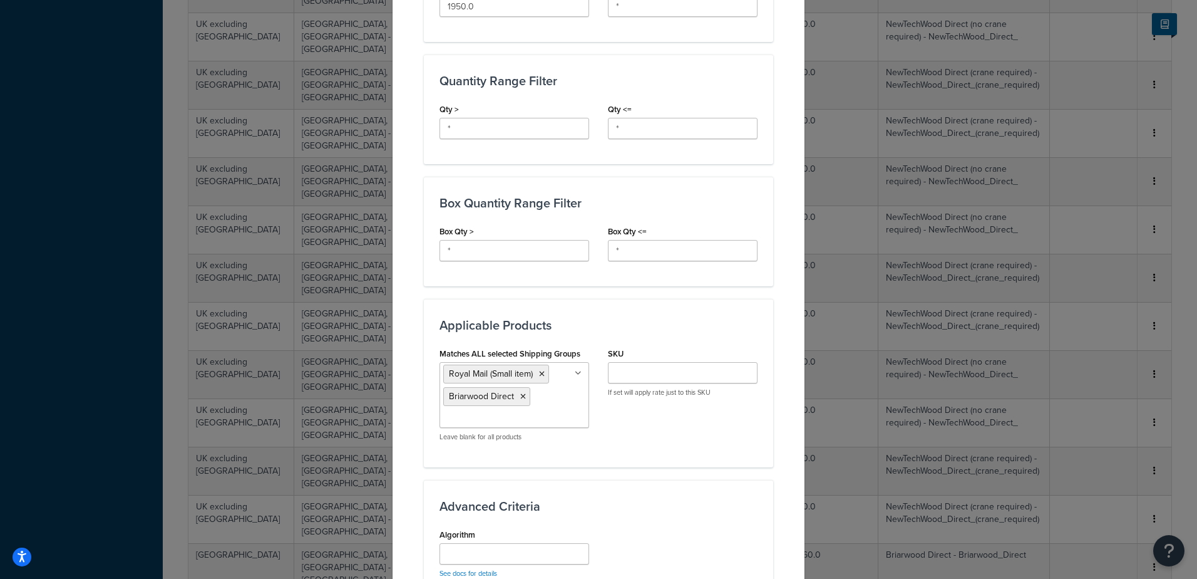
scroll to position [810, 0]
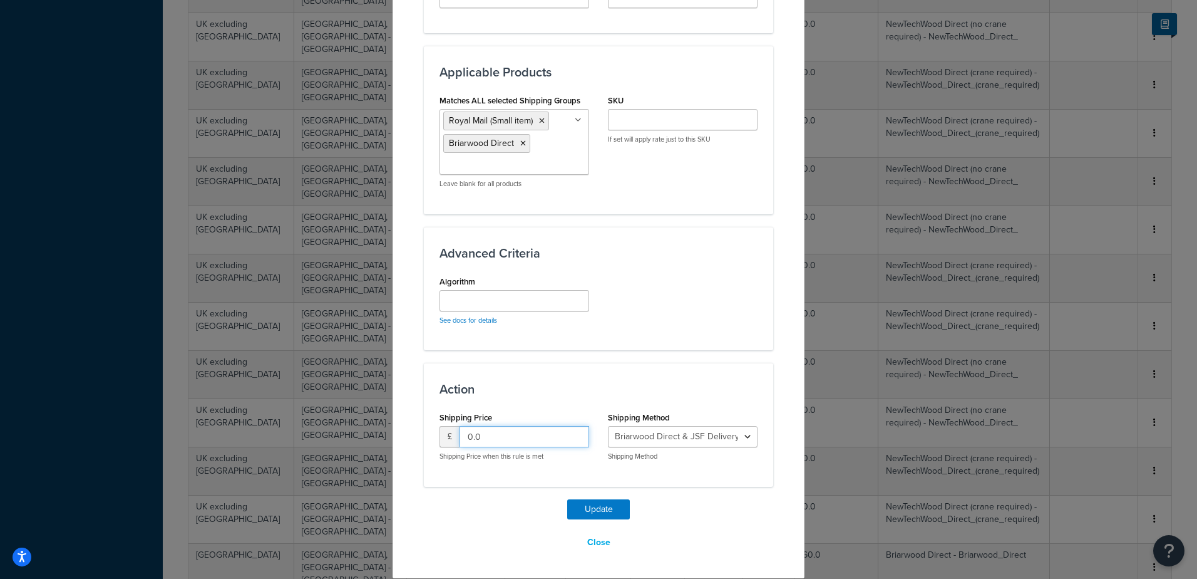
drag, startPoint x: 468, startPoint y: 435, endPoint x: 316, endPoint y: 346, distance: 176.3
type input "45.0"
click at [599, 507] on button "Update" at bounding box center [598, 509] width 63 height 20
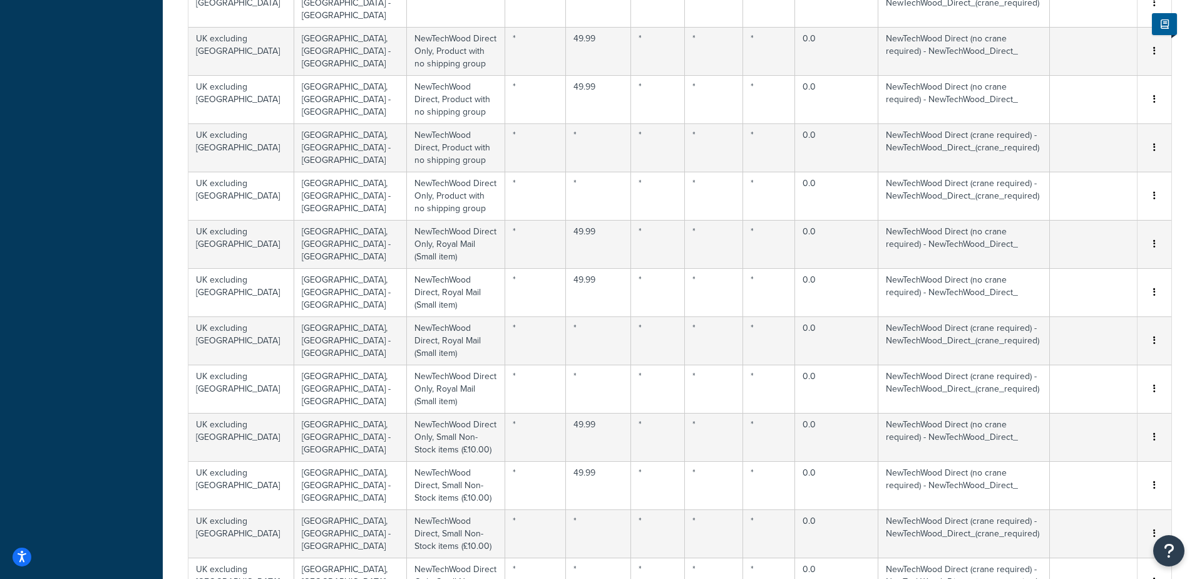
select select "169606"
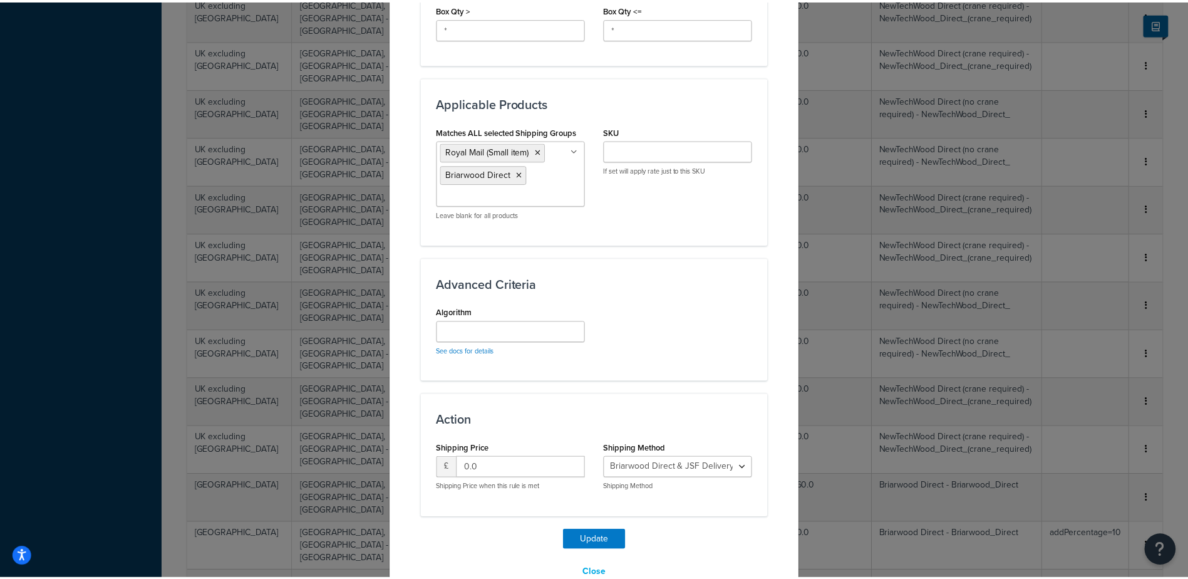
scroll to position [772, 0]
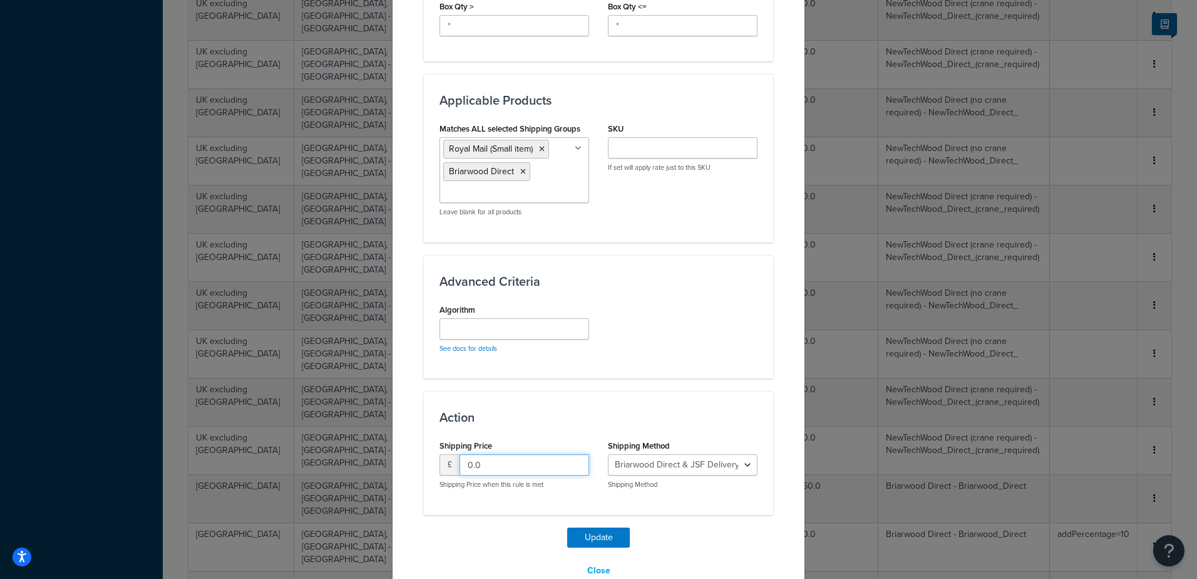
drag, startPoint x: 468, startPoint y: 452, endPoint x: 448, endPoint y: 445, distance: 20.6
click at [453, 454] on div "£ 0.0" at bounding box center [515, 464] width 150 height 21
type input "45.0"
click at [574, 527] on button "Update" at bounding box center [598, 537] width 63 height 20
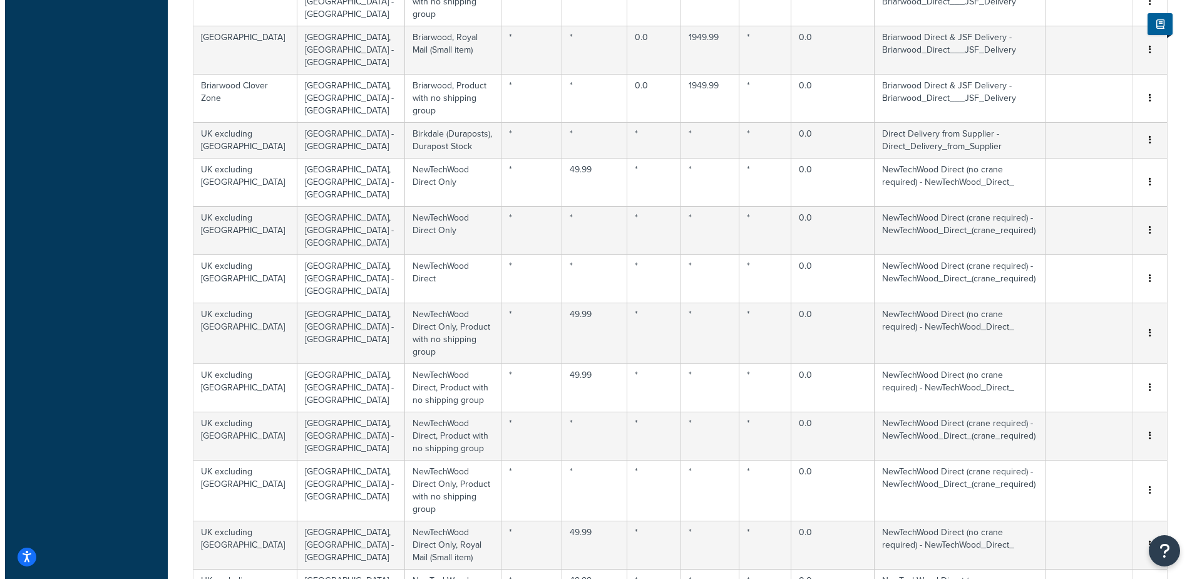
scroll to position [5001, 0]
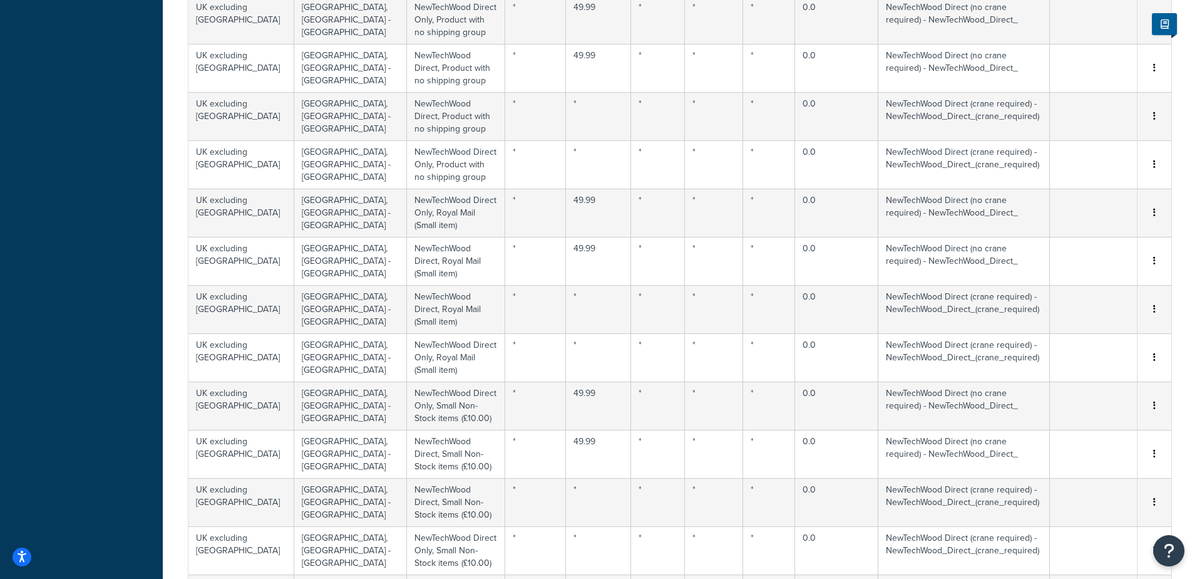
select select "169606"
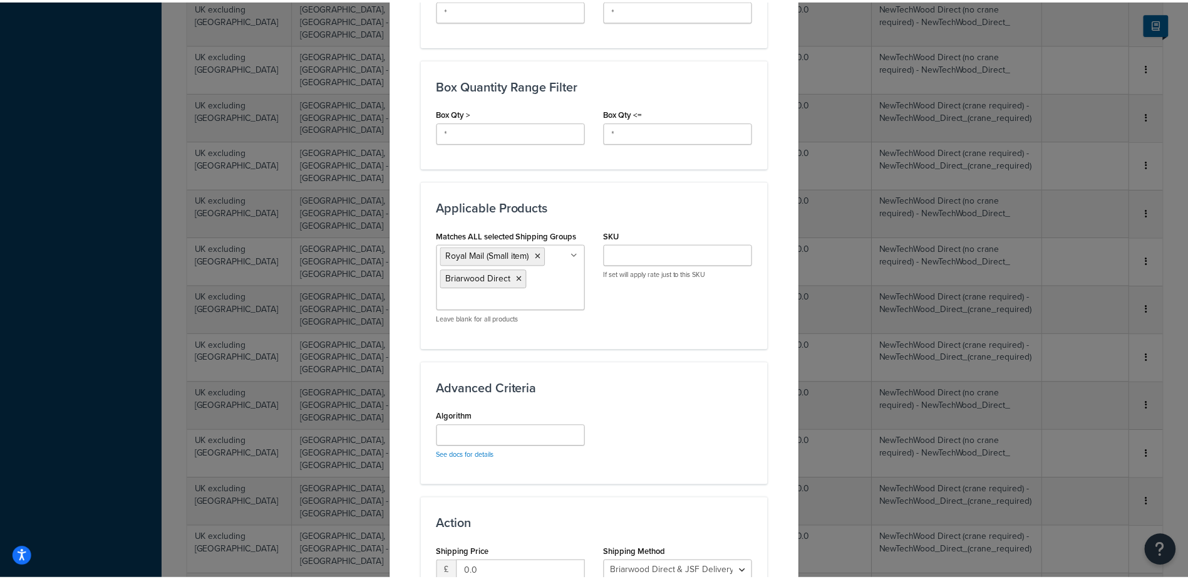
scroll to position [788, 0]
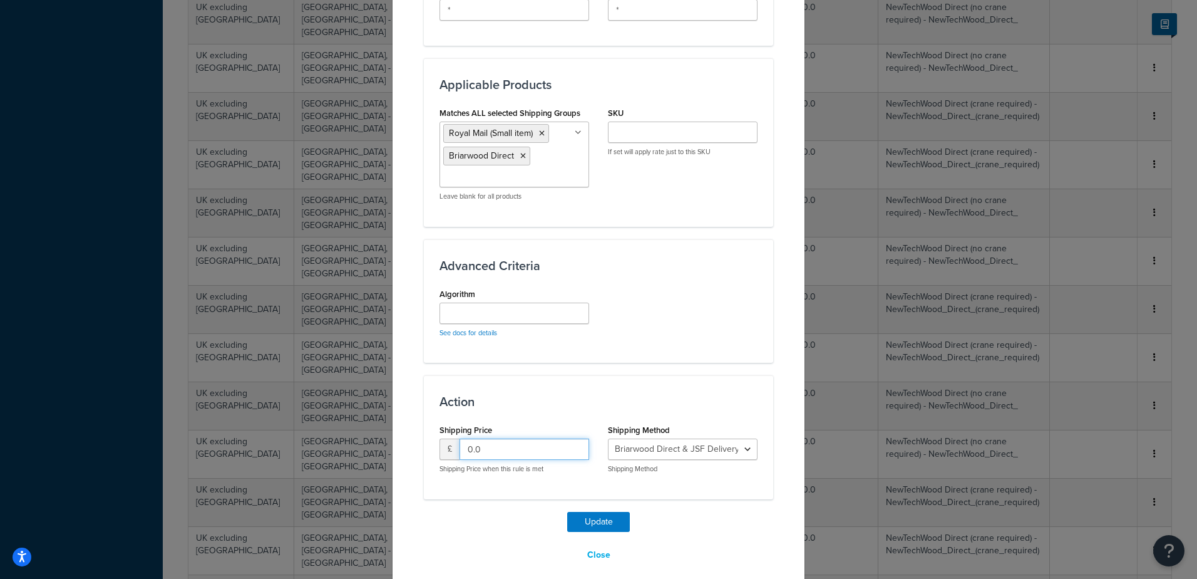
click at [460, 438] on input "0.0" at bounding box center [525, 448] width 130 height 21
type input "45.0"
click at [595, 512] on button "Update" at bounding box center [598, 522] width 63 height 20
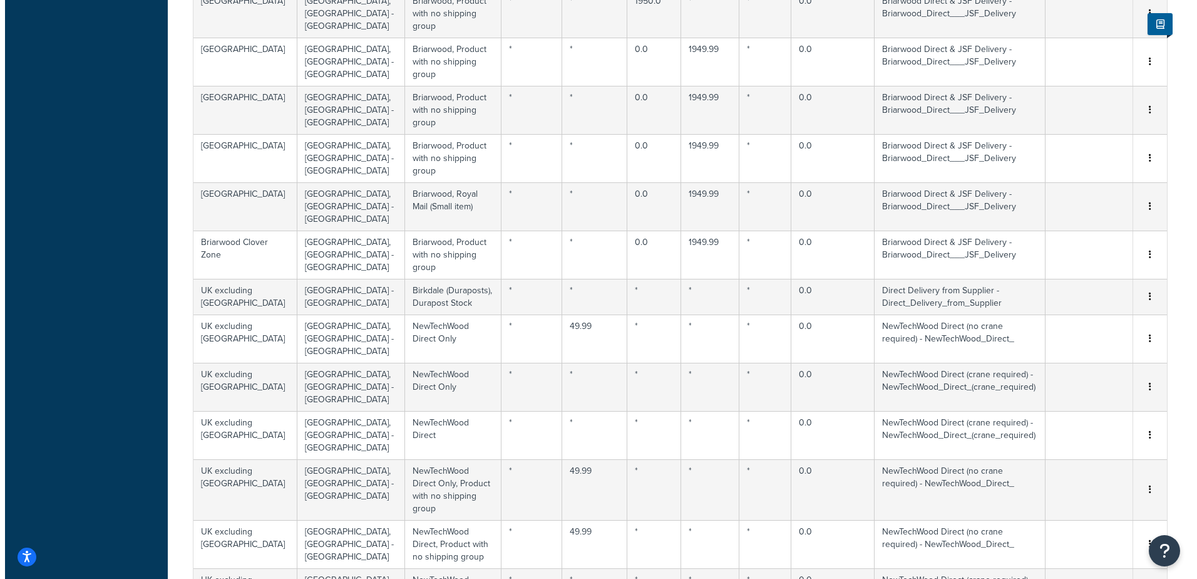
scroll to position [4891, 0]
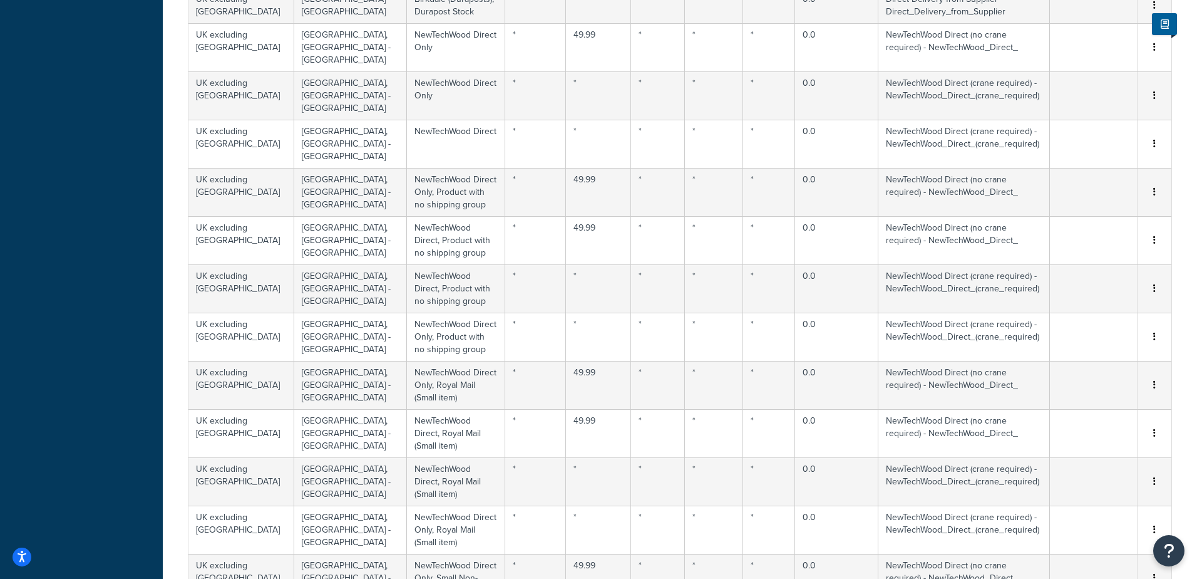
select select "169605"
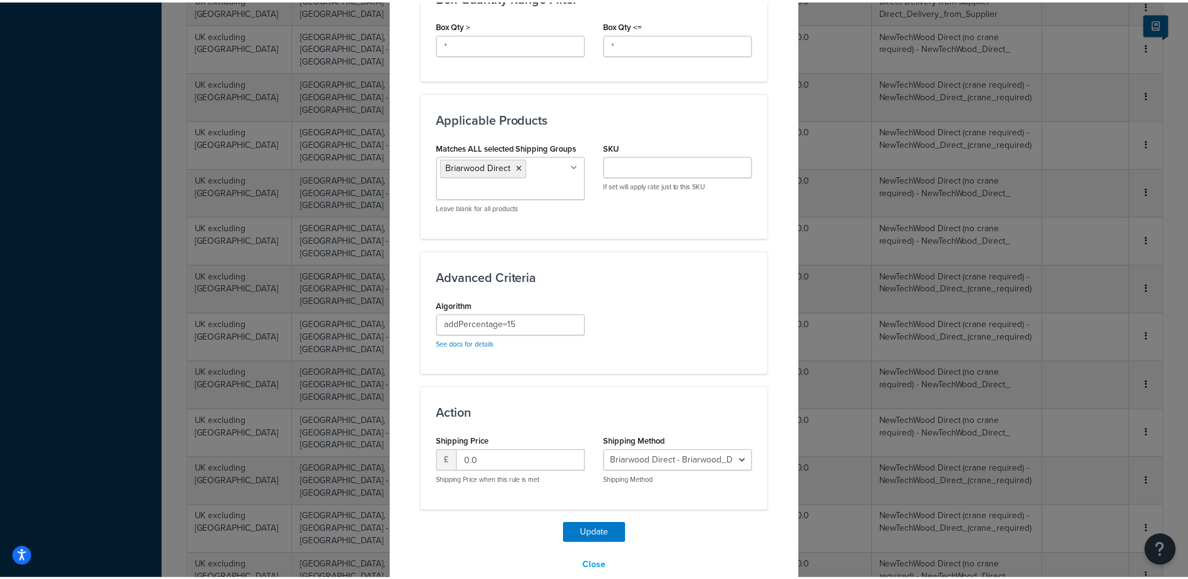
scroll to position [750, 0]
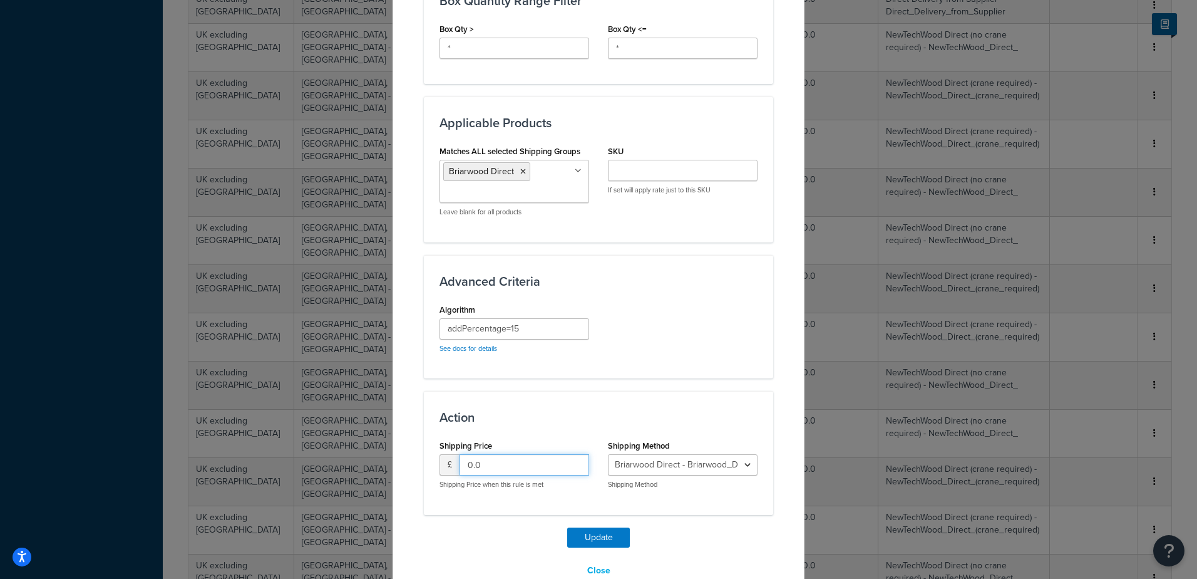
drag, startPoint x: 460, startPoint y: 447, endPoint x: 293, endPoint y: 393, distance: 175.1
type input "45.0"
click at [580, 527] on button "Update" at bounding box center [598, 537] width 63 height 20
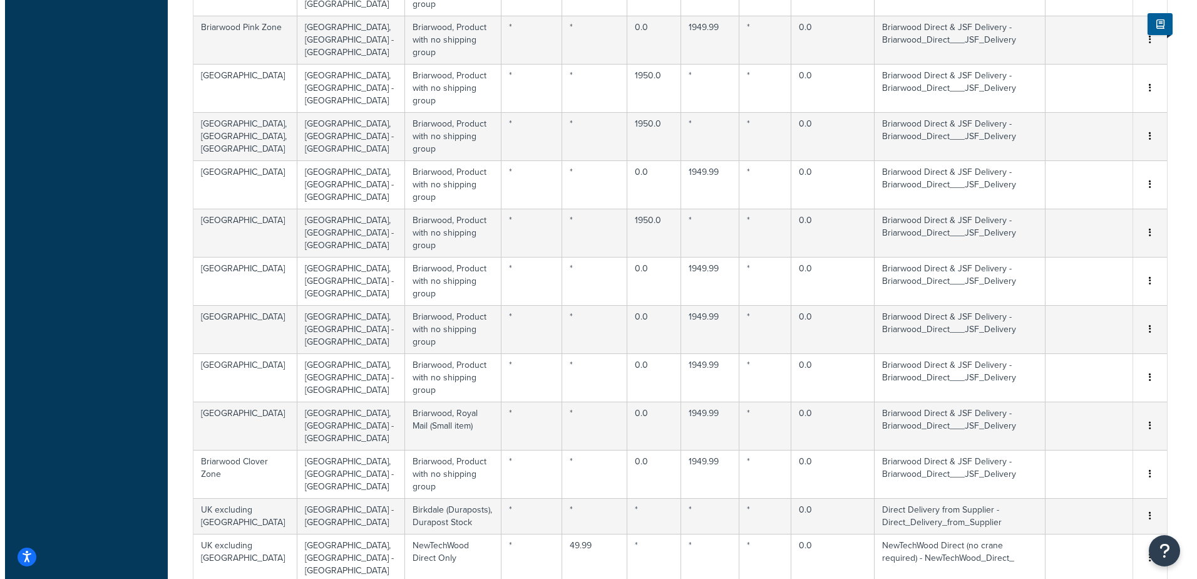
scroll to position [4750, 0]
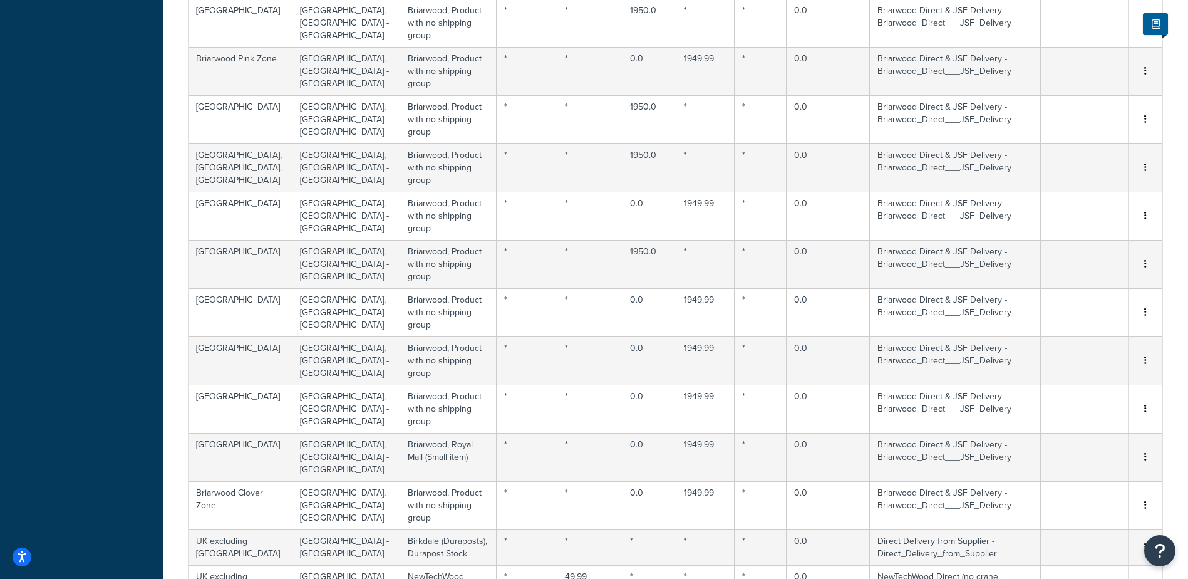
select select "169605"
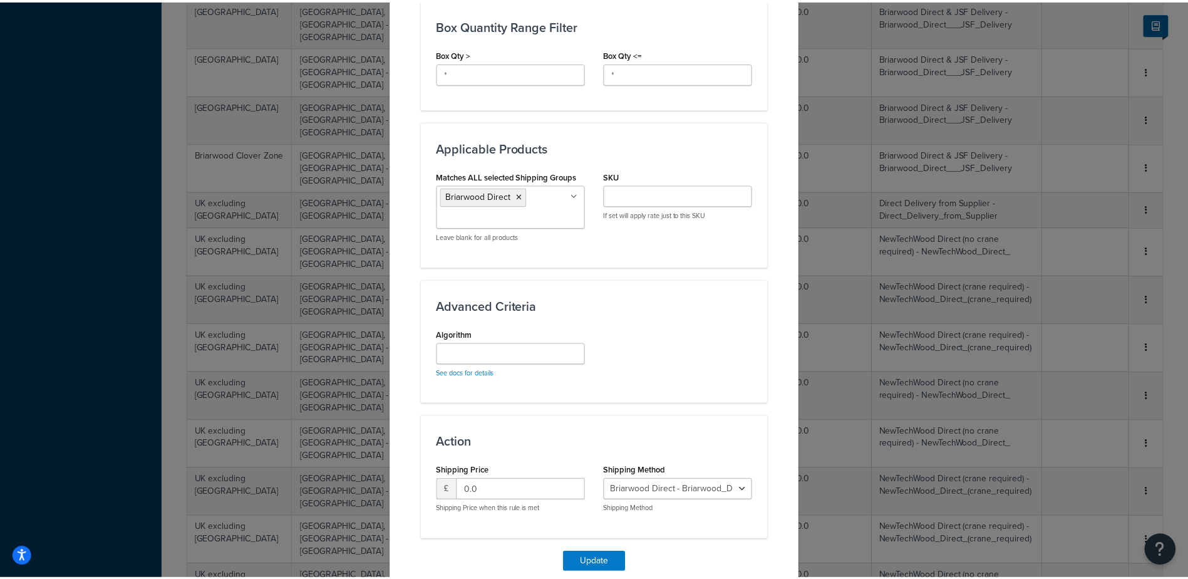
scroll to position [788, 0]
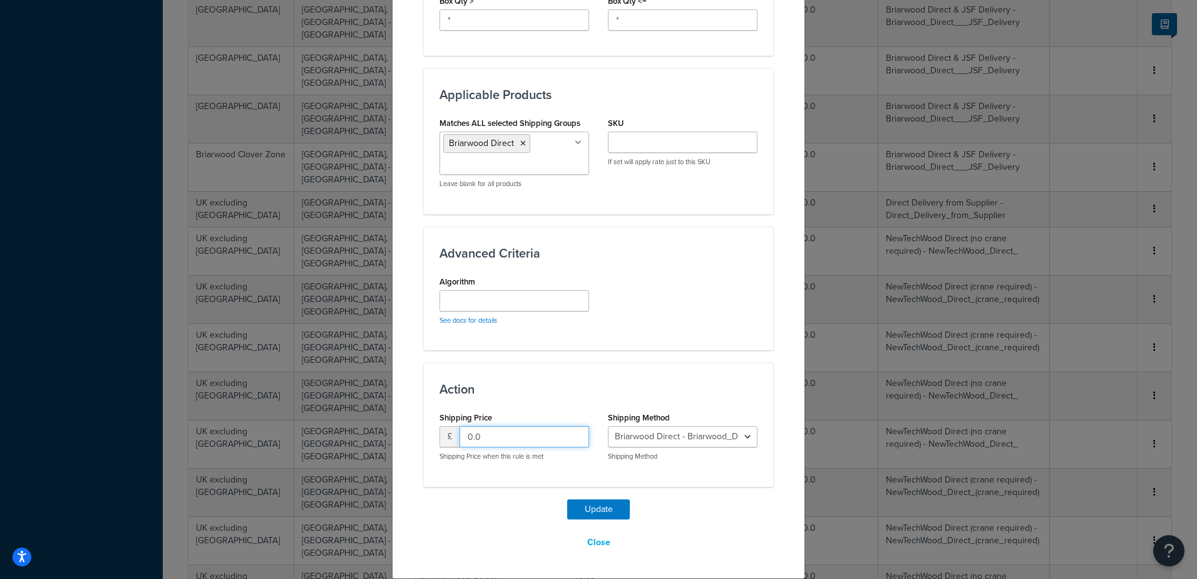
drag, startPoint x: 435, startPoint y: 431, endPoint x: 349, endPoint y: 407, distance: 89.6
type input "45.0"
click at [601, 512] on button "Update" at bounding box center [598, 509] width 63 height 20
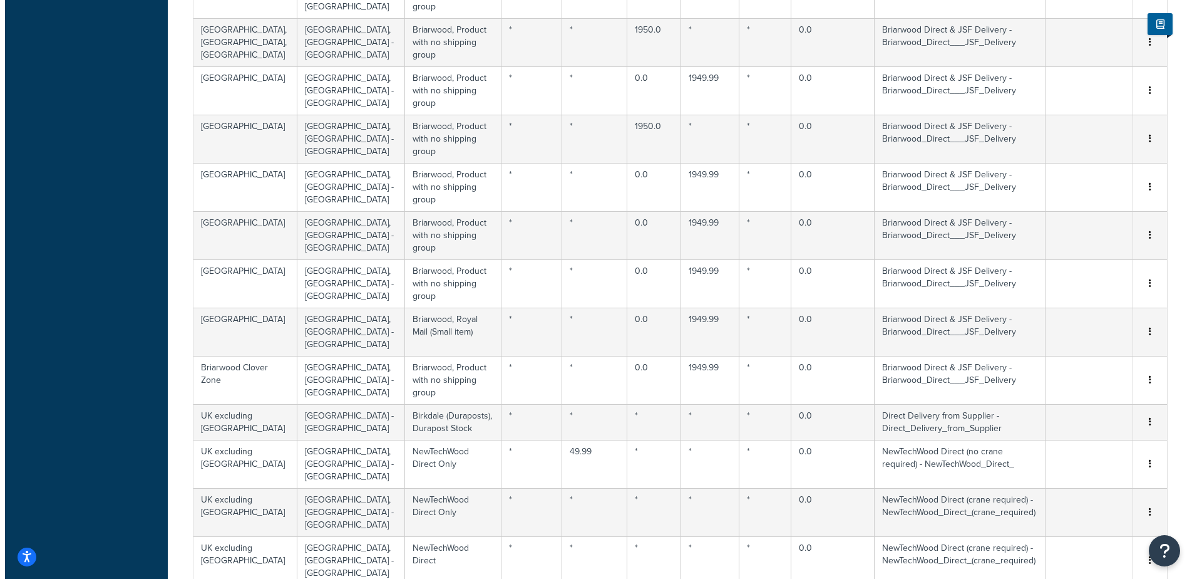
scroll to position [4719, 0]
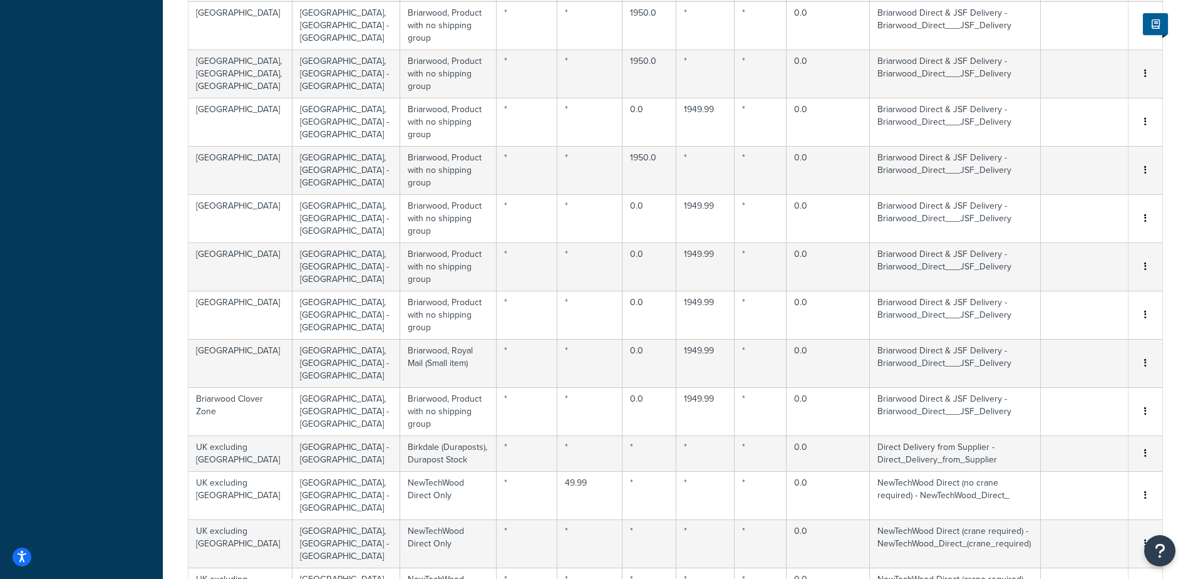
select select "169605"
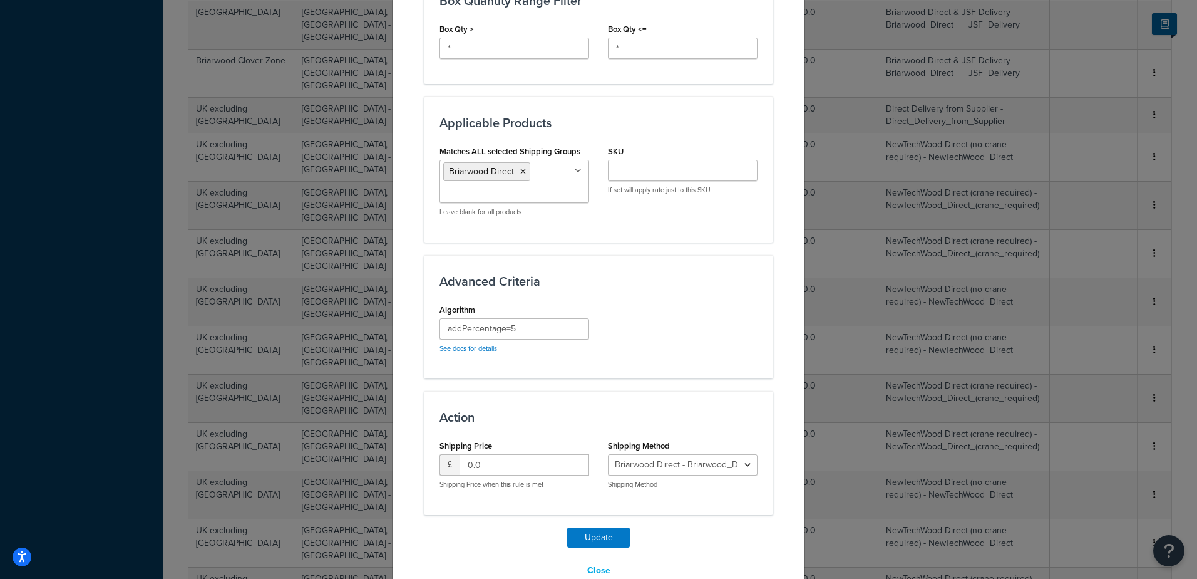
scroll to position [765, 0]
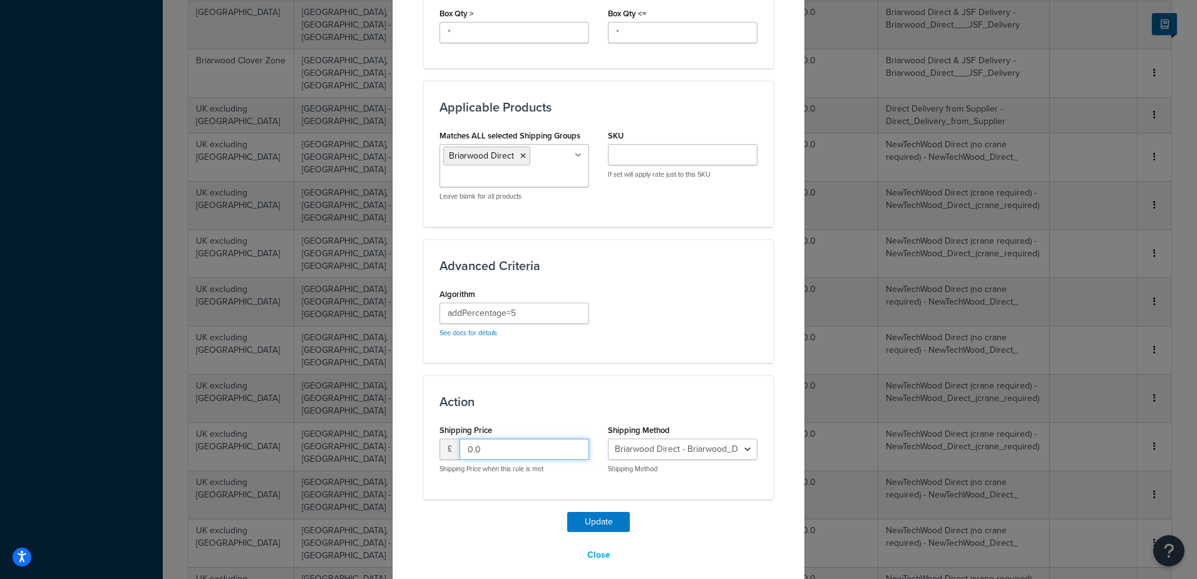
drag, startPoint x: 467, startPoint y: 433, endPoint x: 362, endPoint y: 397, distance: 111.3
click at [424, 427] on div "Action Shipping Price £ 0.0 Shipping Price when this rule is met Shipping Metho…" at bounding box center [598, 436] width 349 height 123
type input "45.0"
click at [587, 512] on button "Update" at bounding box center [598, 522] width 63 height 20
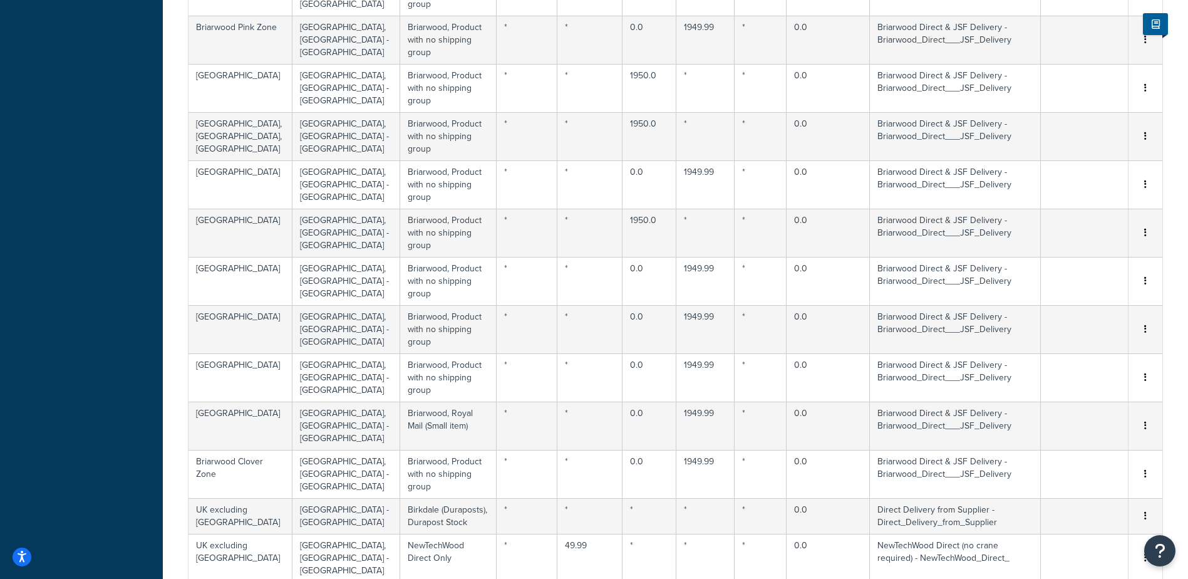
select select "169605"
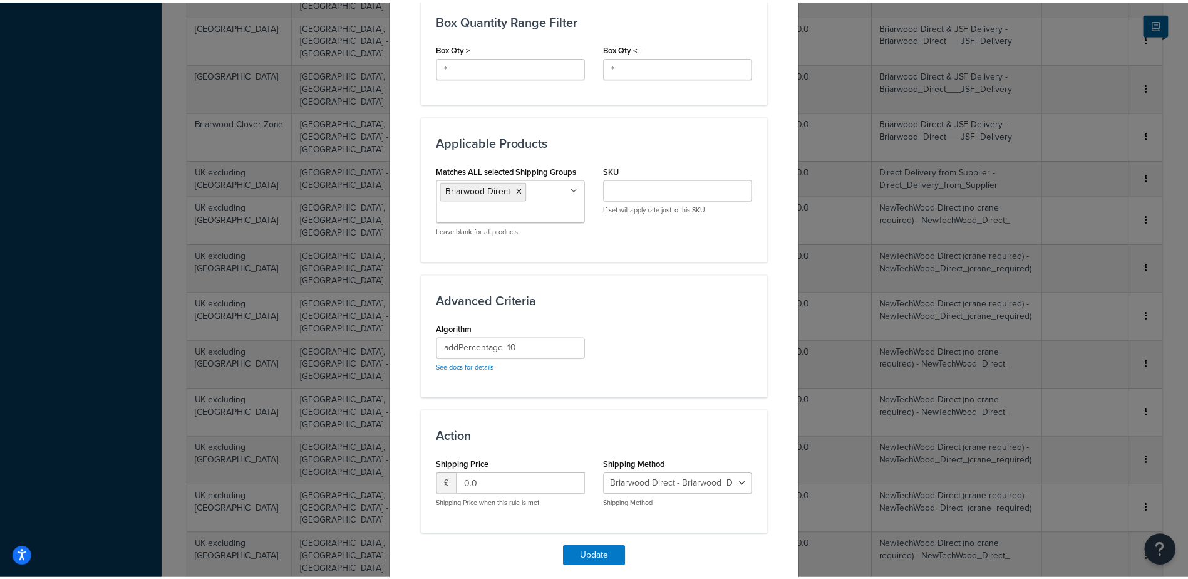
scroll to position [736, 0]
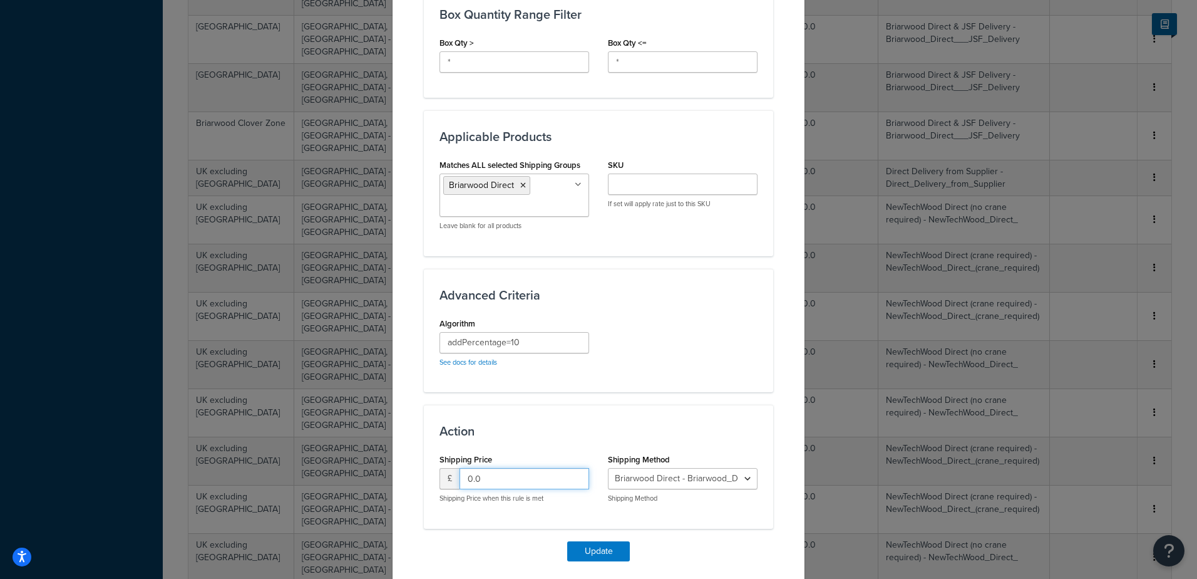
drag, startPoint x: 462, startPoint y: 467, endPoint x: 392, endPoint y: 433, distance: 77.0
type input "45.0"
click at [610, 541] on button "Update" at bounding box center [598, 551] width 63 height 20
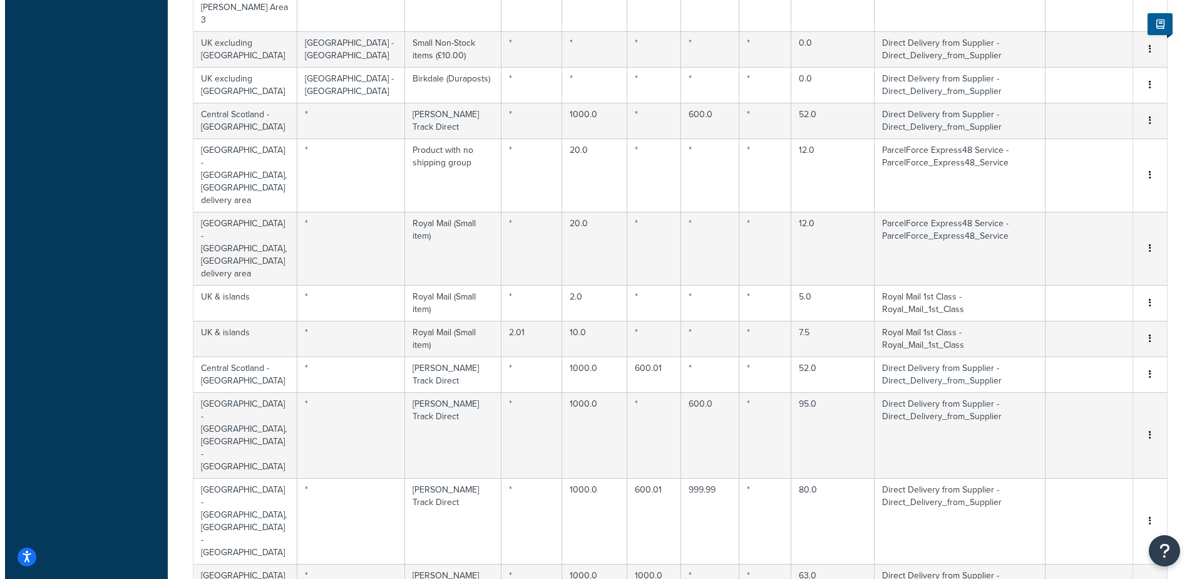
scroll to position [630, 0]
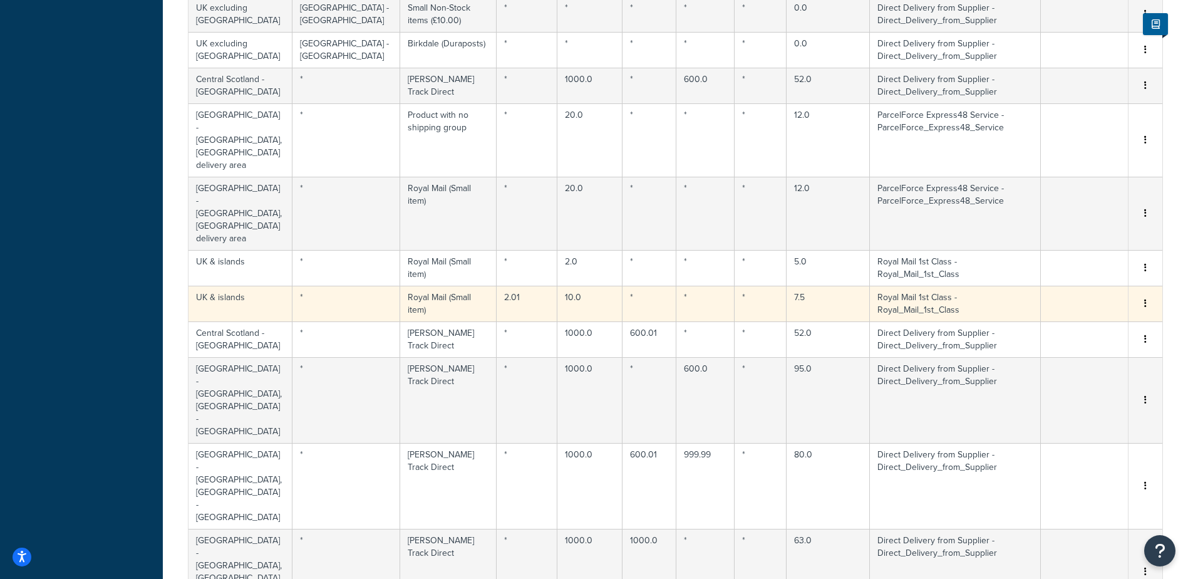
click at [803, 286] on td "7.5" at bounding box center [828, 304] width 83 height 36
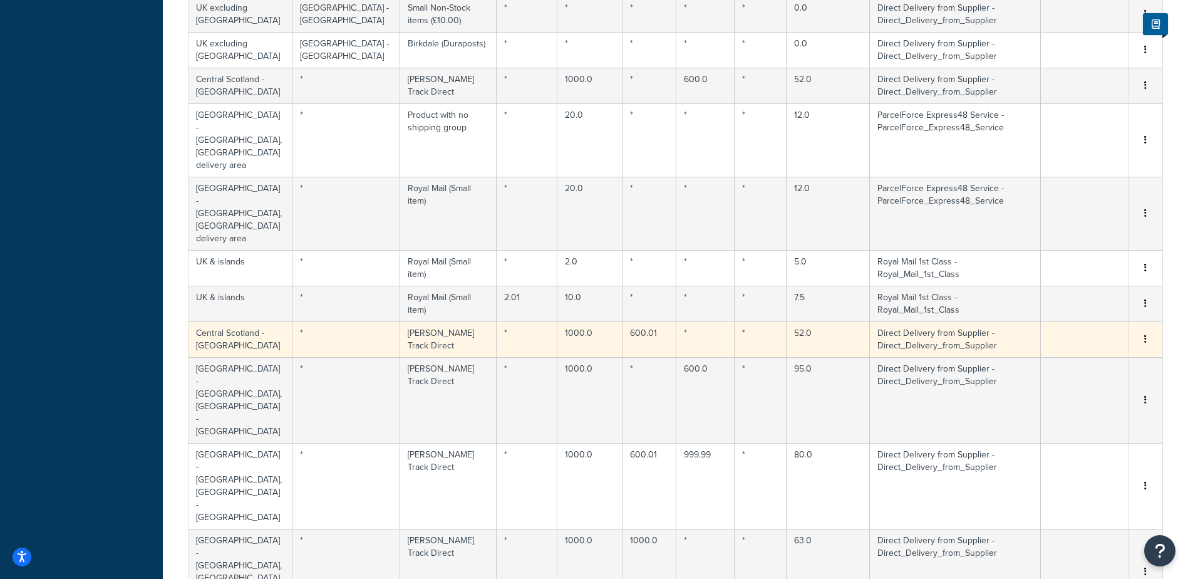
select select "158754"
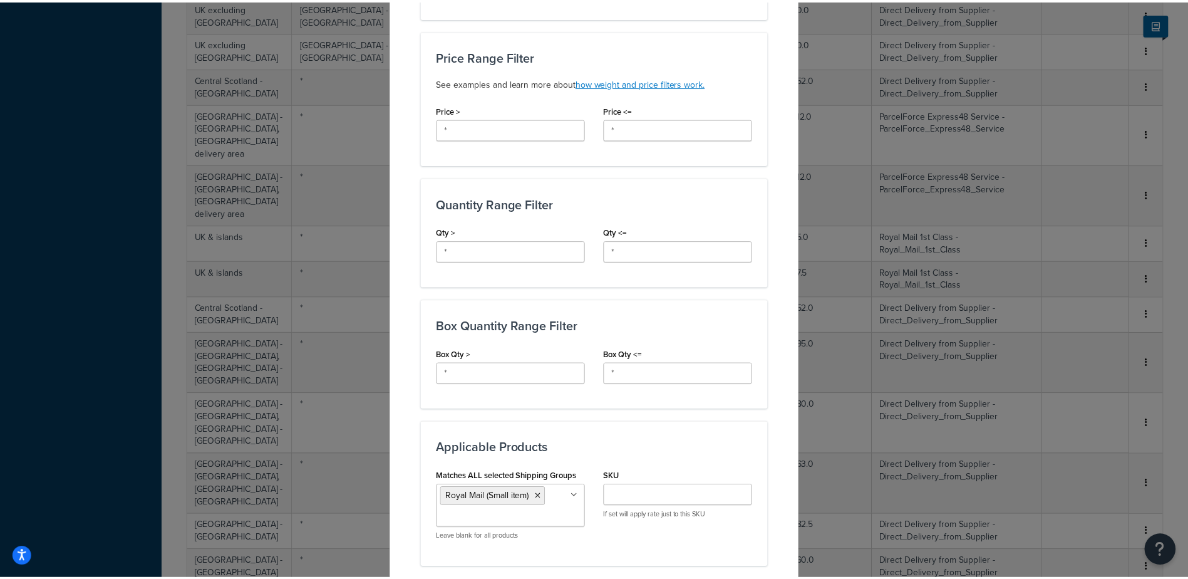
scroll to position [743, 0]
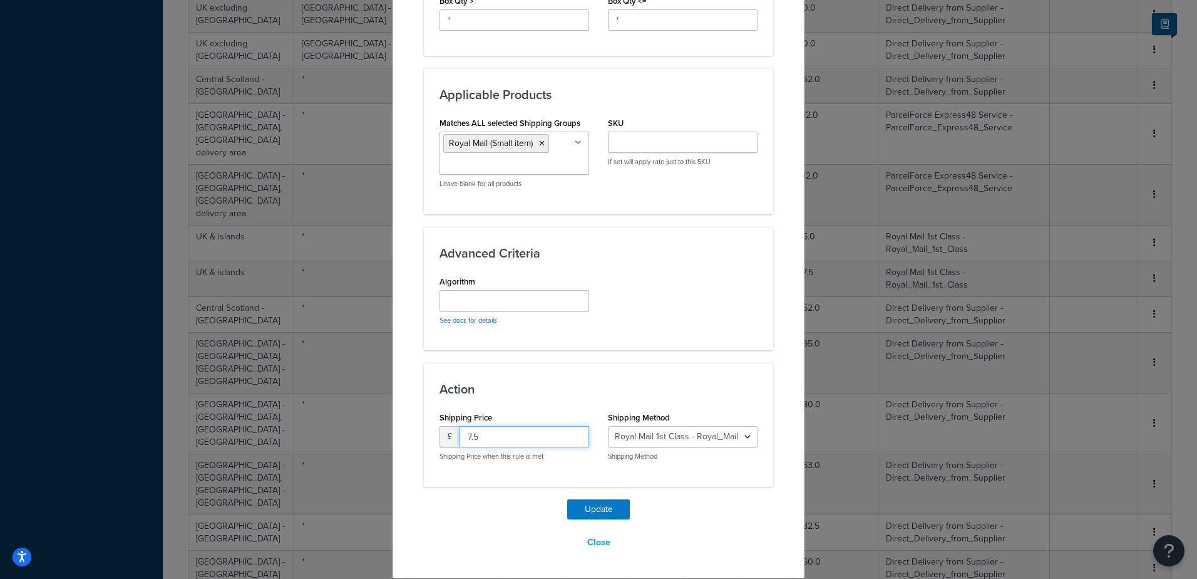
click at [374, 425] on div "Update Table Rate Applicable Zones See examples and learn more about how includ…" at bounding box center [598, 289] width 1197 height 579
type input "8.33"
click at [613, 513] on button "Update" at bounding box center [598, 509] width 63 height 20
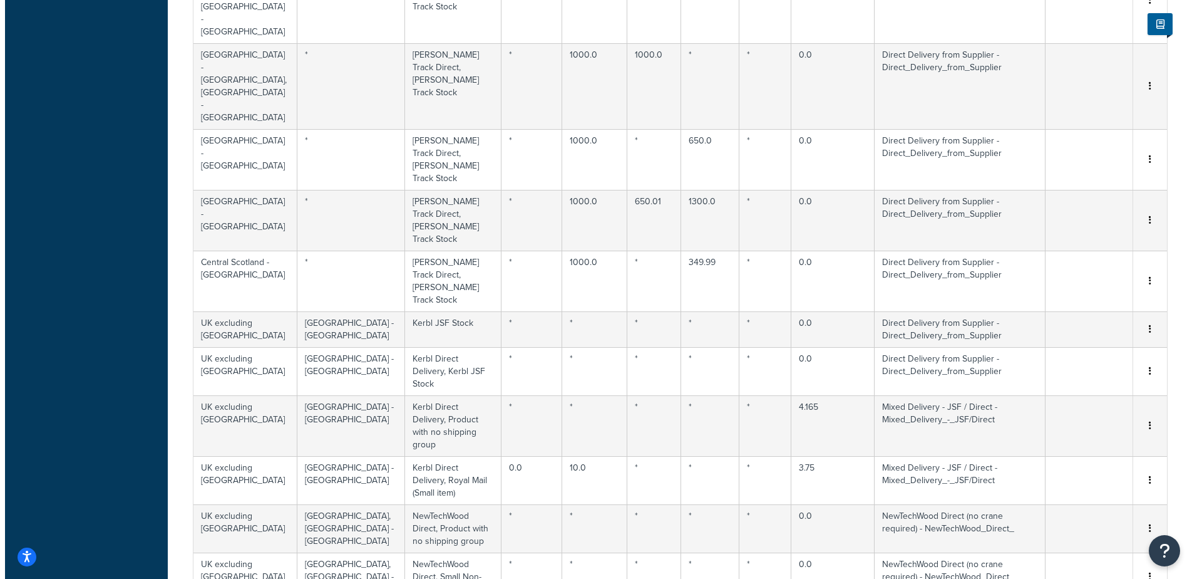
scroll to position [1943, 0]
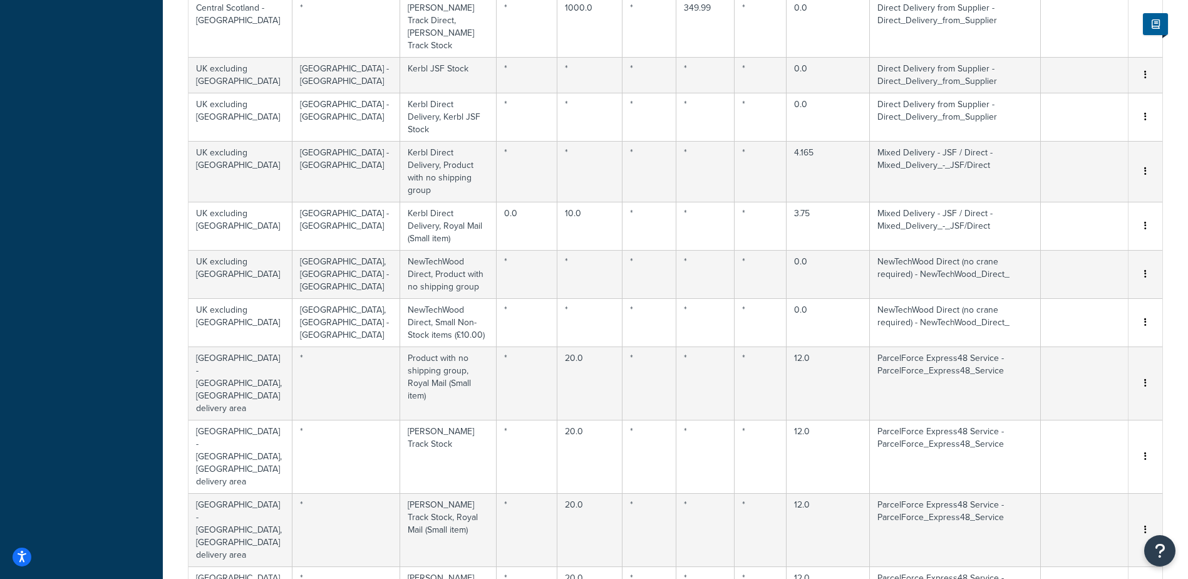
select select "158754"
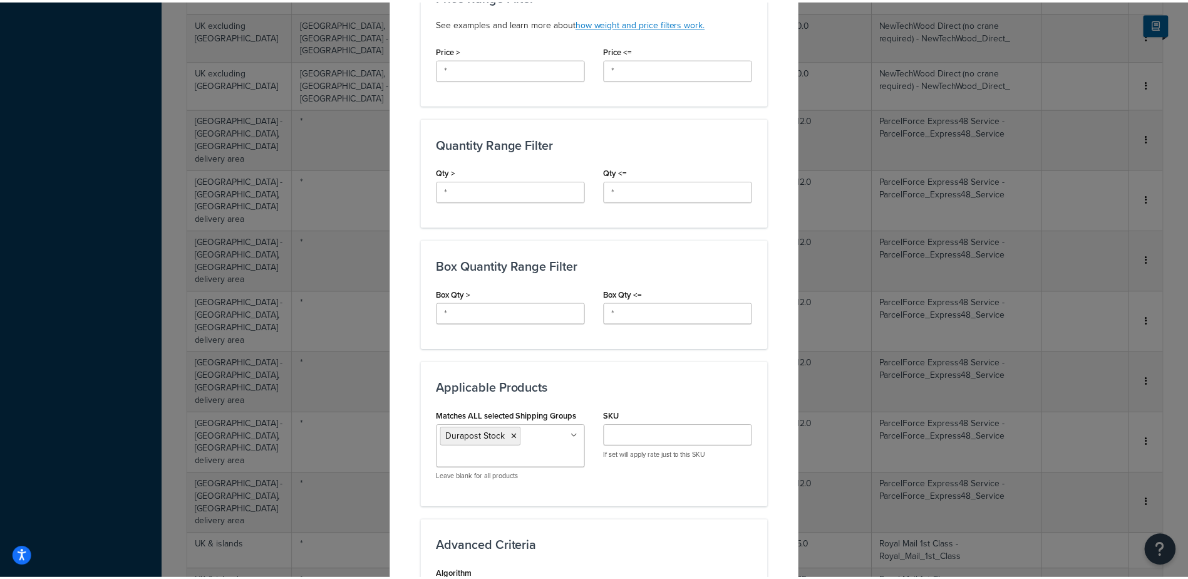
scroll to position [743, 0]
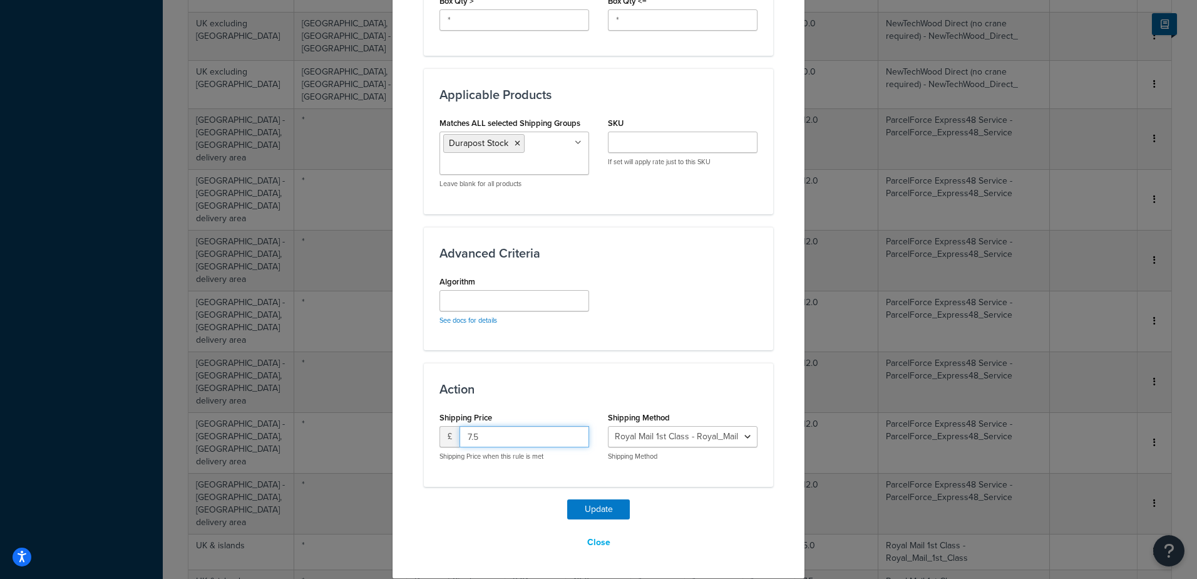
drag, startPoint x: 459, startPoint y: 432, endPoint x: 345, endPoint y: 368, distance: 130.4
click at [366, 393] on div "Update Table Rate Applicable Zones See examples and learn more about how includ…" at bounding box center [598, 289] width 1197 height 579
type input "8.33"
click at [584, 500] on button "Update" at bounding box center [598, 509] width 63 height 20
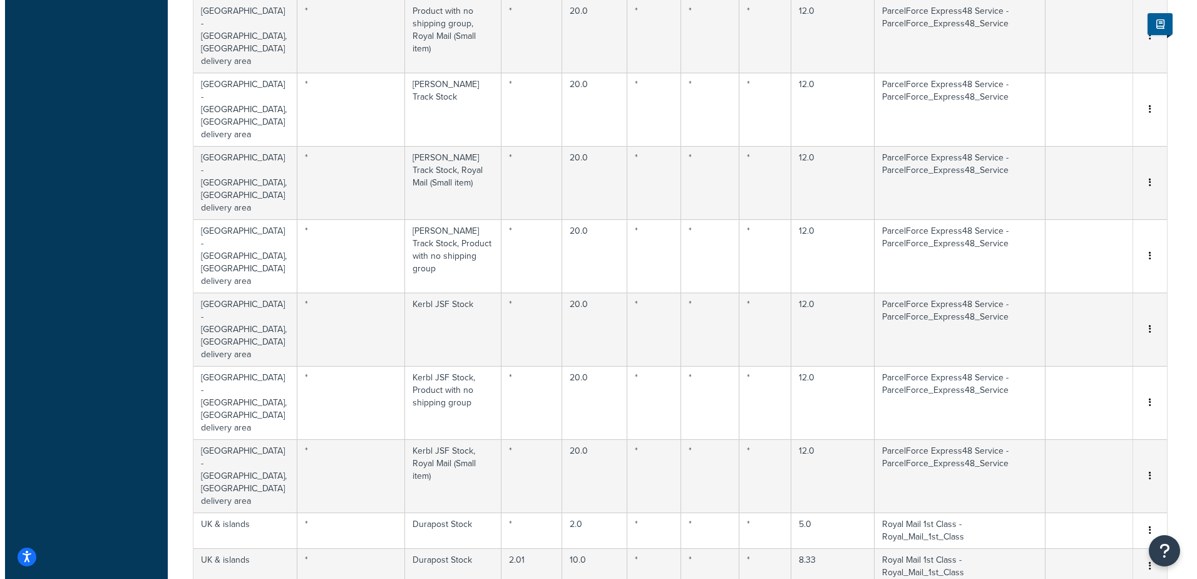
scroll to position [2386, 0]
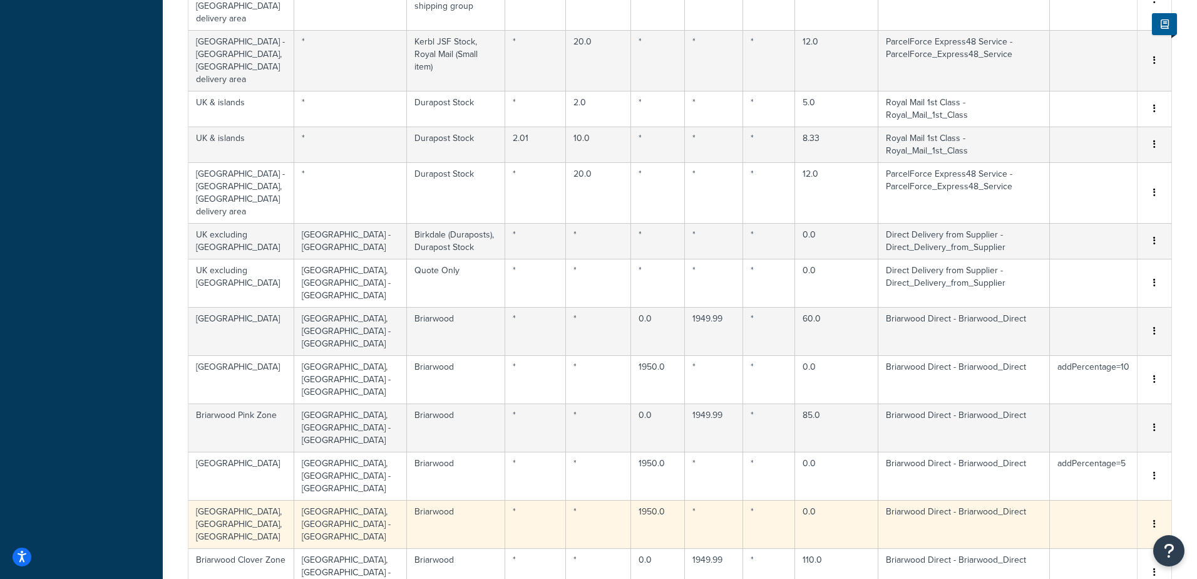
select select "169605"
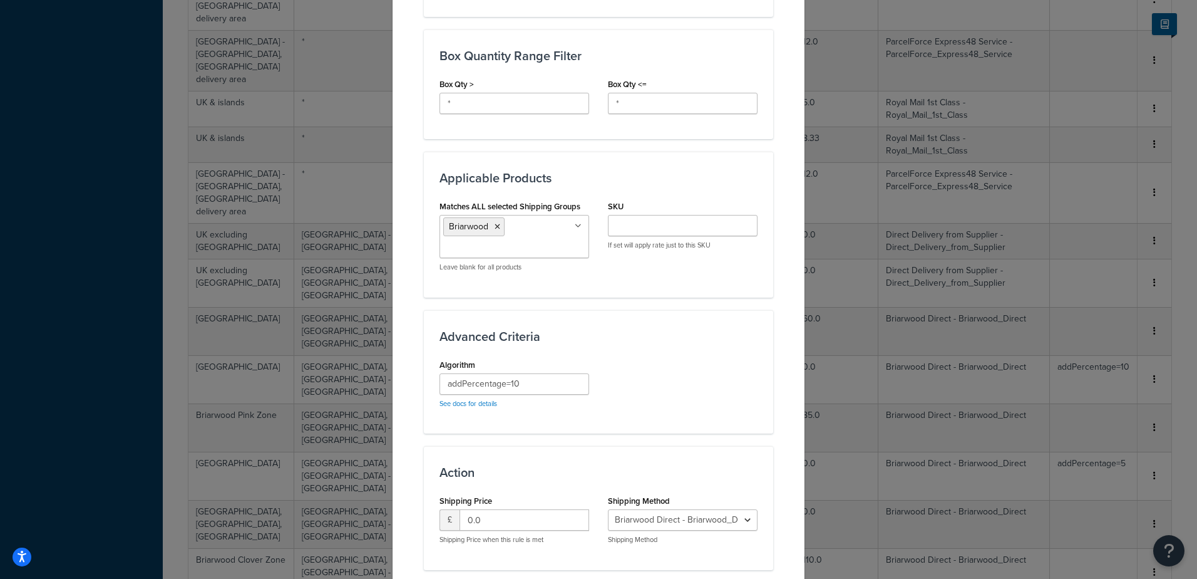
scroll to position [765, 0]
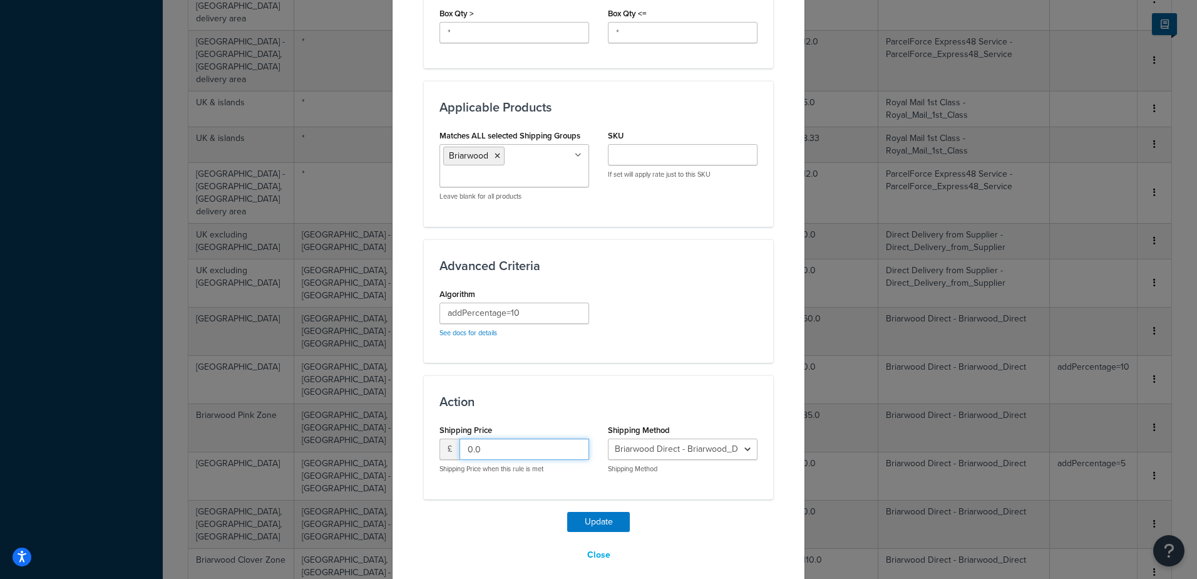
drag, startPoint x: 457, startPoint y: 436, endPoint x: 372, endPoint y: 399, distance: 92.8
type input "45.00"
click at [602, 512] on button "Update" at bounding box center [598, 522] width 63 height 20
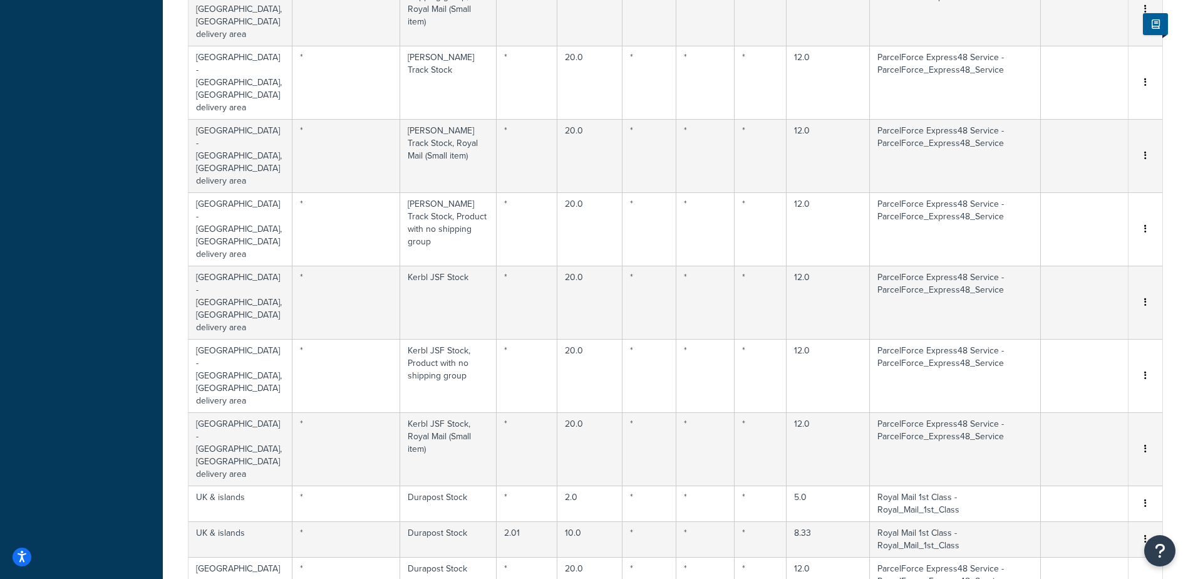
select select "169605"
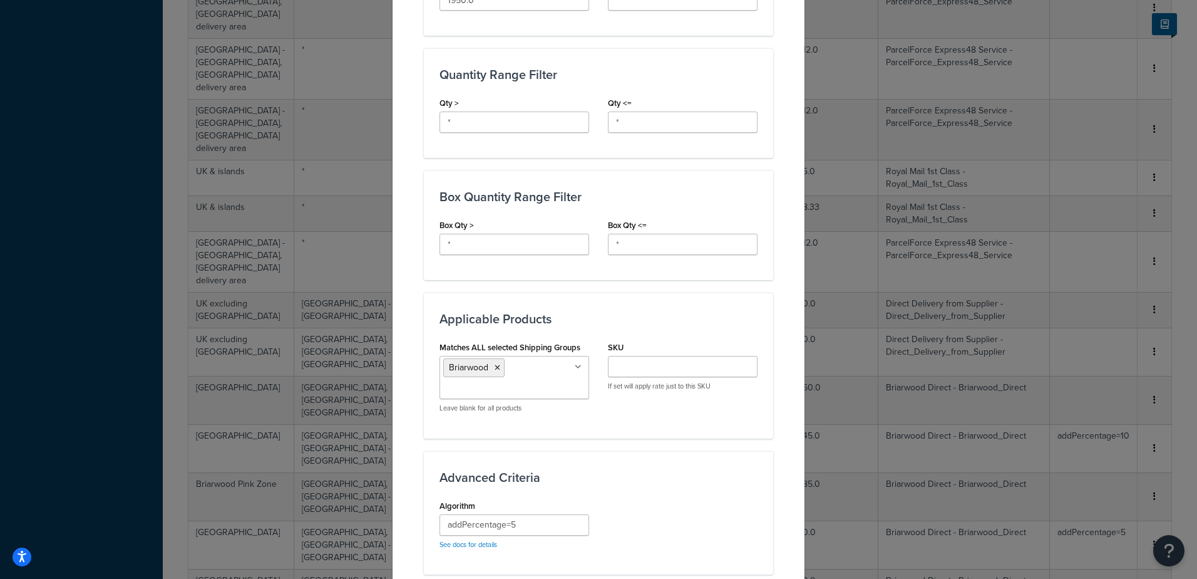
scroll to position [750, 0]
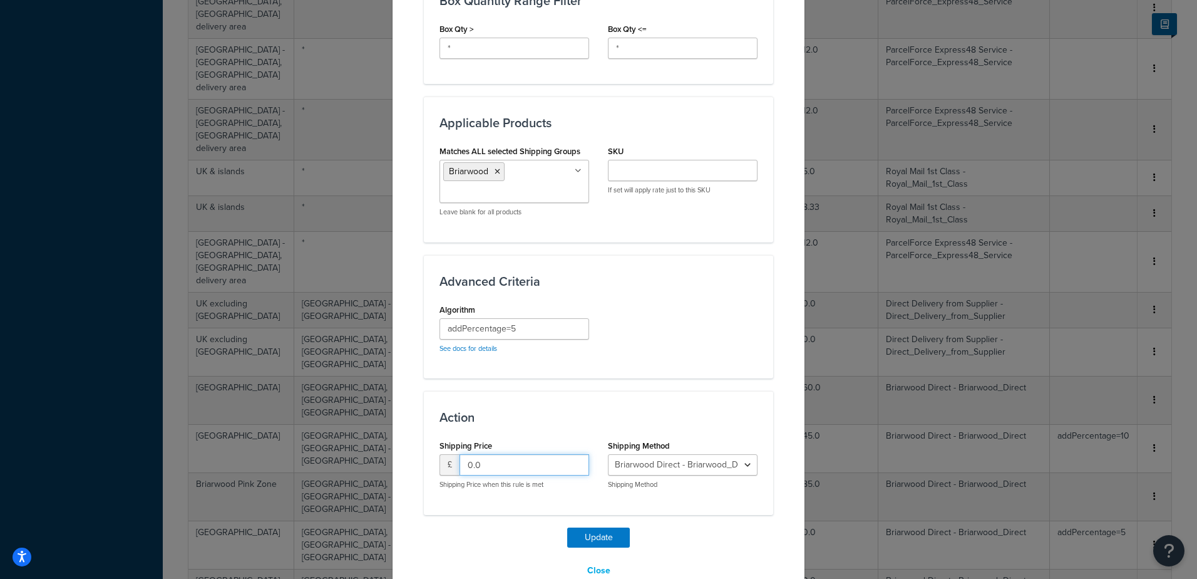
click at [445, 438] on div "Shipping Price £ 0.0 Shipping Price when this rule is met" at bounding box center [515, 463] width 150 height 53
type input "45"
click at [606, 527] on button "Update" at bounding box center [598, 537] width 63 height 20
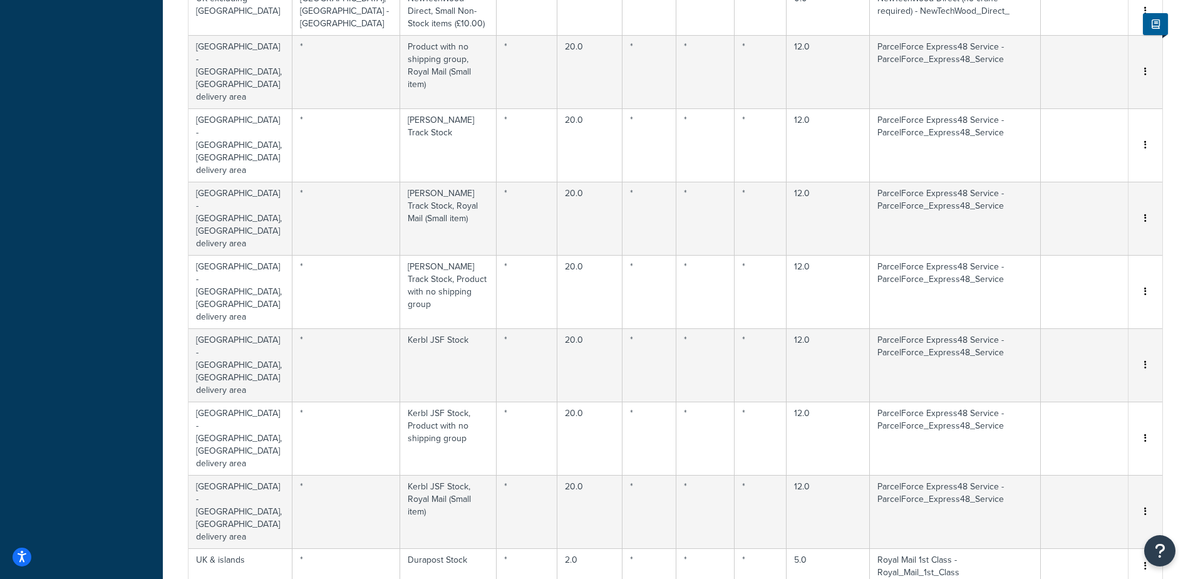
select select "169605"
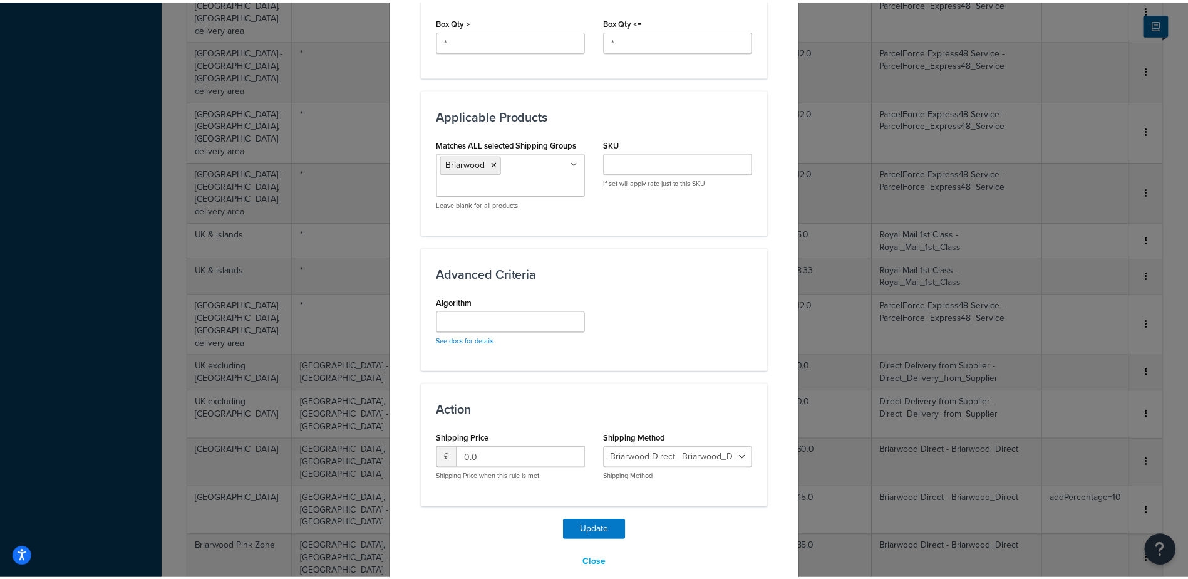
scroll to position [788, 0]
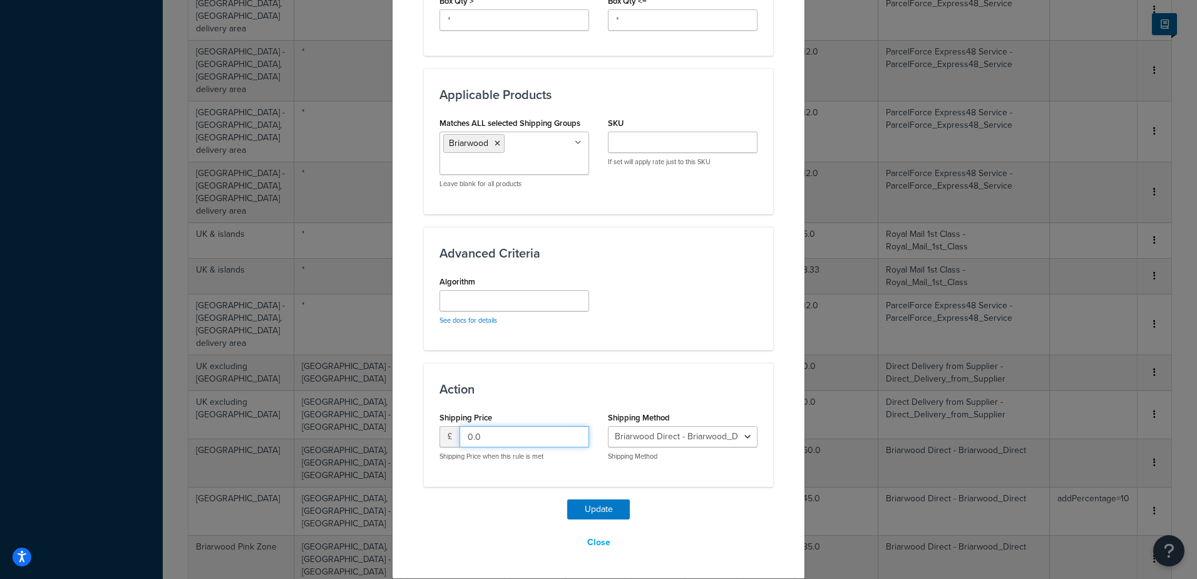
drag, startPoint x: 485, startPoint y: 435, endPoint x: 377, endPoint y: 398, distance: 114.1
type input "45.00"
click at [603, 509] on button "Update" at bounding box center [598, 509] width 63 height 20
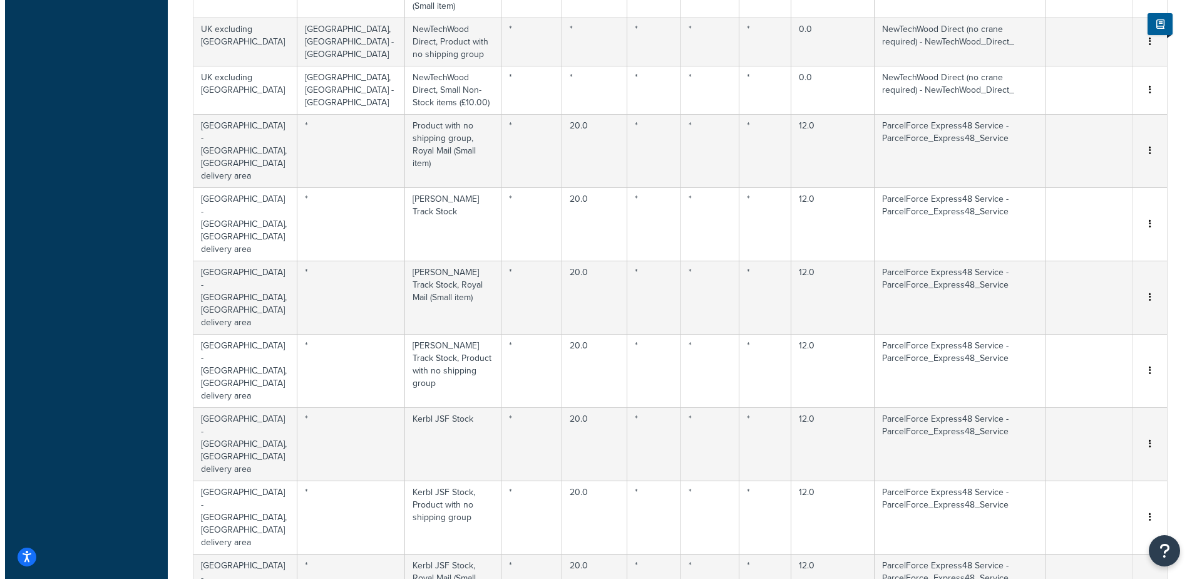
scroll to position [2386, 0]
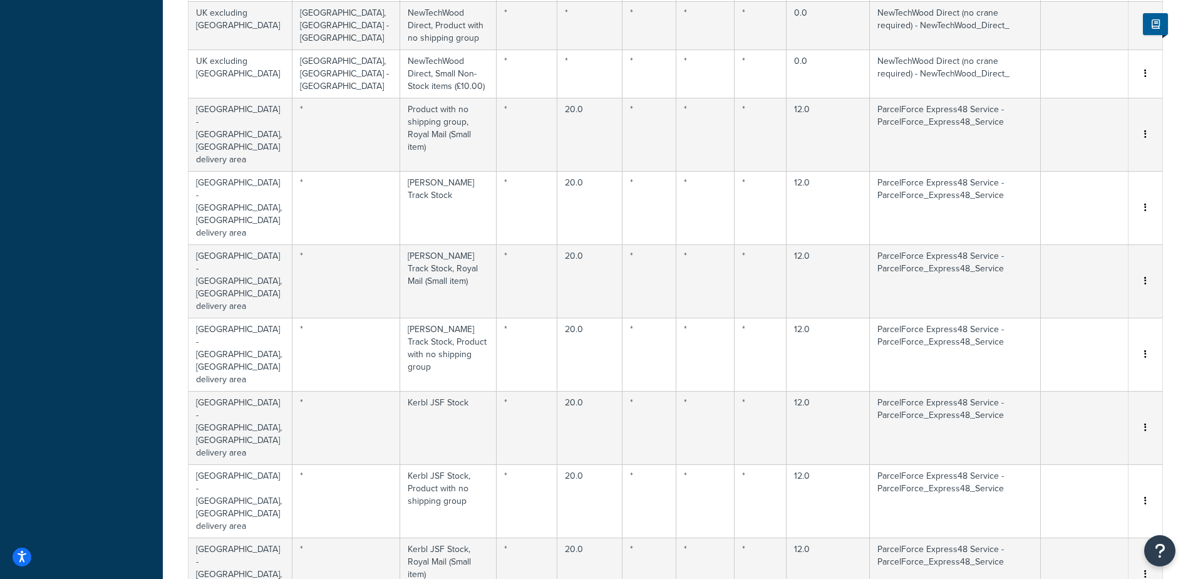
select select "169605"
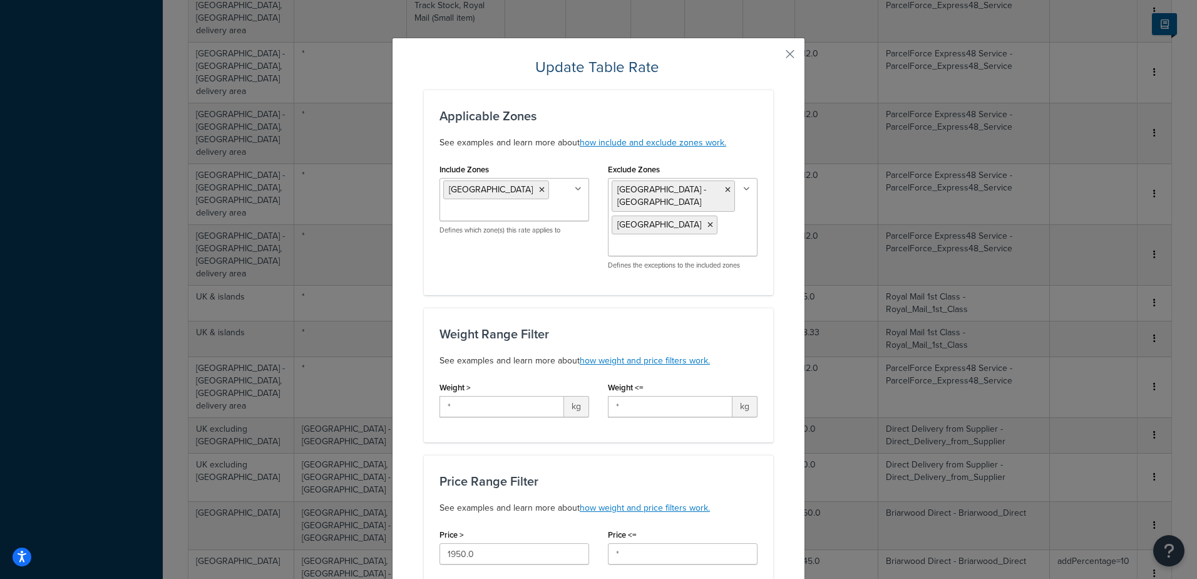
click at [773, 57] on button "button" at bounding box center [771, 58] width 3 height 3
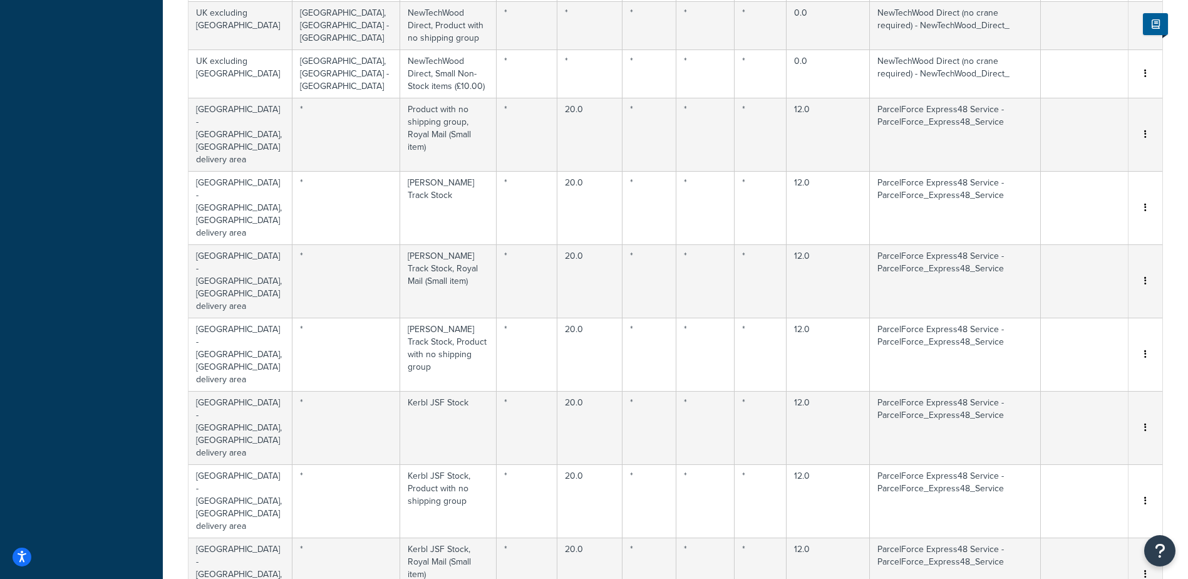
select select "169605"
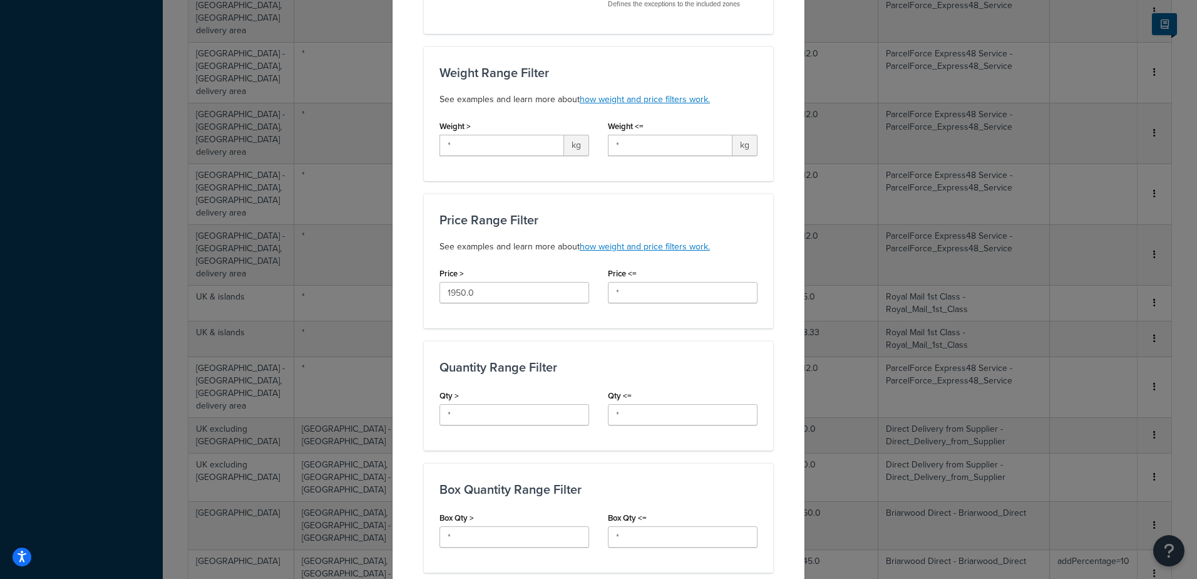
scroll to position [765, 0]
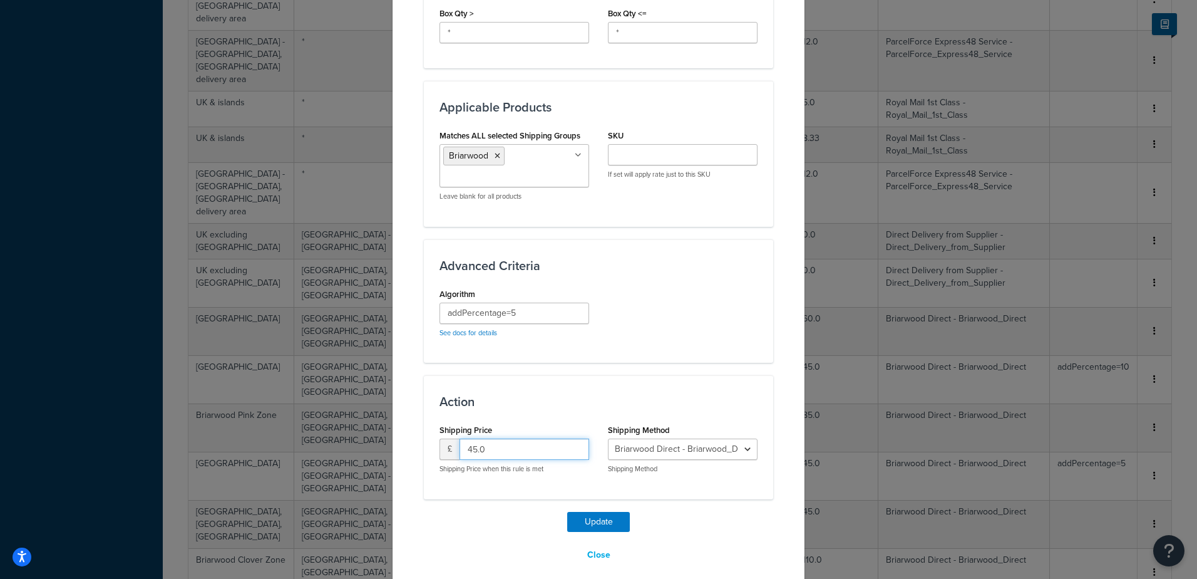
drag, startPoint x: 471, startPoint y: 437, endPoint x: 346, endPoint y: 347, distance: 153.8
type input "0"
click at [581, 512] on button "Update" at bounding box center [598, 522] width 63 height 20
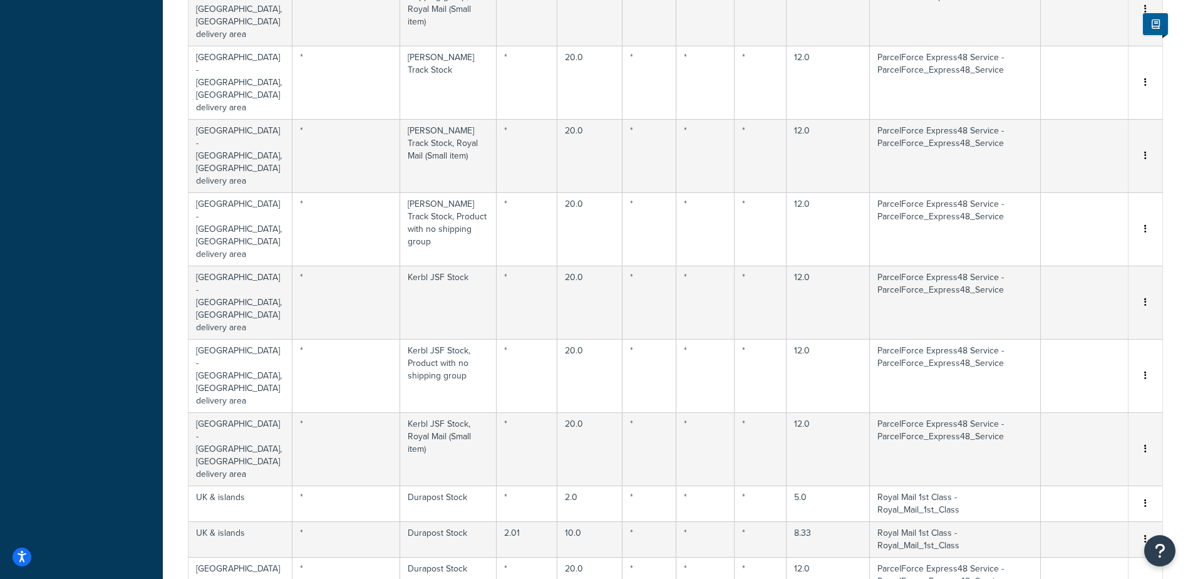
select select "169605"
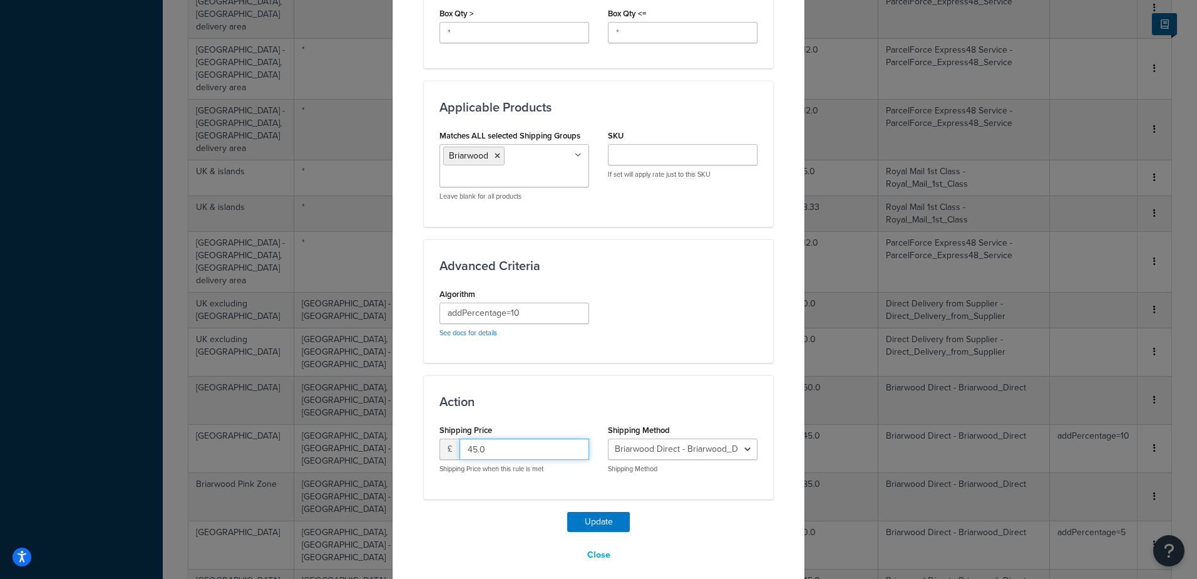
drag, startPoint x: 469, startPoint y: 433, endPoint x: 334, endPoint y: 370, distance: 149.3
click at [371, 397] on div "Update Table Rate Applicable Zones See examples and learn more about how includ…" at bounding box center [598, 289] width 1197 height 579
type input "0"
click at [614, 512] on button "Update" at bounding box center [598, 522] width 63 height 20
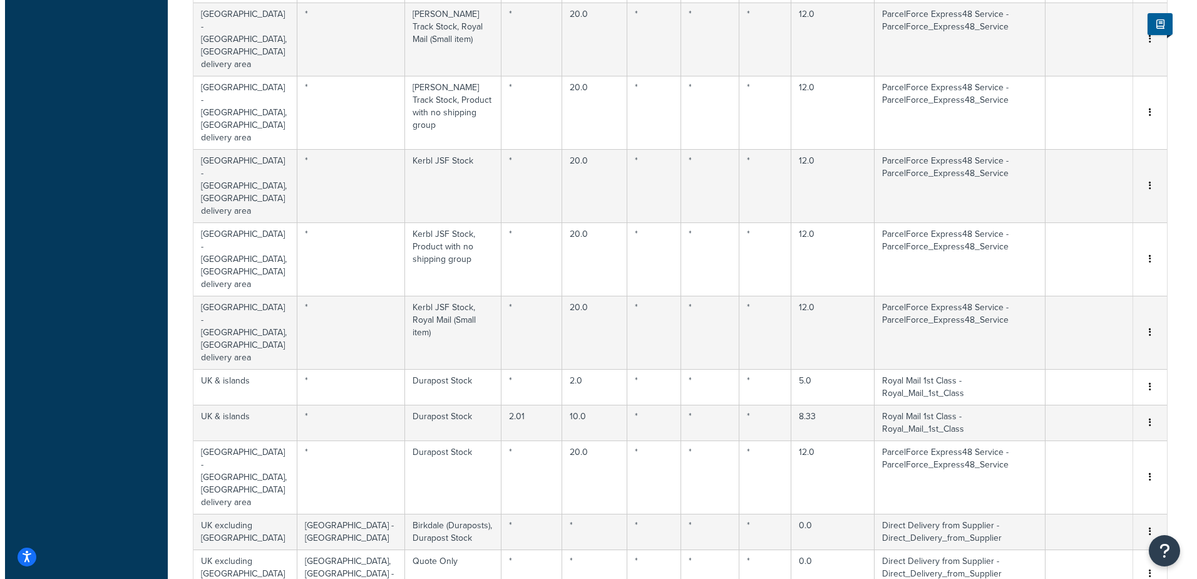
scroll to position [2590, 0]
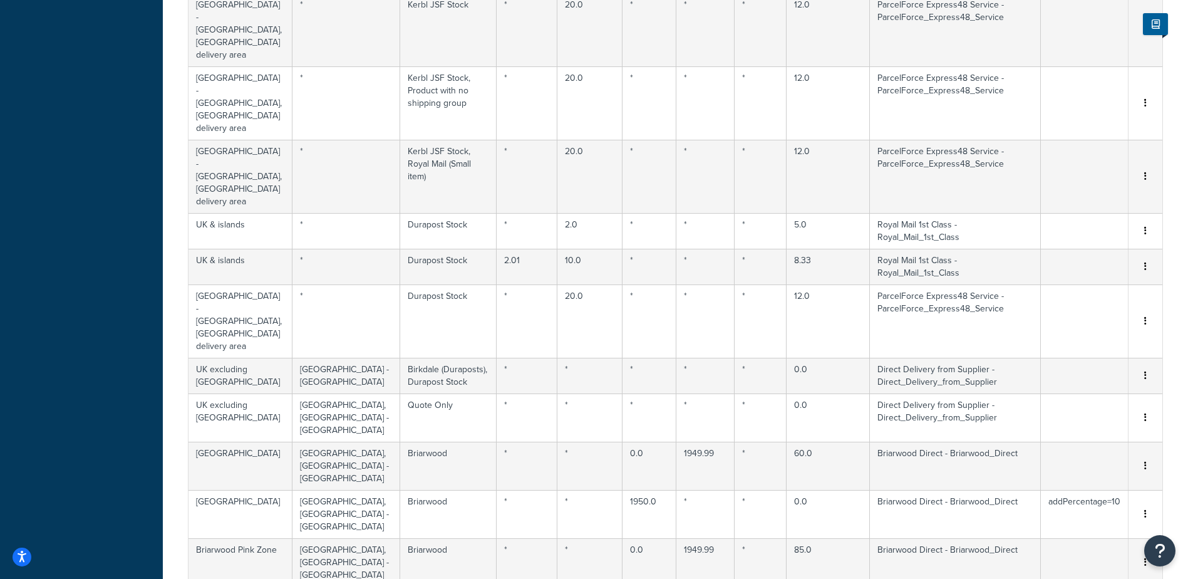
select select "169606"
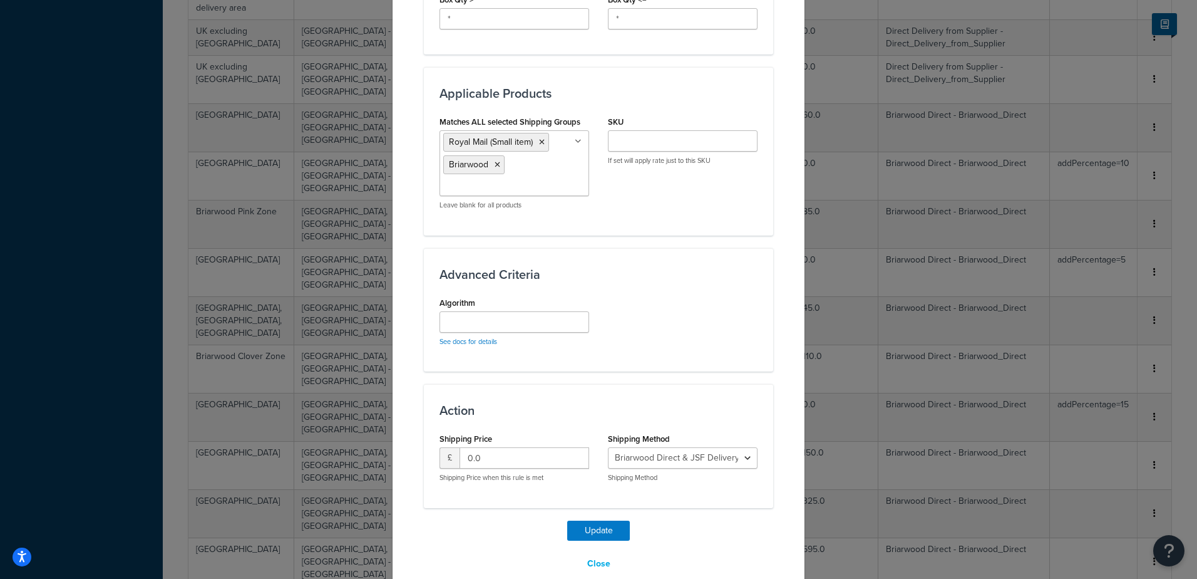
scroll to position [788, 0]
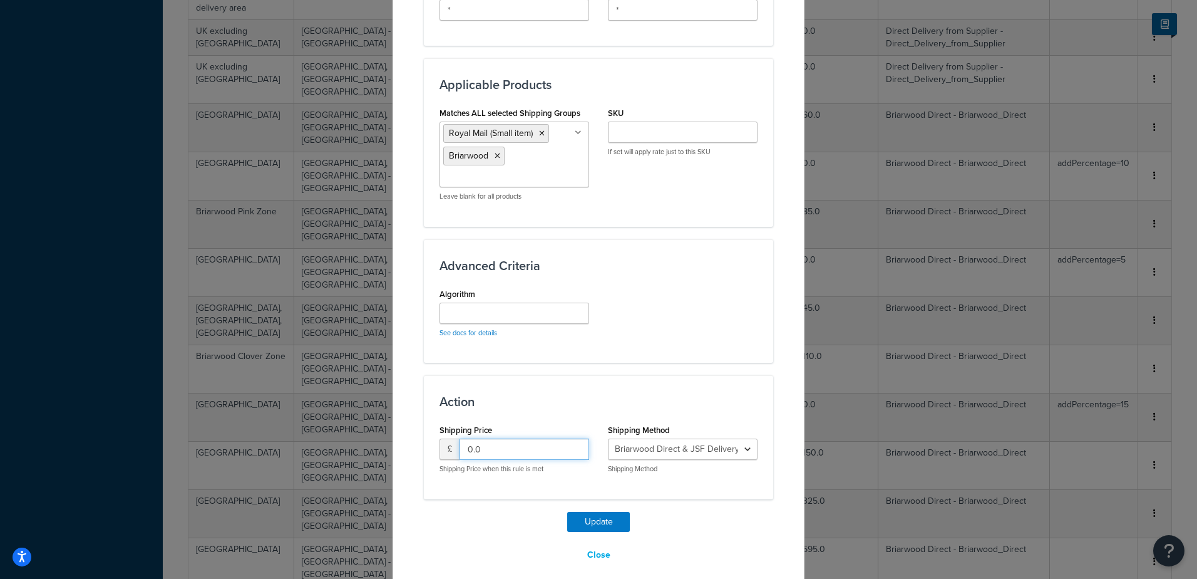
drag, startPoint x: 517, startPoint y: 439, endPoint x: 343, endPoint y: 406, distance: 177.2
click at [343, 406] on div "Update Table Rate Applicable Zones See examples and learn more about how includ…" at bounding box center [598, 289] width 1197 height 579
type input "45"
click at [594, 512] on button "Update" at bounding box center [598, 522] width 63 height 20
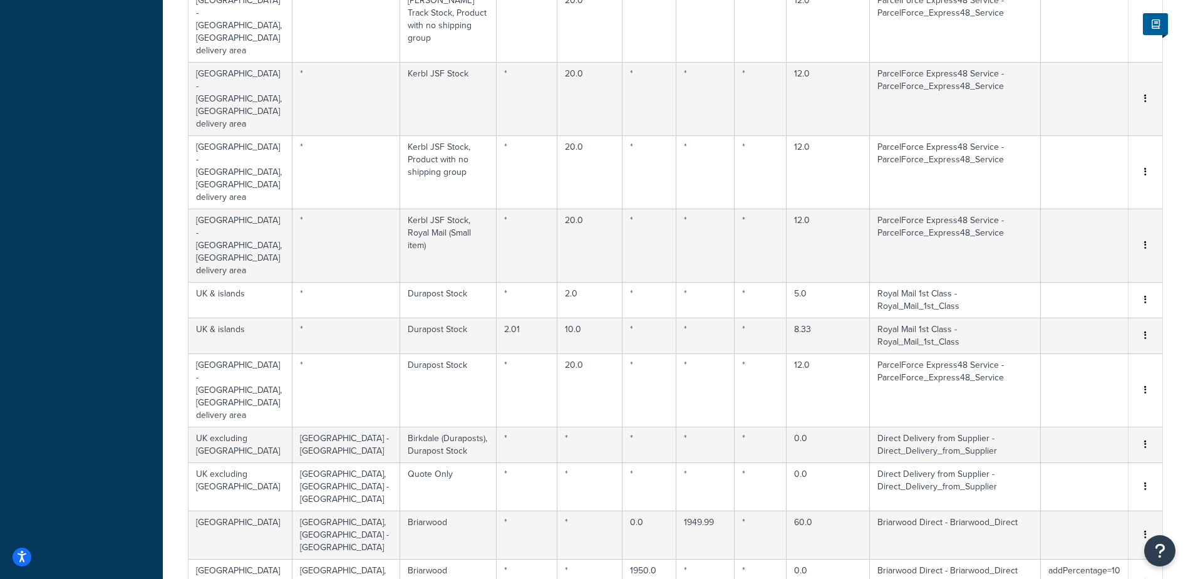
select select "169606"
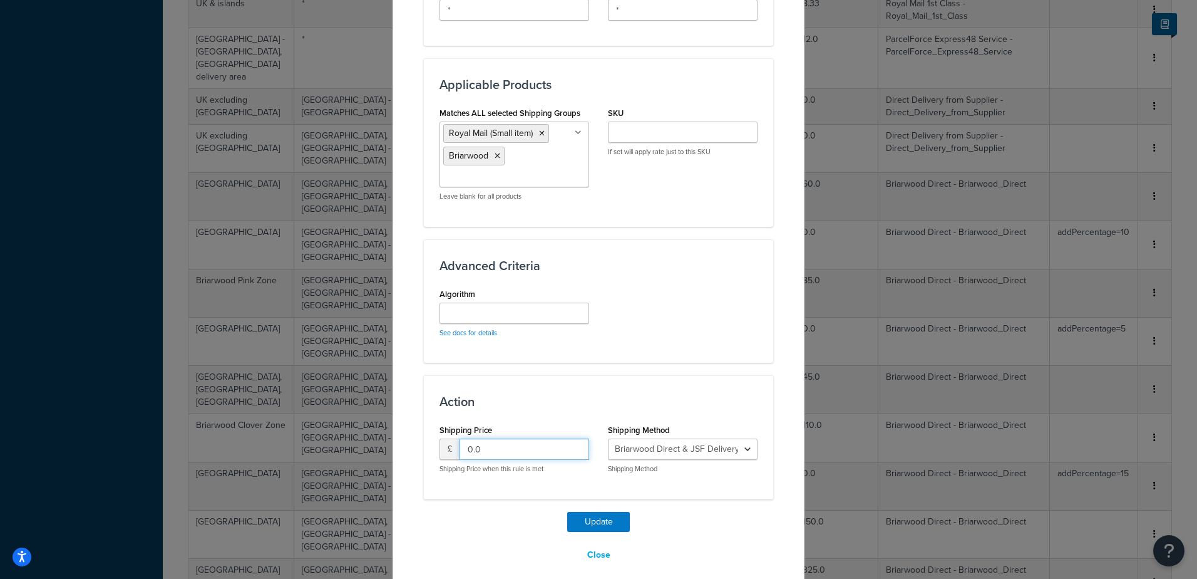
drag, startPoint x: 423, startPoint y: 428, endPoint x: 364, endPoint y: 395, distance: 67.6
type input "45"
click at [611, 513] on button "Update" at bounding box center [598, 522] width 63 height 20
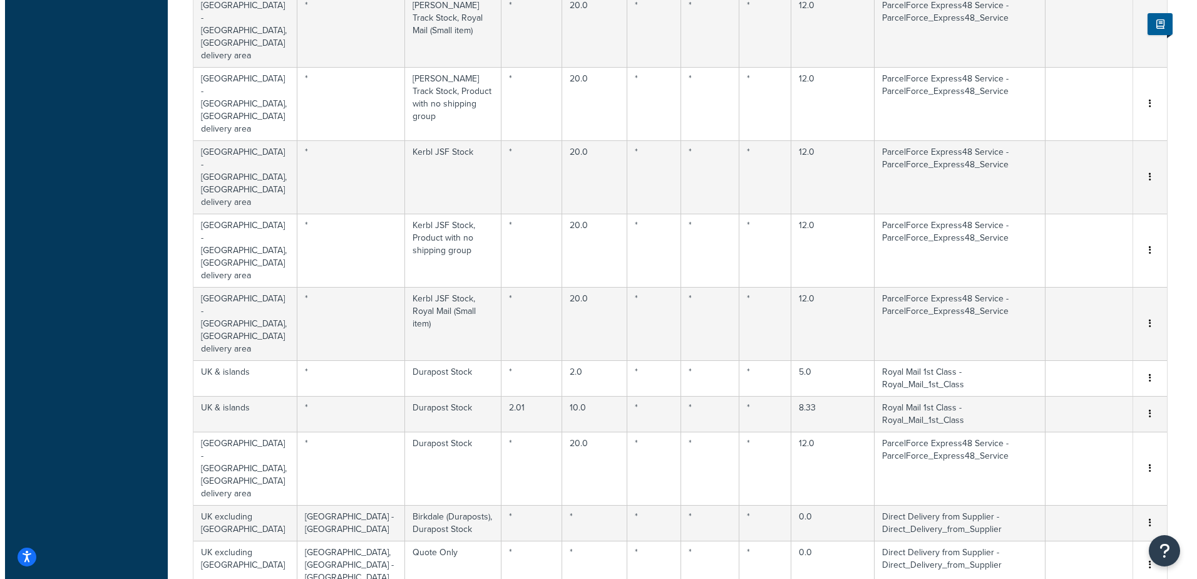
scroll to position [2715, 0]
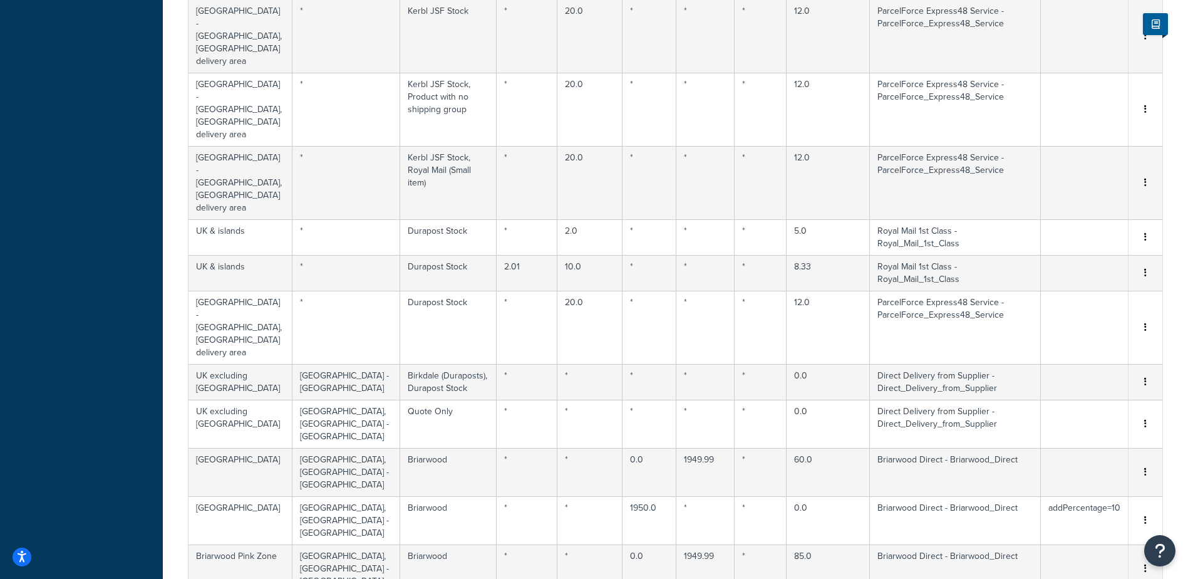
select select "169606"
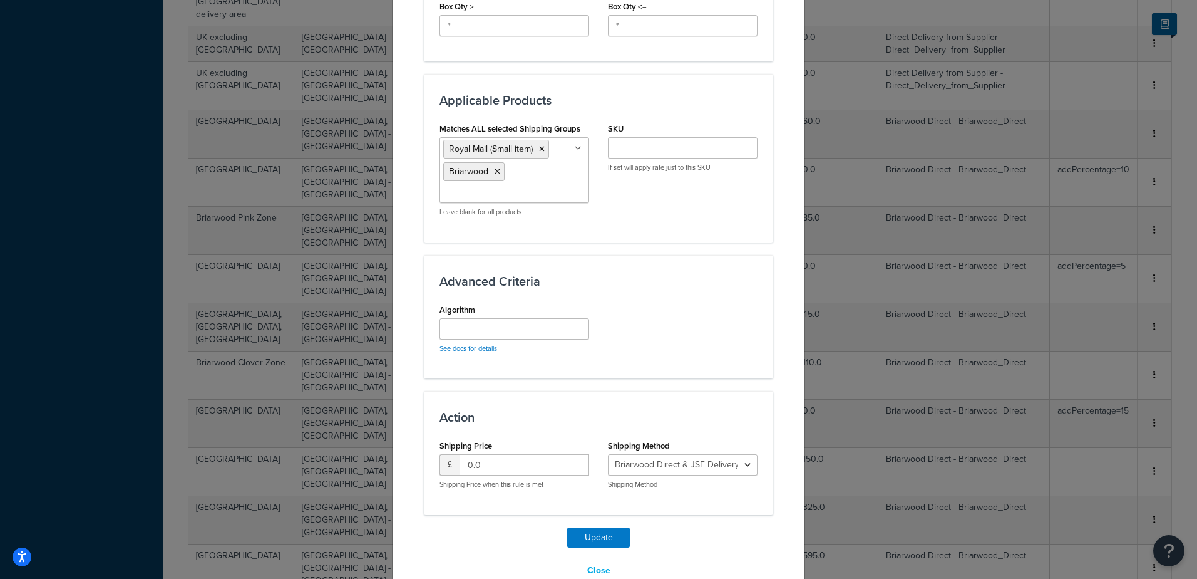
scroll to position [783, 0]
drag, startPoint x: 495, startPoint y: 460, endPoint x: 299, endPoint y: 408, distance: 202.4
click at [335, 430] on div "Update Table Rate Applicable Zones See examples and learn more about how includ…" at bounding box center [598, 289] width 1197 height 579
type input "45"
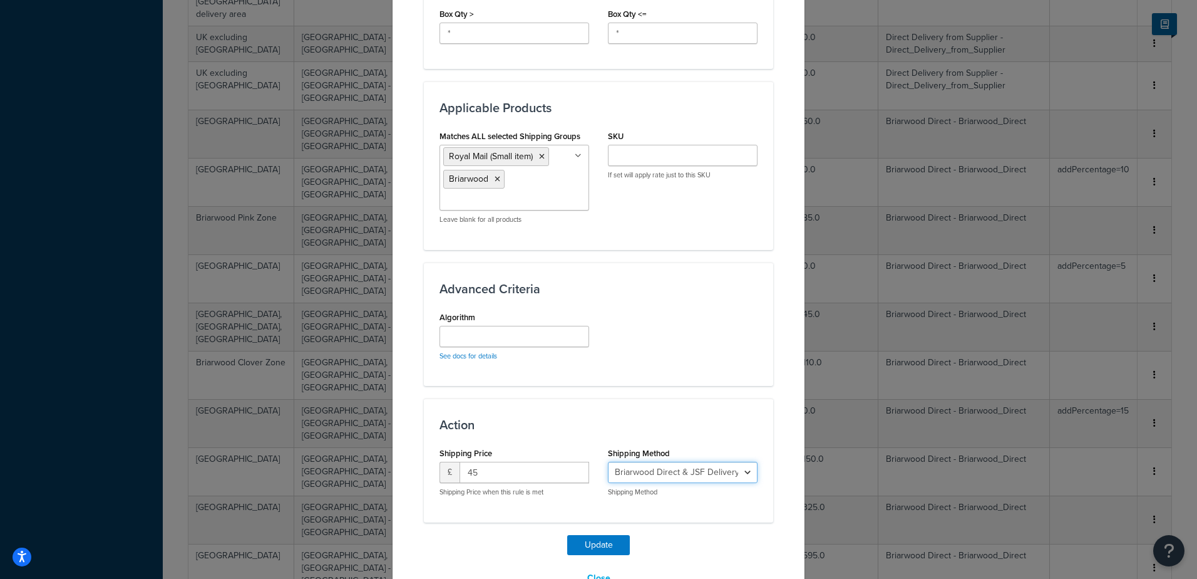
scroll to position [767, 0]
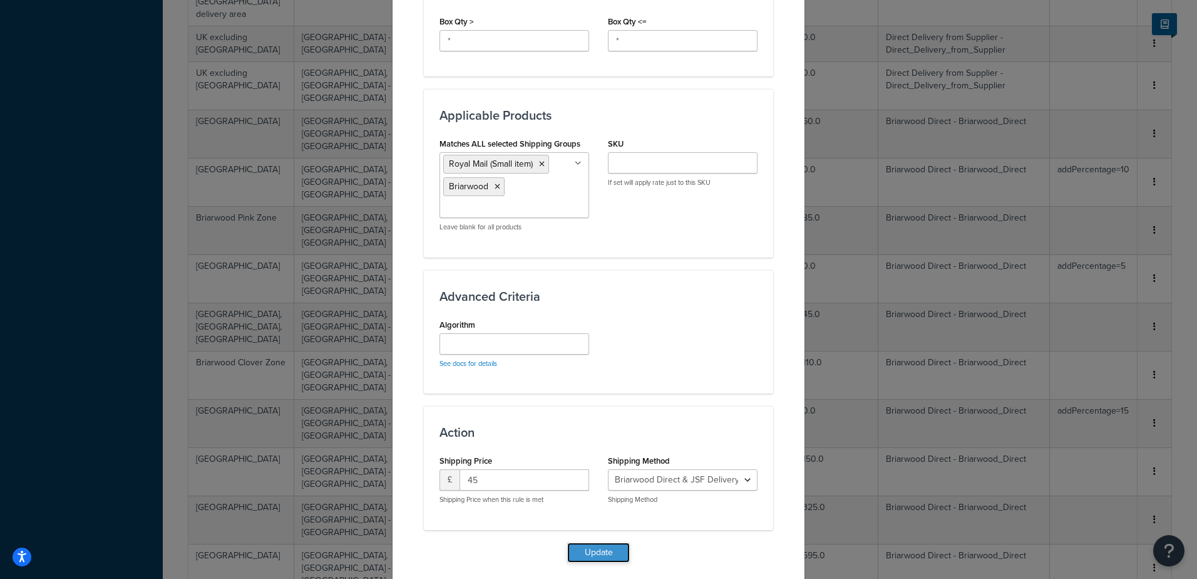
click at [610, 557] on button "Update" at bounding box center [598, 552] width 63 height 20
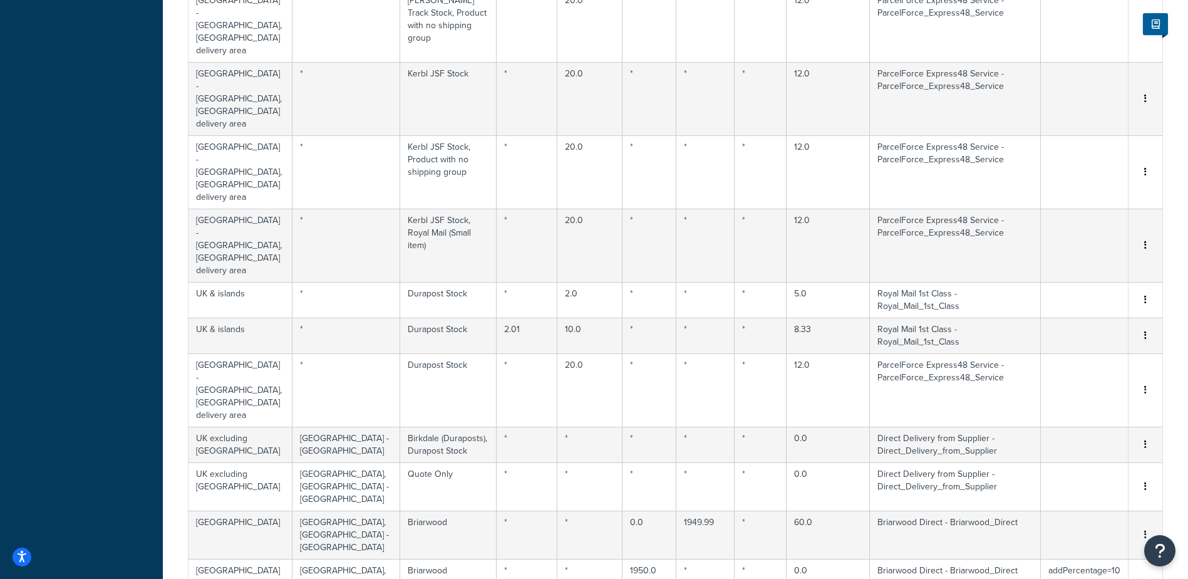
select select "169606"
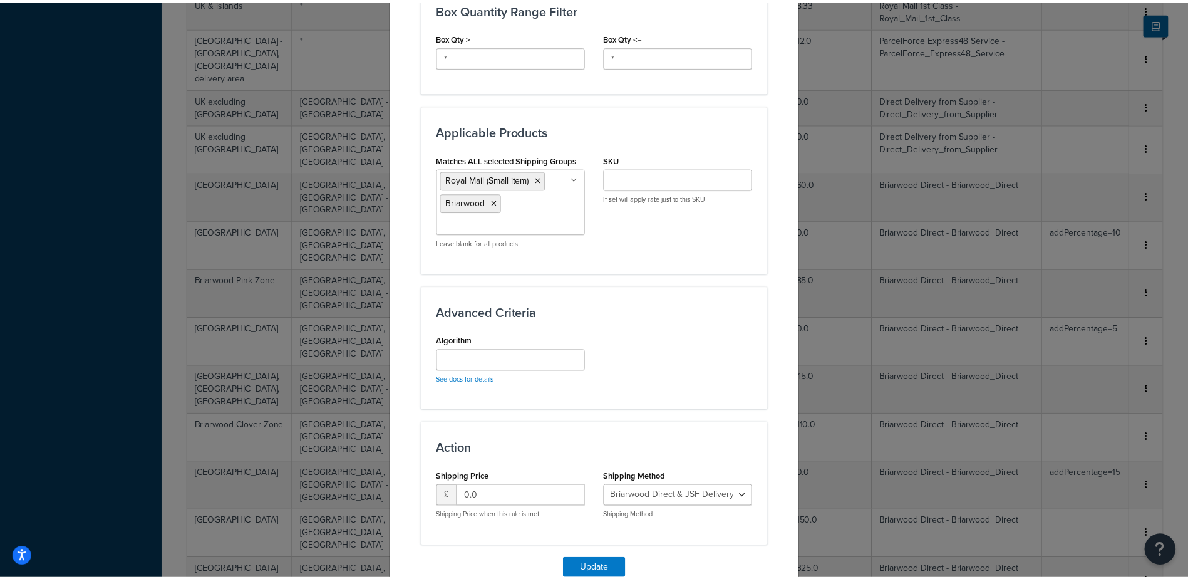
scroll to position [788, 0]
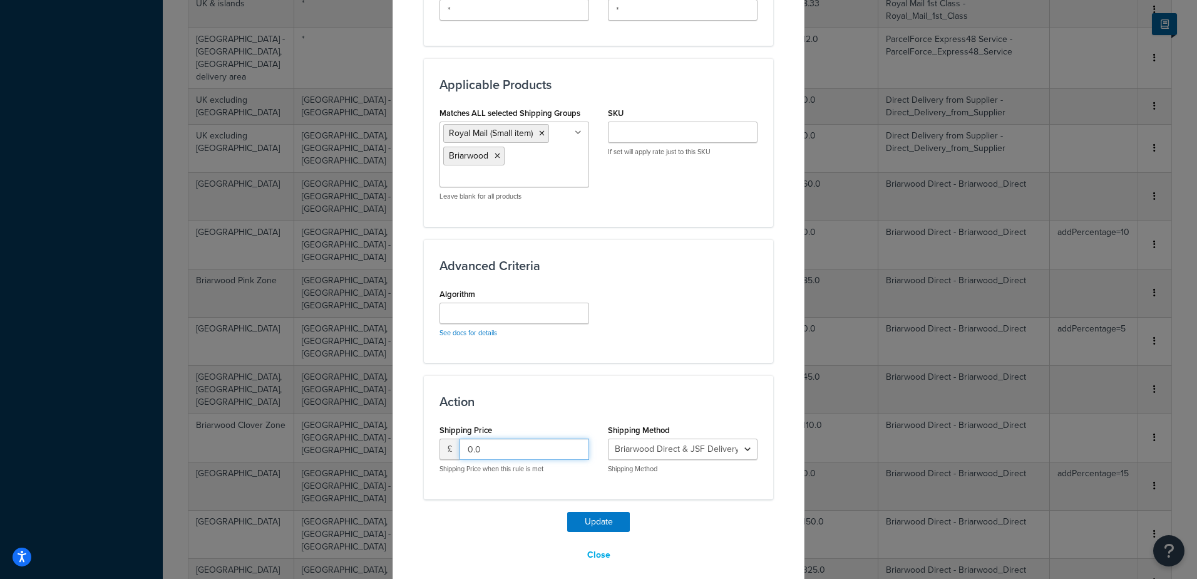
click at [361, 412] on div "Update Table Rate Applicable Zones See examples and learn more about how includ…" at bounding box center [598, 289] width 1197 height 579
type input "45"
click at [578, 512] on button "Update" at bounding box center [598, 522] width 63 height 20
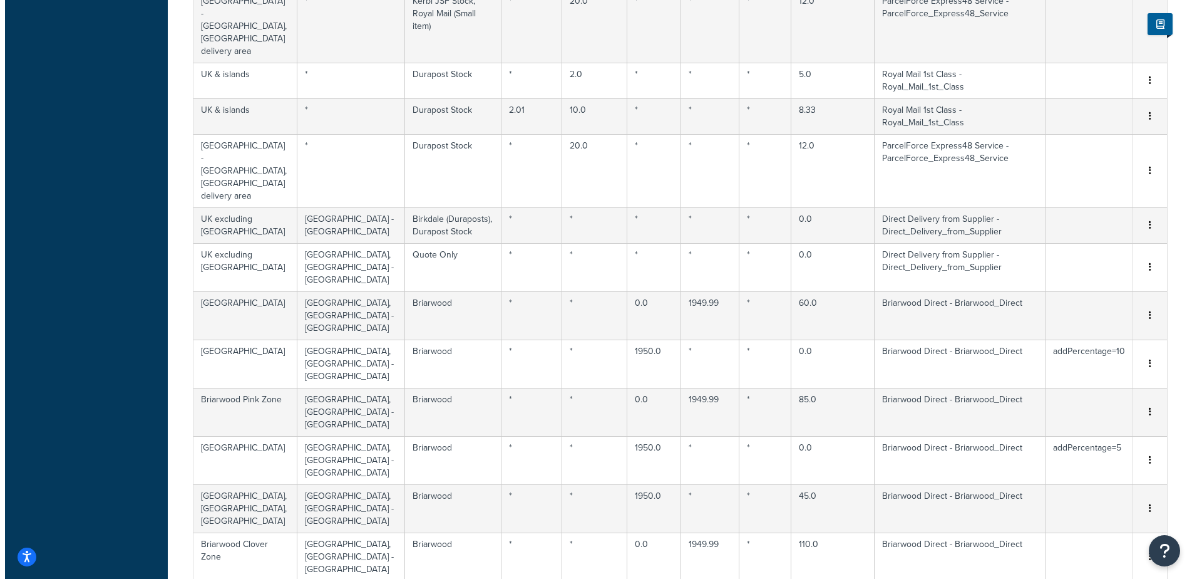
scroll to position [3091, 0]
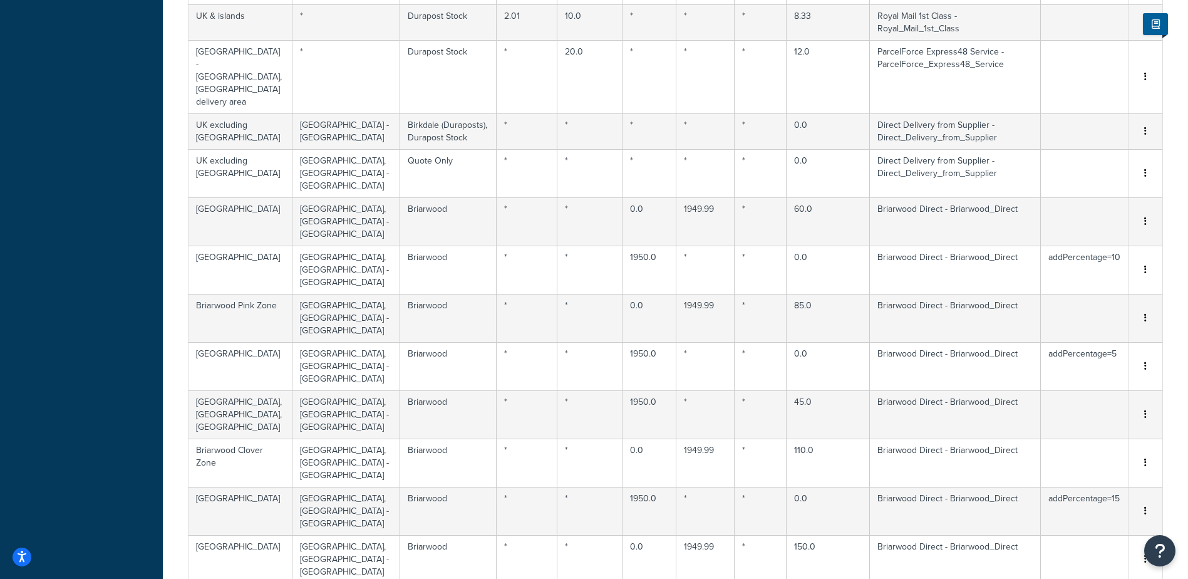
select select "169606"
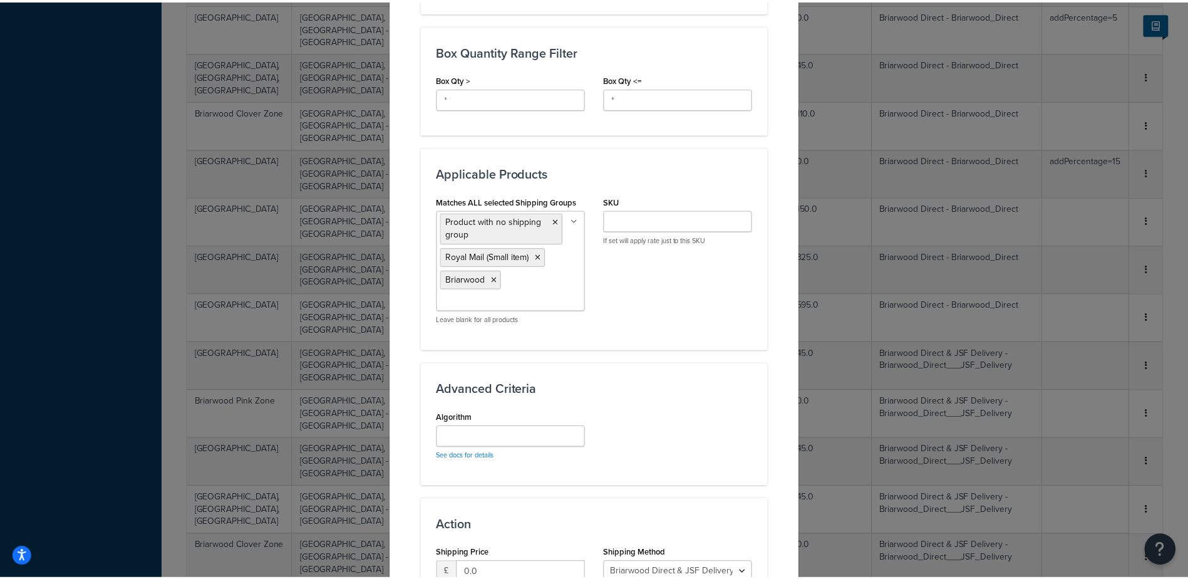
scroll to position [823, 0]
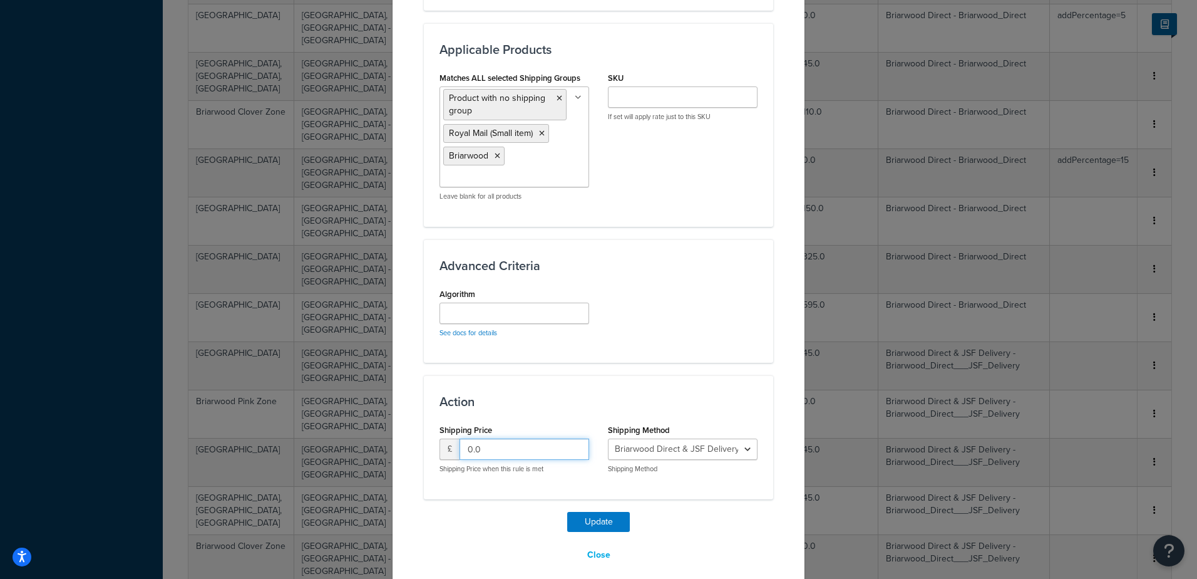
drag, startPoint x: 375, startPoint y: 420, endPoint x: 256, endPoint y: 365, distance: 131.4
click at [315, 401] on div "Update Table Rate Applicable Zones See examples and learn more about how includ…" at bounding box center [598, 289] width 1197 height 579
type input "45"
click at [577, 512] on button "Update" at bounding box center [598, 522] width 63 height 20
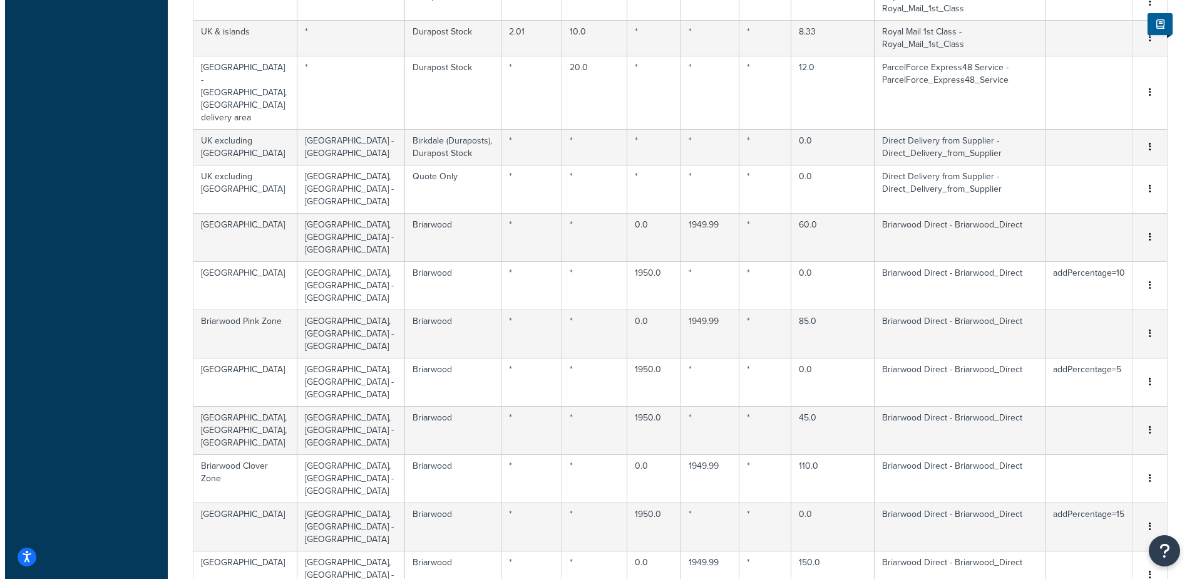
scroll to position [3357, 0]
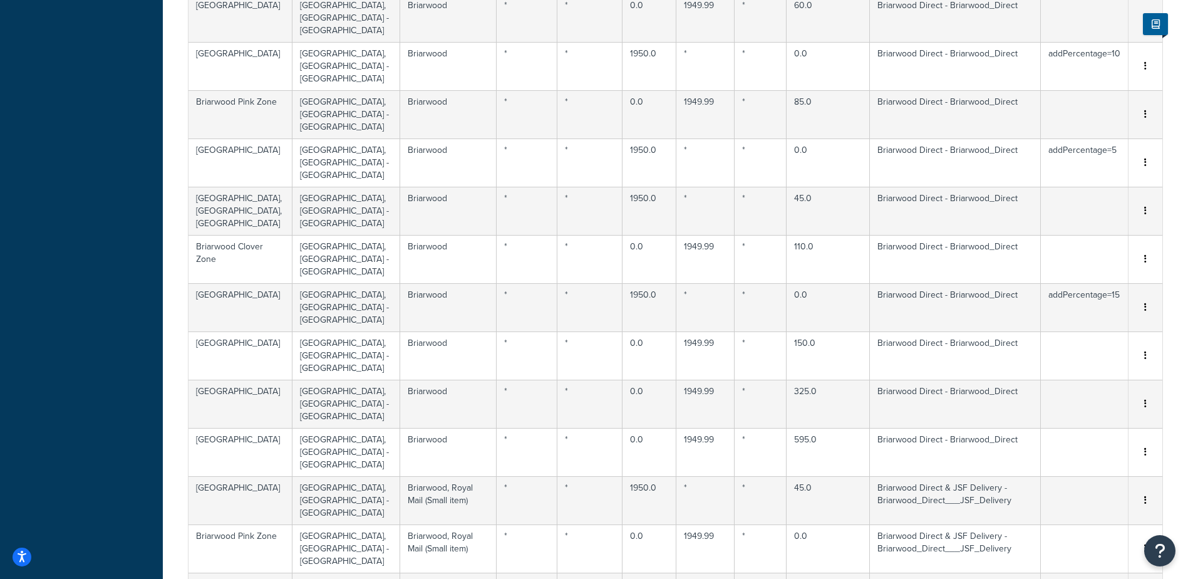
select select "169606"
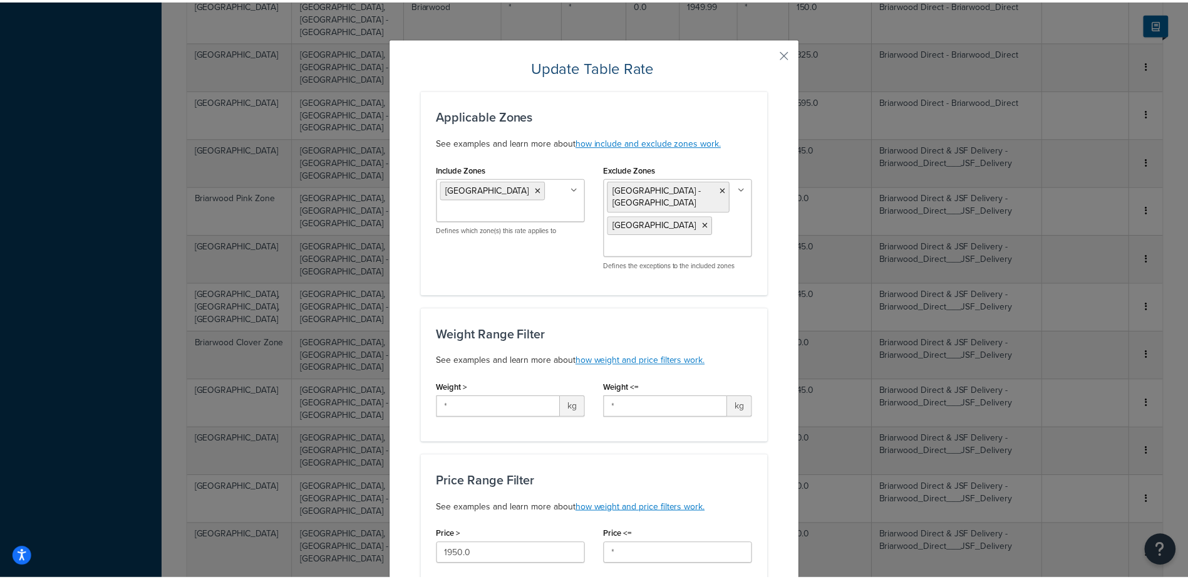
scroll to position [823, 0]
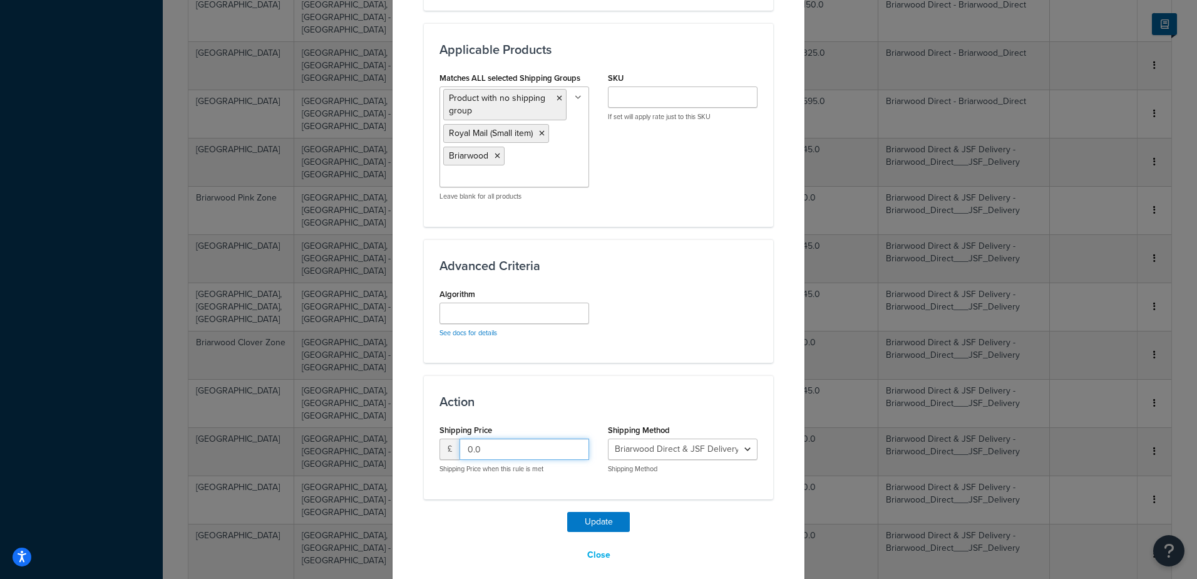
drag, startPoint x: 496, startPoint y: 438, endPoint x: 343, endPoint y: 406, distance: 156.1
type input "45"
click at [584, 512] on button "Update" at bounding box center [598, 522] width 63 height 20
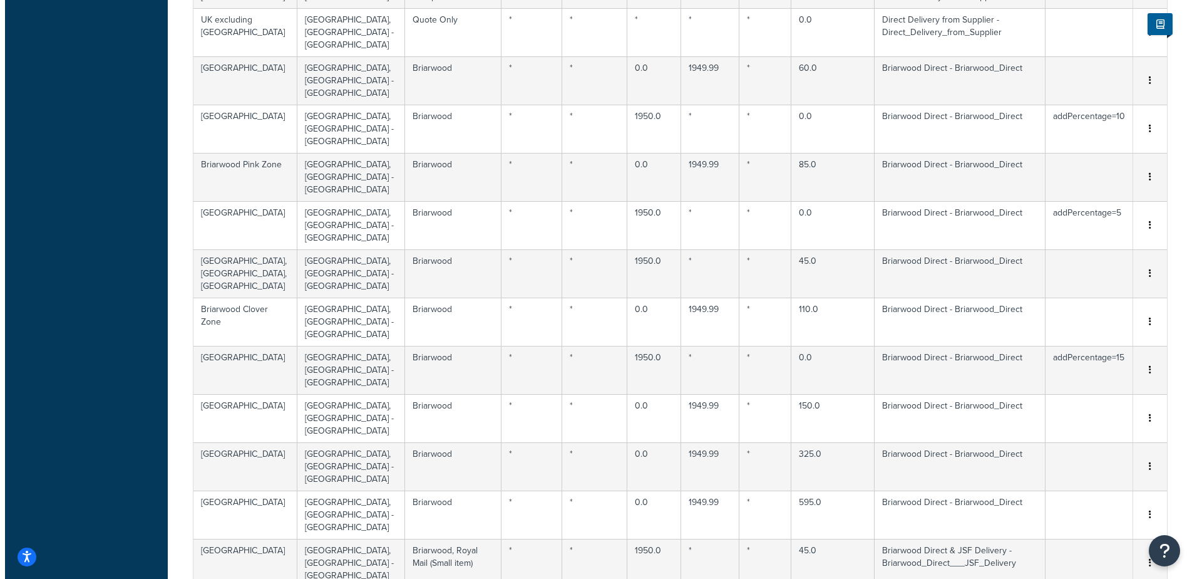
scroll to position [3420, 0]
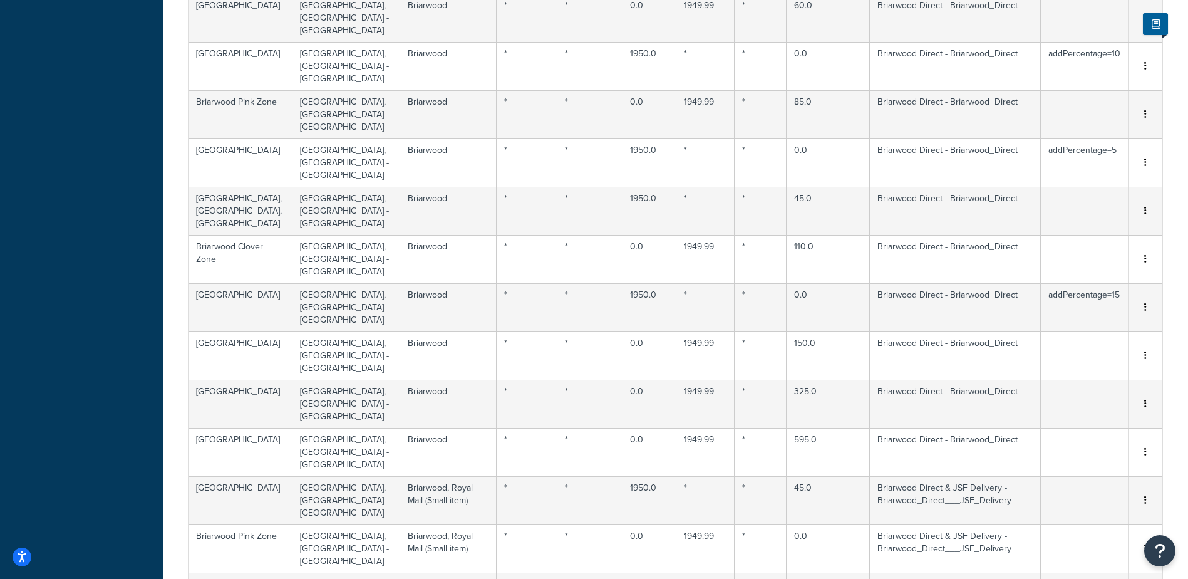
select select "169606"
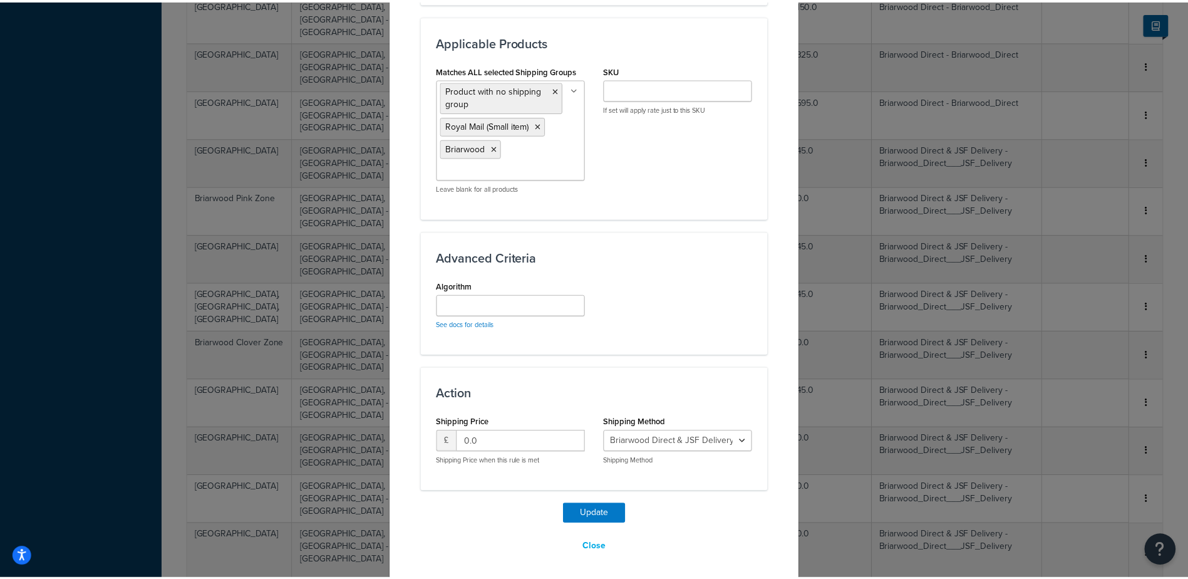
scroll to position [845, 0]
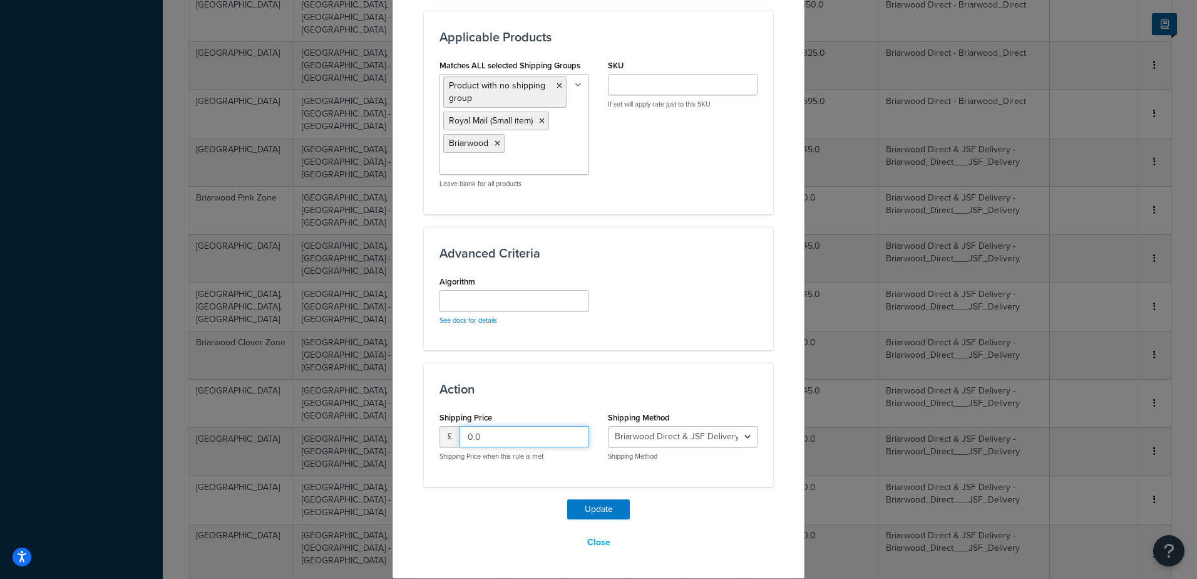
click at [298, 379] on div "Update Table Rate Applicable Zones See examples and learn more about how includ…" at bounding box center [598, 289] width 1197 height 579
type input "45"
click at [576, 510] on button "Update" at bounding box center [598, 509] width 63 height 20
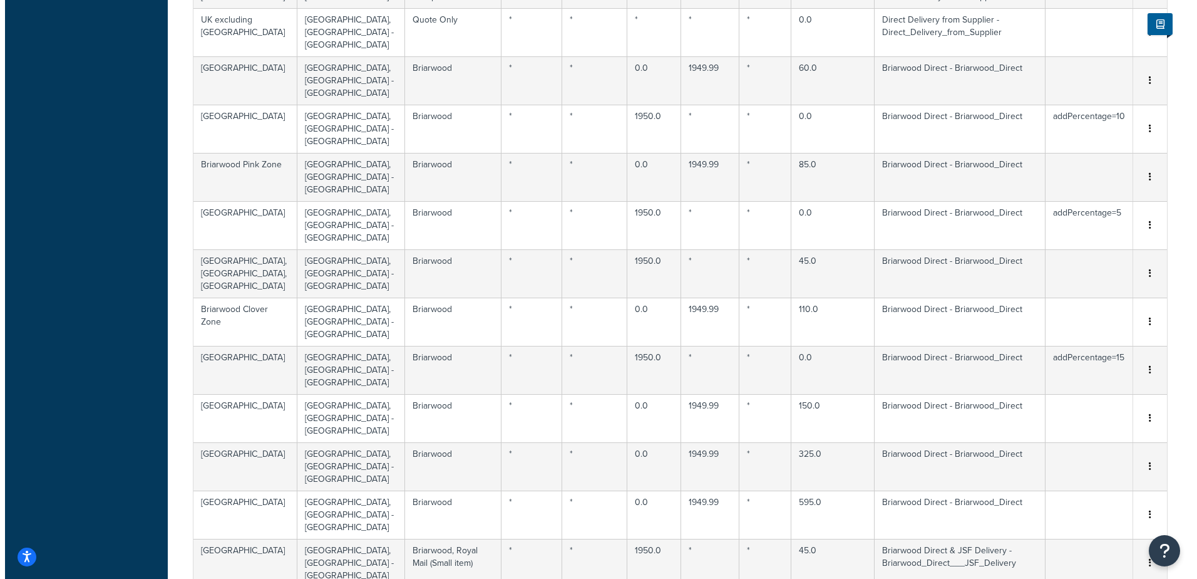
scroll to position [3654, 0]
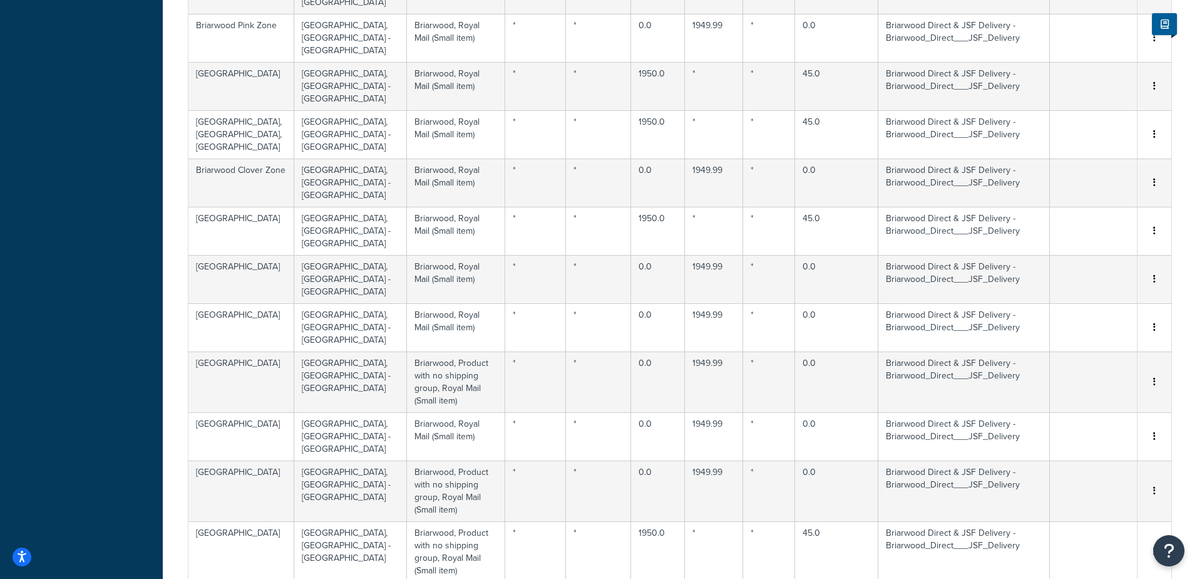
select select "169606"
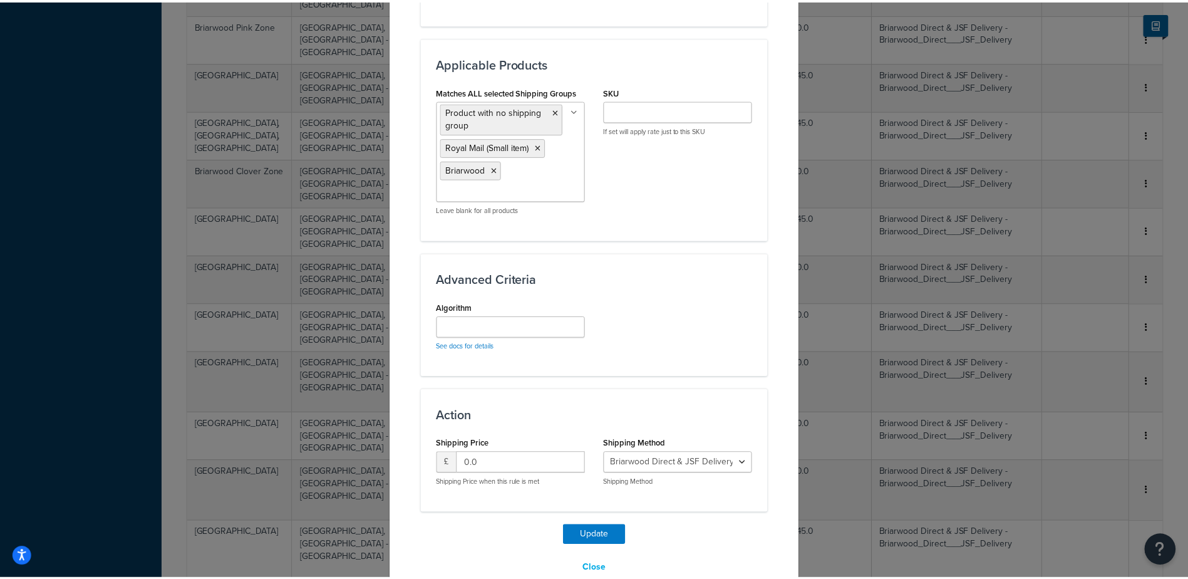
scroll to position [807, 0]
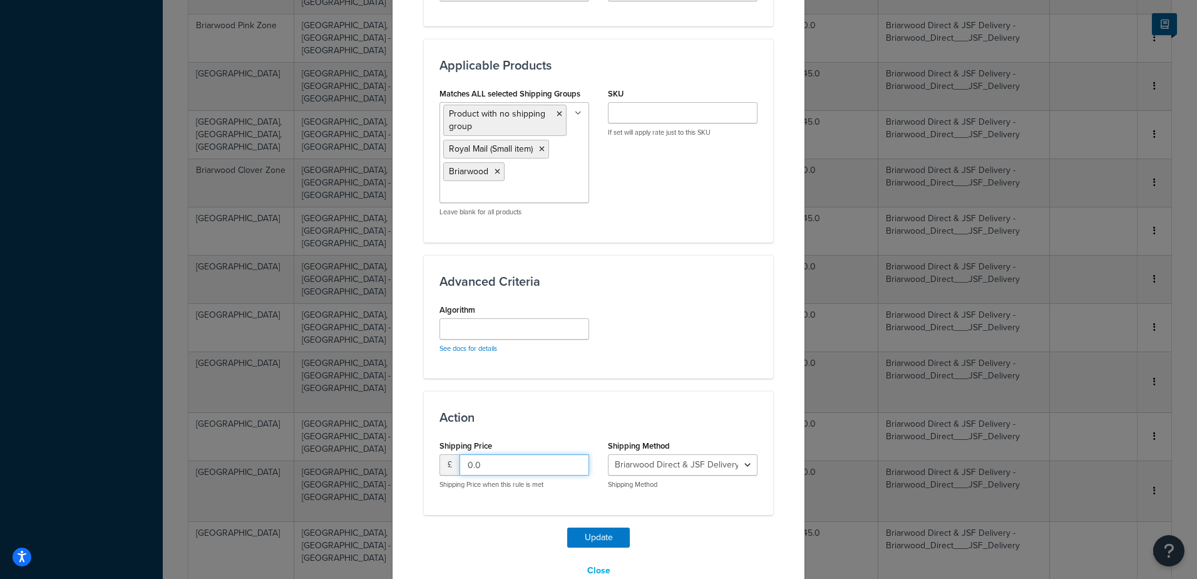
click at [169, 356] on div "Update Table Rate Applicable Zones See examples and learn more about how includ…" at bounding box center [598, 289] width 1197 height 579
type input "45"
click at [575, 527] on button "Update" at bounding box center [598, 537] width 63 height 20
click at [576, 527] on button "Update" at bounding box center [598, 537] width 63 height 20
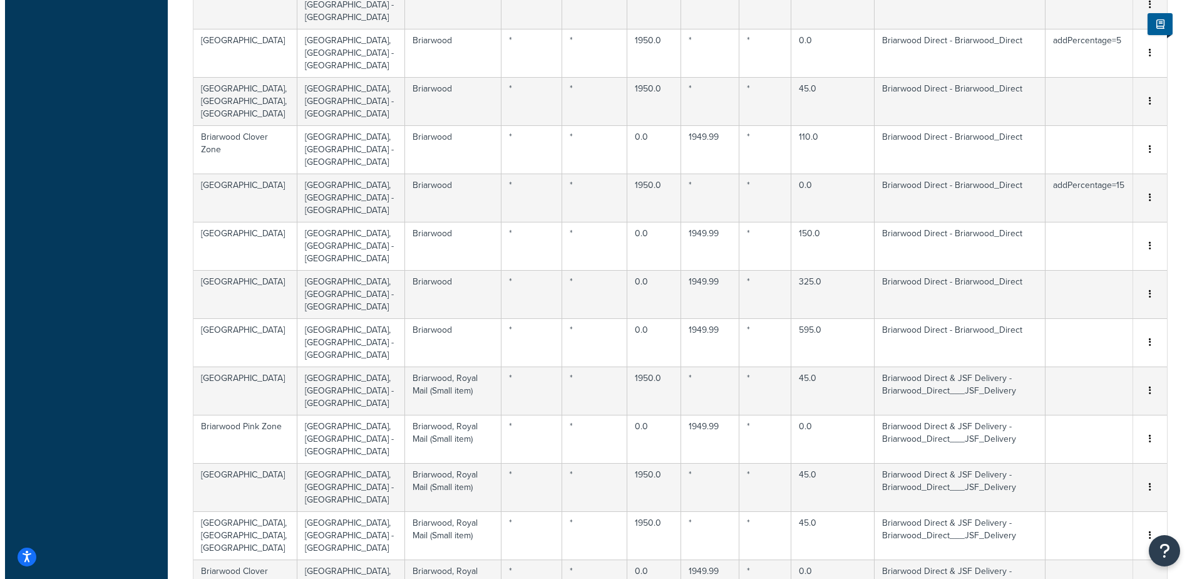
scroll to position [3686, 0]
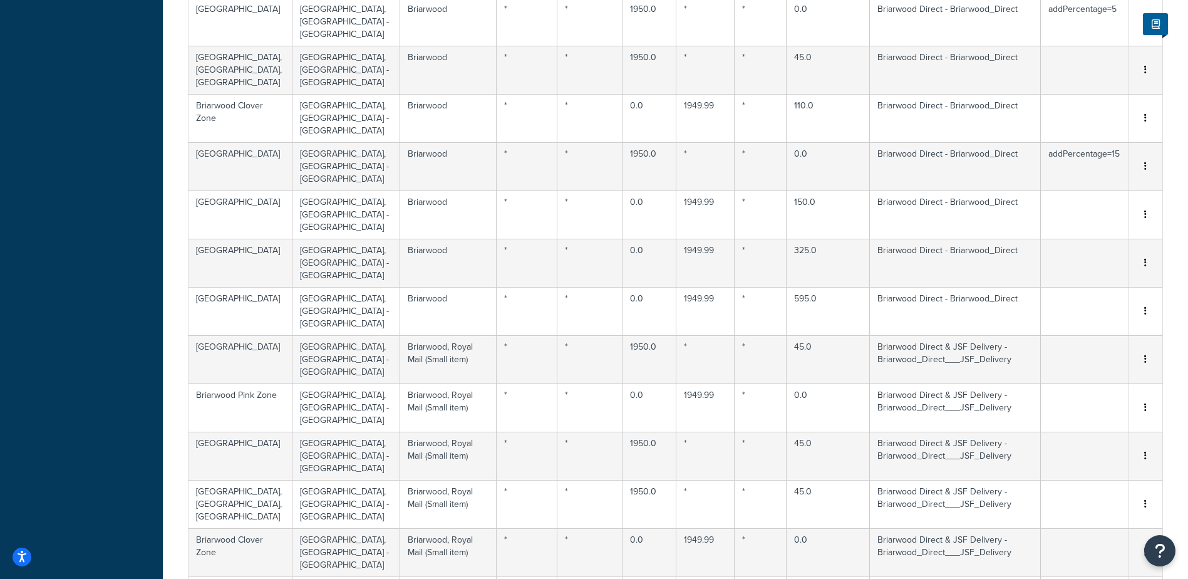
select select "169606"
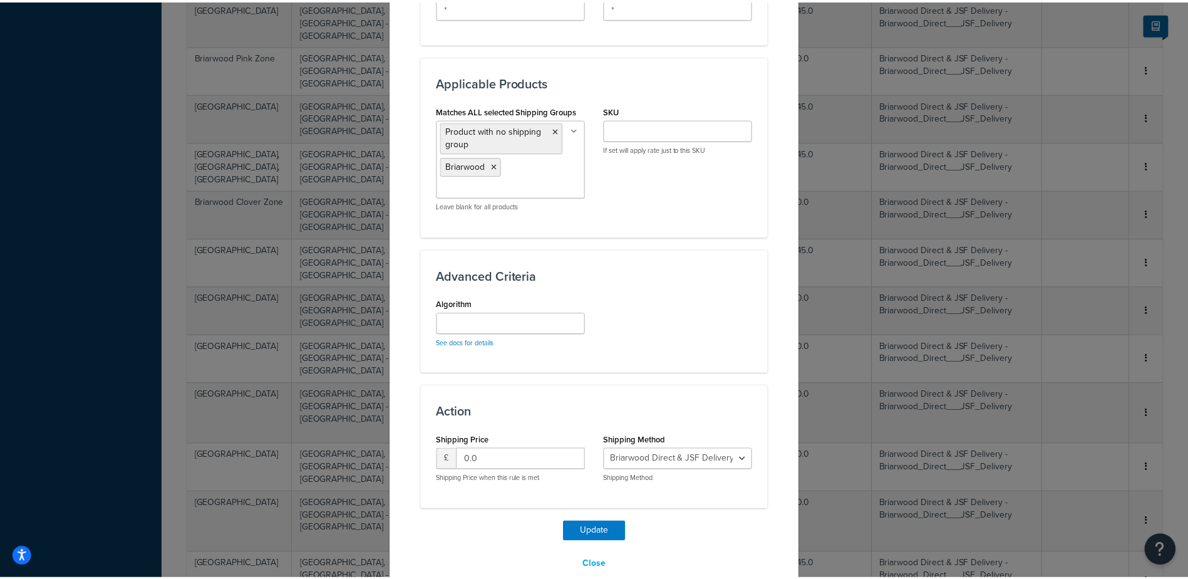
scroll to position [800, 0]
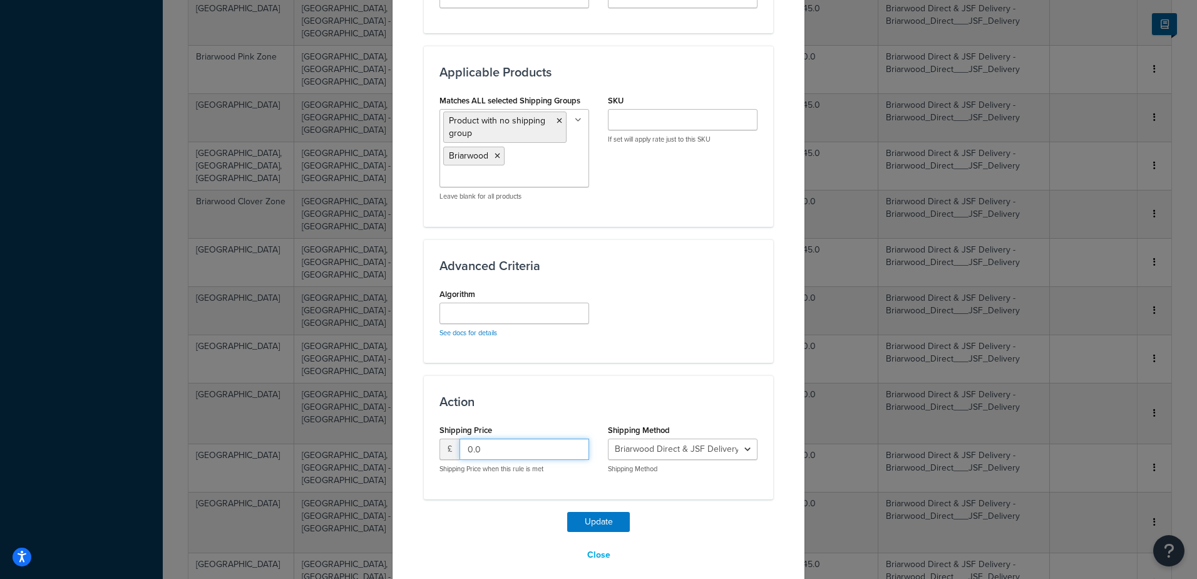
drag, startPoint x: 499, startPoint y: 438, endPoint x: 217, endPoint y: 338, distance: 299.7
click at [318, 382] on div "Update Table Rate Applicable Zones See examples and learn more about how includ…" at bounding box center [598, 289] width 1197 height 579
type input "45"
click at [584, 512] on button "Update" at bounding box center [598, 522] width 63 height 20
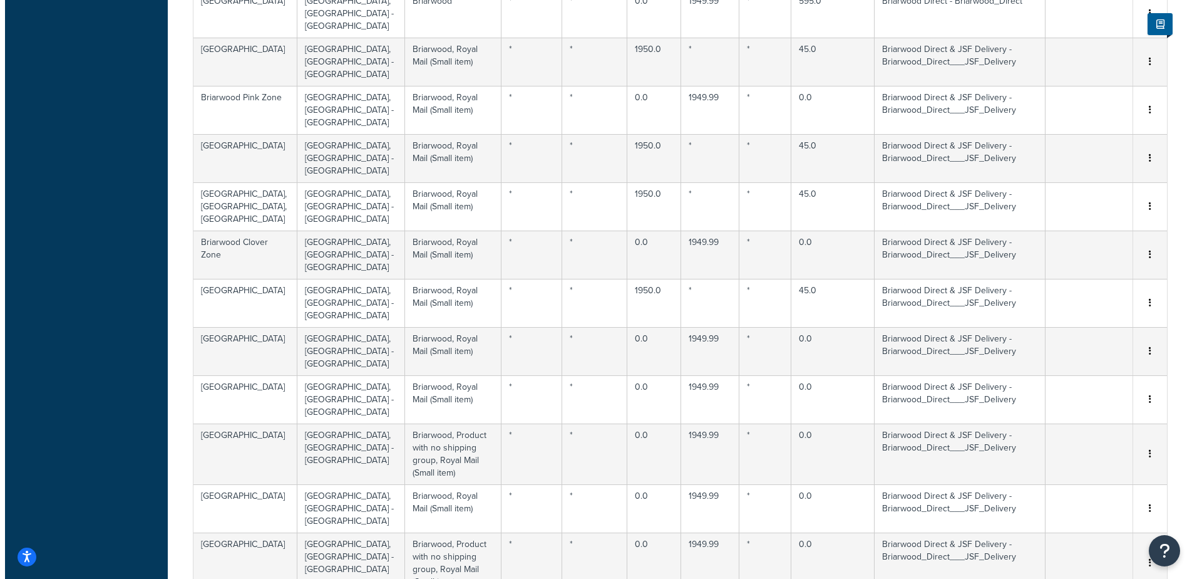
scroll to position [3999, 0]
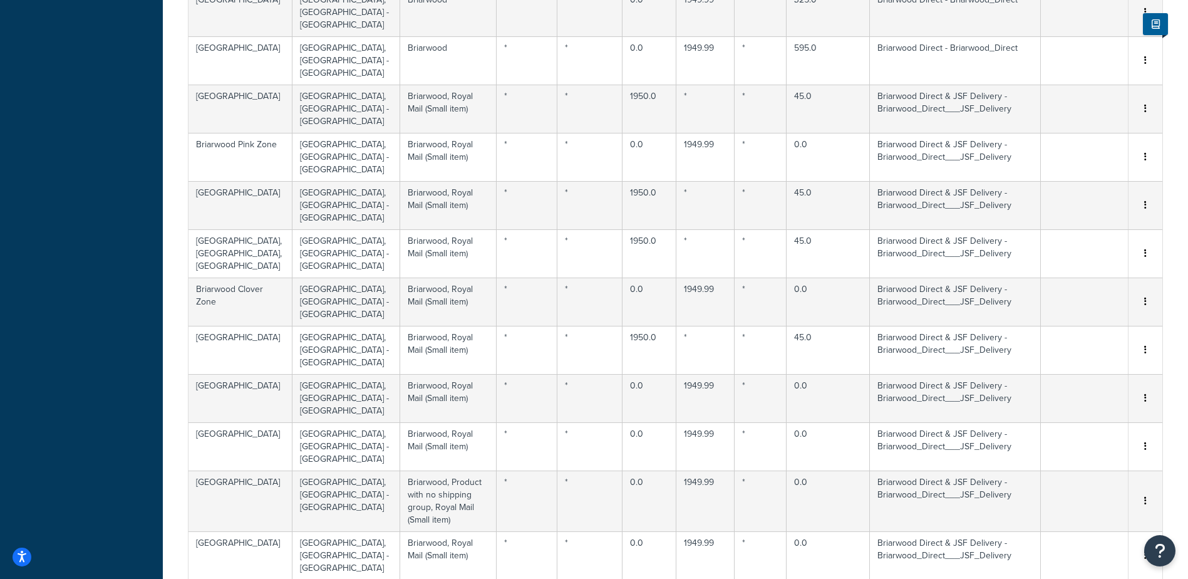
select select "169606"
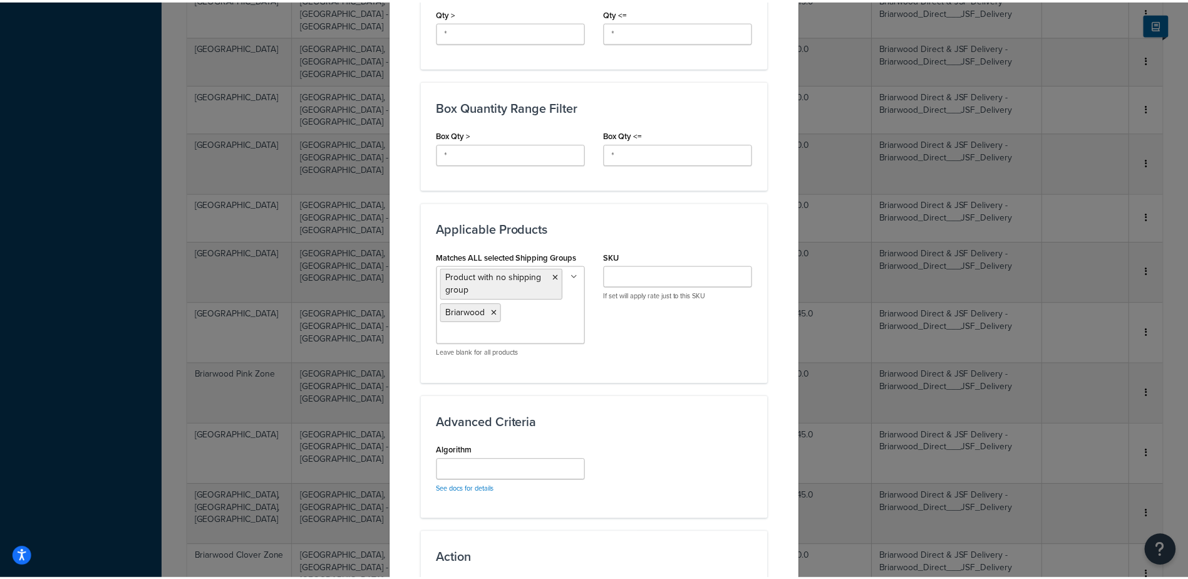
scroll to position [800, 0]
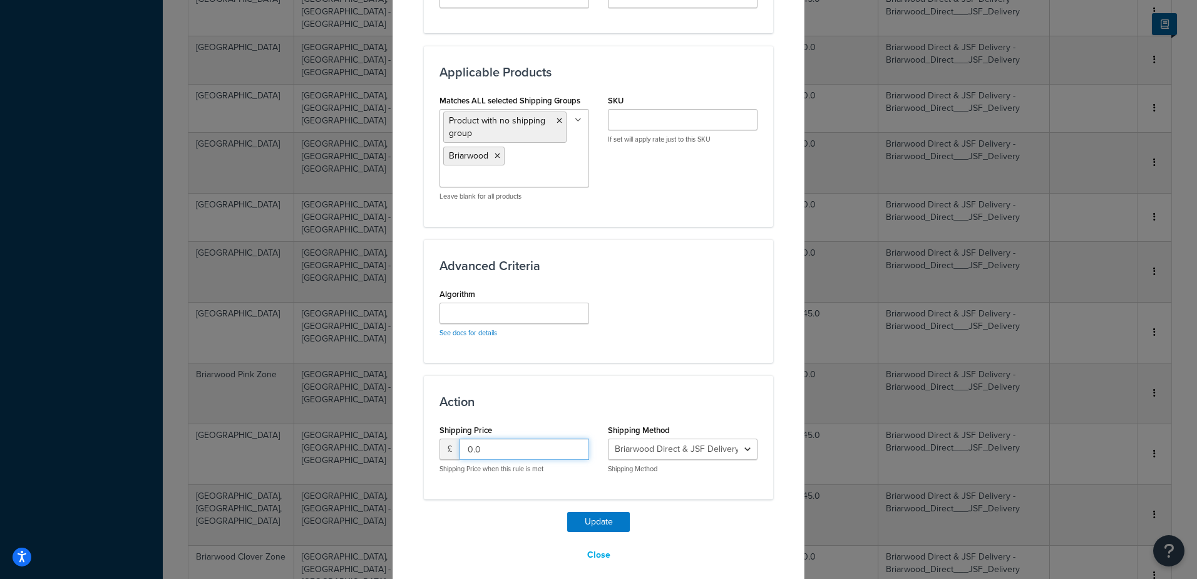
drag, startPoint x: 499, startPoint y: 440, endPoint x: 224, endPoint y: 348, distance: 289.9
click at [306, 395] on div "Update Table Rate Applicable Zones See examples and learn more about how includ…" at bounding box center [598, 289] width 1197 height 579
type input "45"
click at [604, 512] on button "Update" at bounding box center [598, 522] width 63 height 20
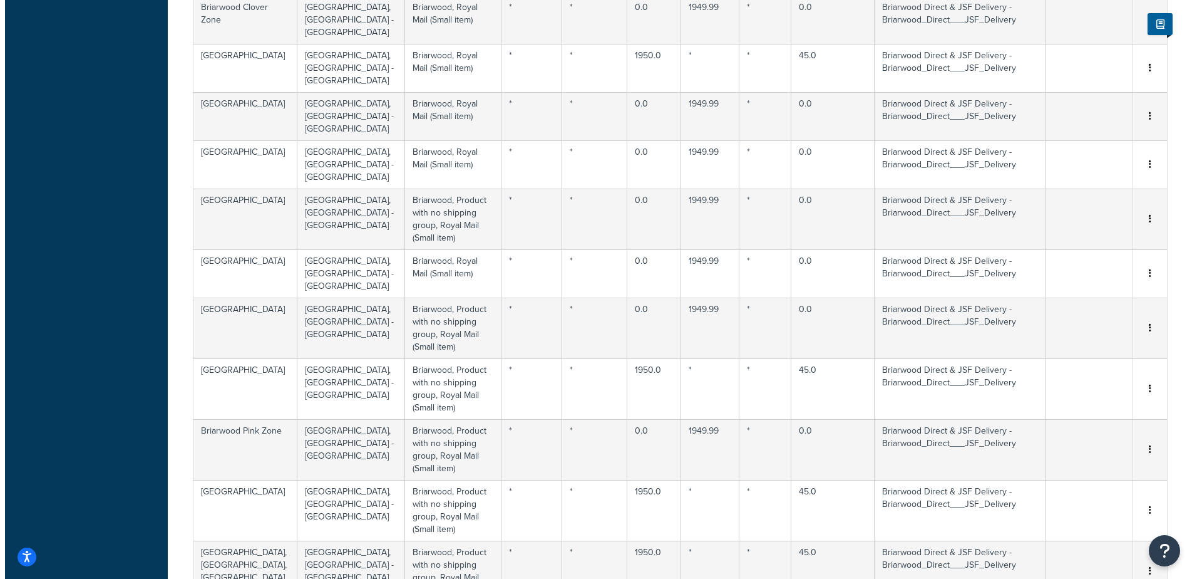
scroll to position [3748, 0]
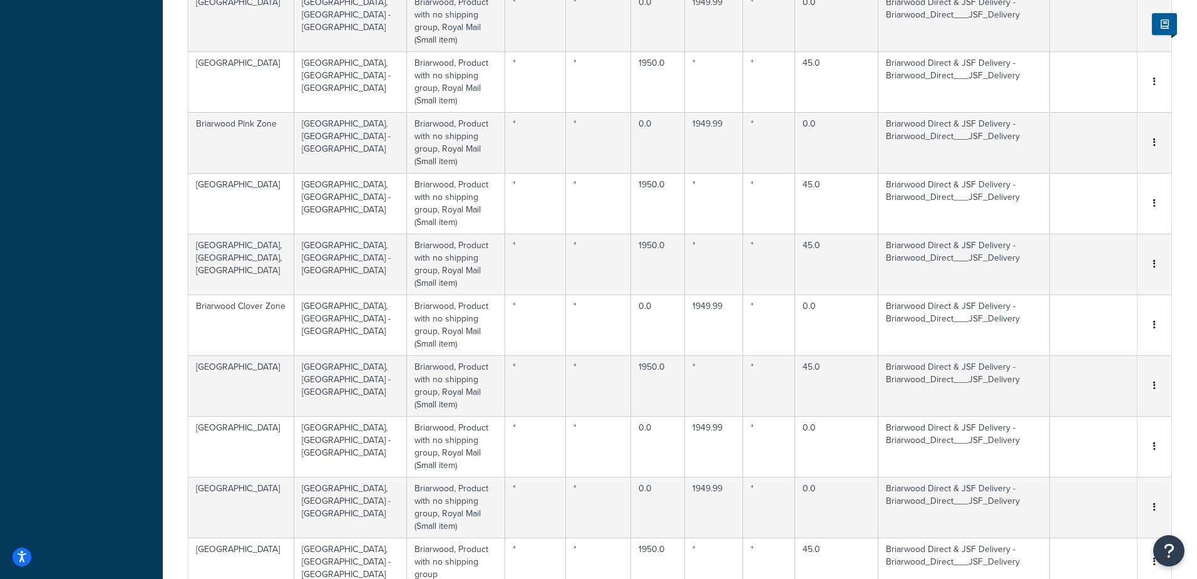
select select "169606"
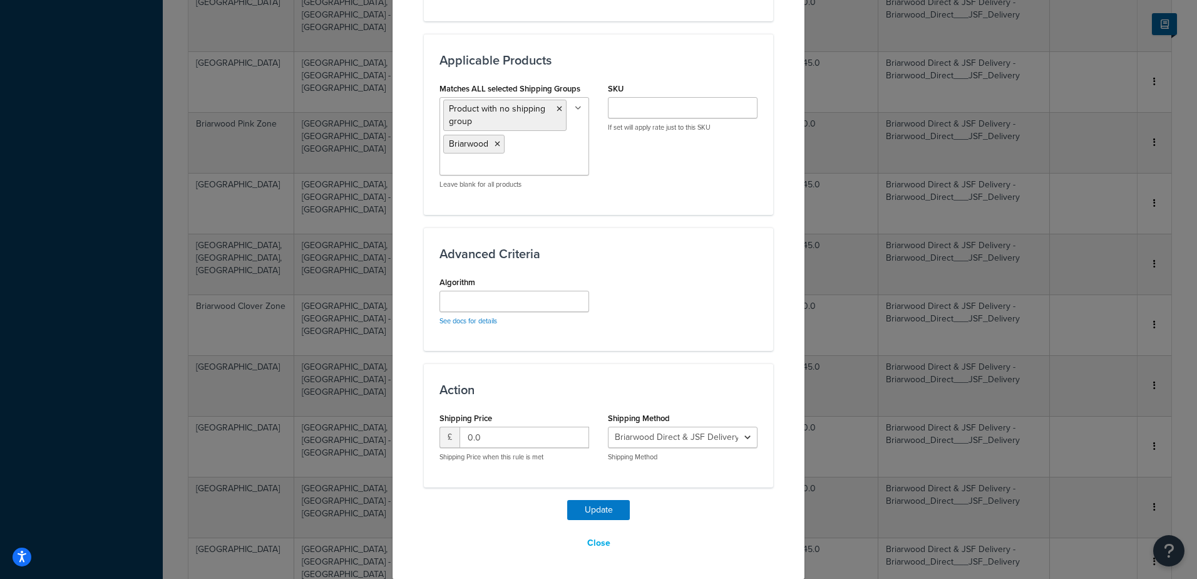
scroll to position [823, 0]
drag, startPoint x: 501, startPoint y: 433, endPoint x: 301, endPoint y: 373, distance: 208.5
click at [370, 406] on div "Update Table Rate Applicable Zones See examples and learn more about how includ…" at bounding box center [598, 289] width 1197 height 579
type input "45"
click at [595, 510] on button "Update" at bounding box center [598, 509] width 63 height 20
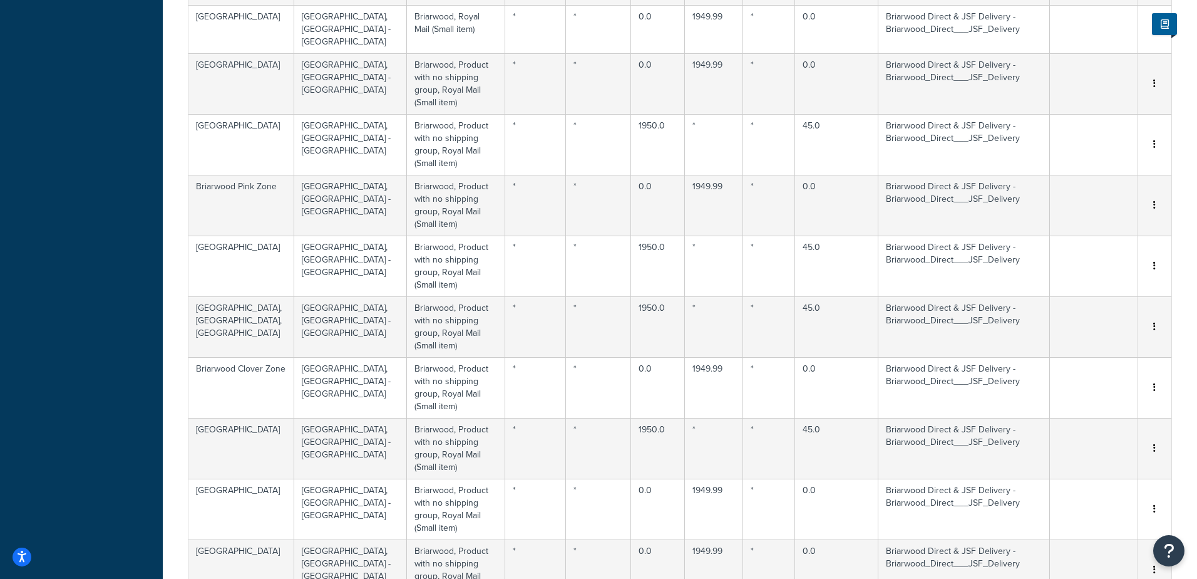
select select "169606"
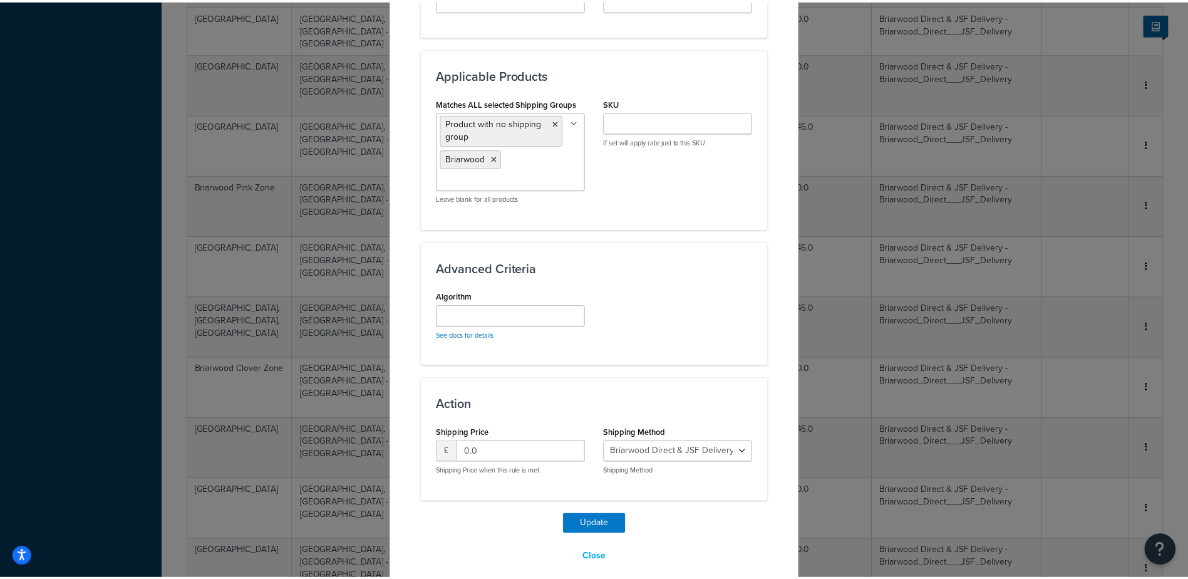
scroll to position [800, 0]
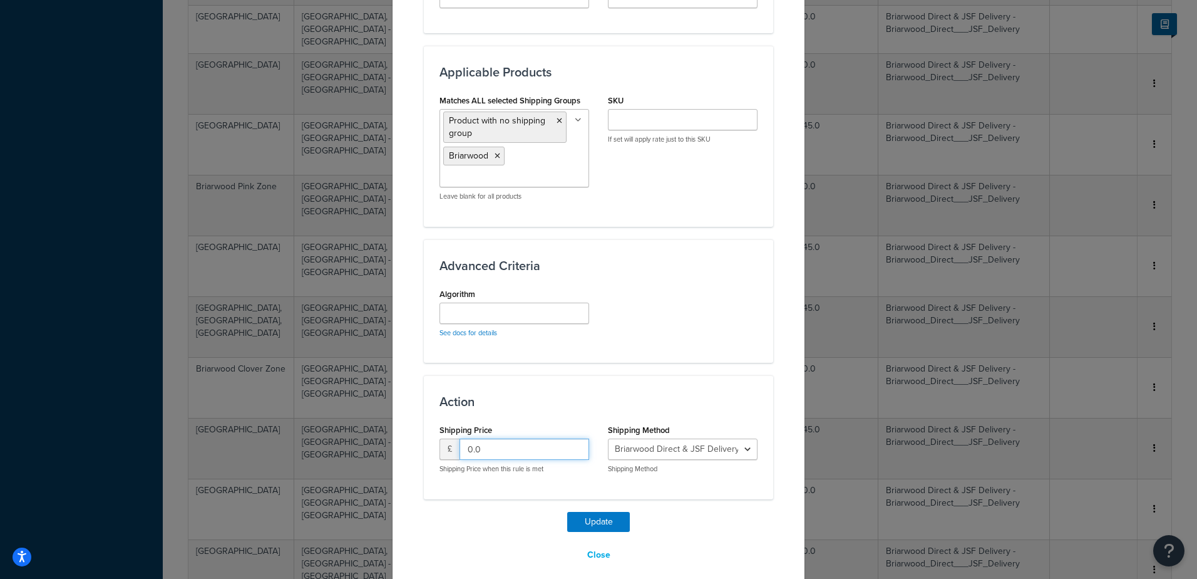
drag, startPoint x: 455, startPoint y: 432, endPoint x: 292, endPoint y: 349, distance: 182.9
click at [348, 401] on div "Update Table Rate Applicable Zones See examples and learn more about how includ…" at bounding box center [598, 289] width 1197 height 579
type input "45"
click at [597, 512] on button "Update" at bounding box center [598, 522] width 63 height 20
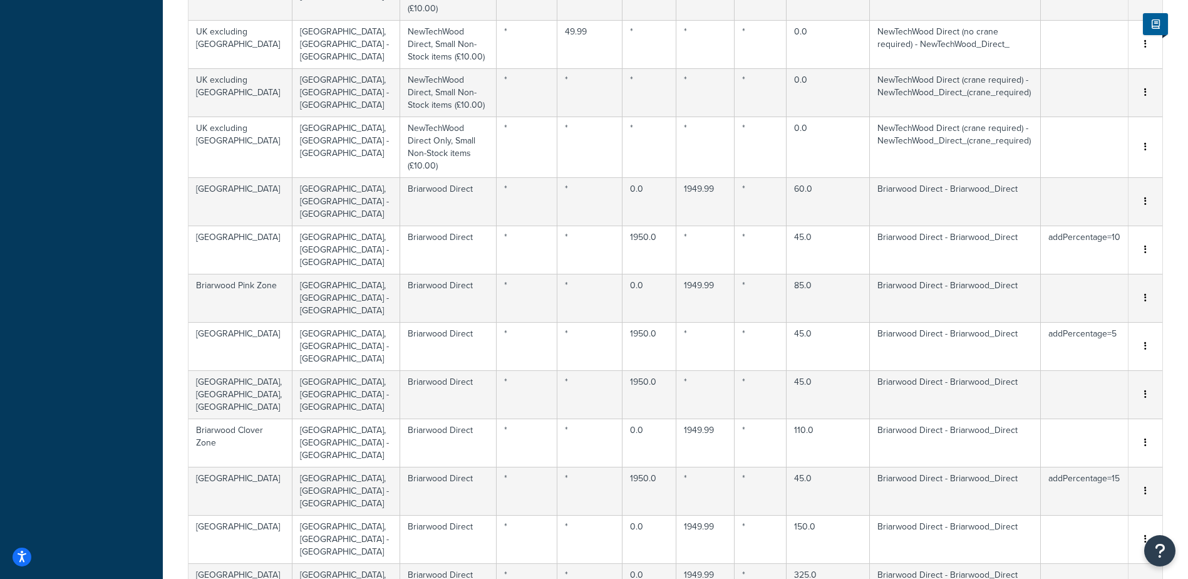
scroll to position [7317, 0]
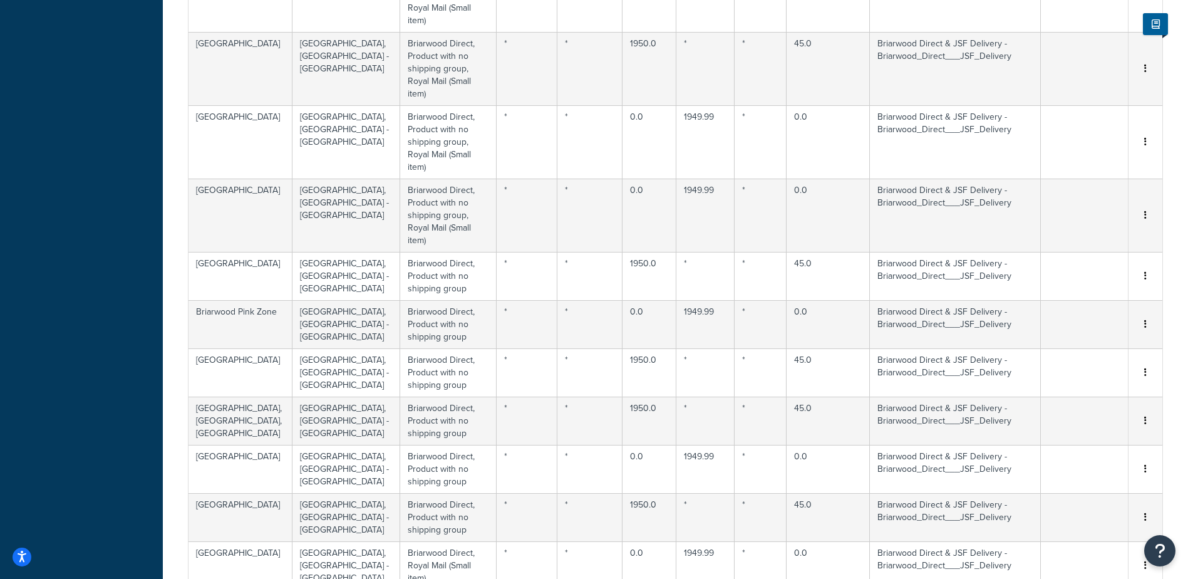
scroll to position [0, 0]
